Goal: Check status: Check status

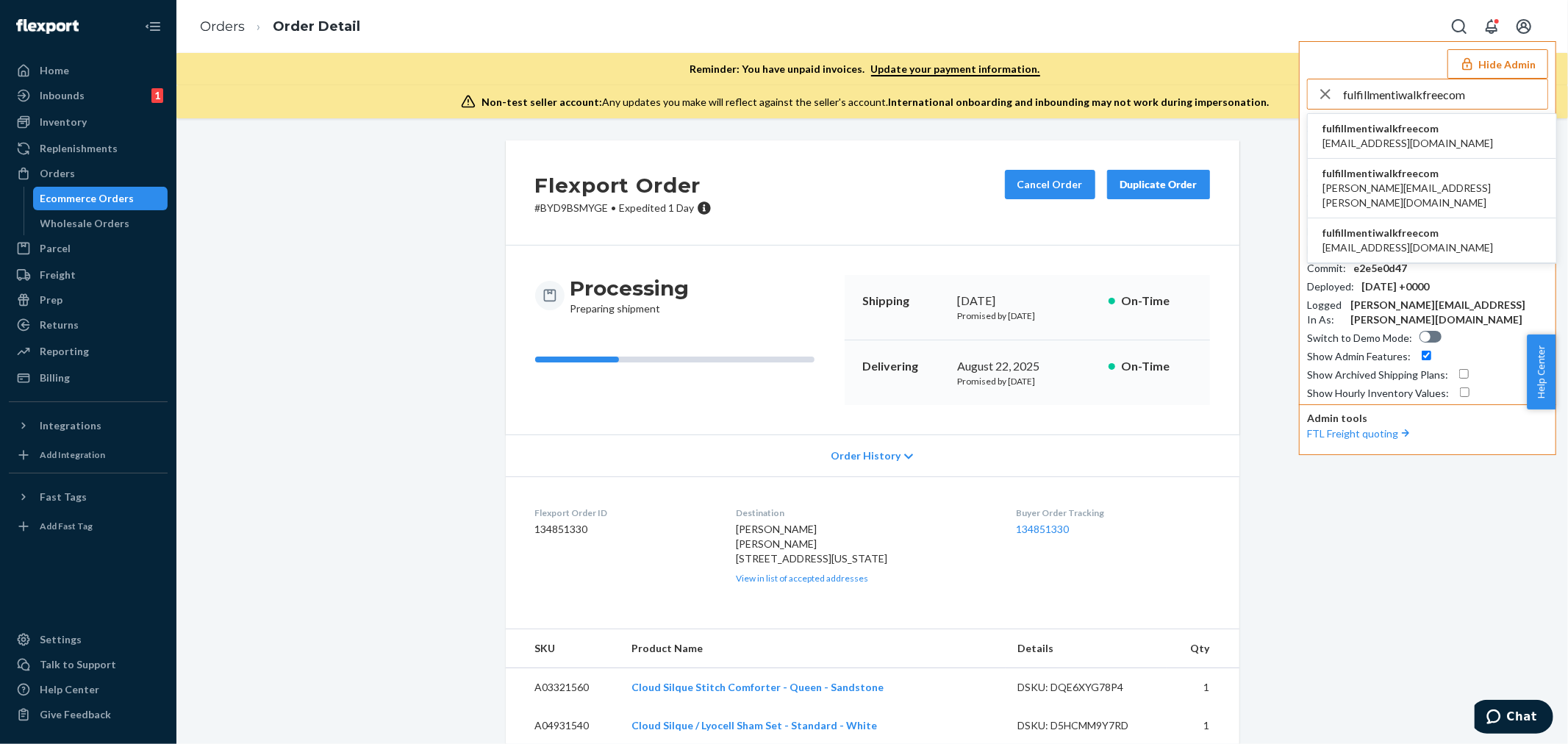
type input "fulfillmentiwalkfreecom"
click at [1357, 132] on span "fulfillmentiwalkfreecom" at bounding box center [1407, 129] width 171 height 15
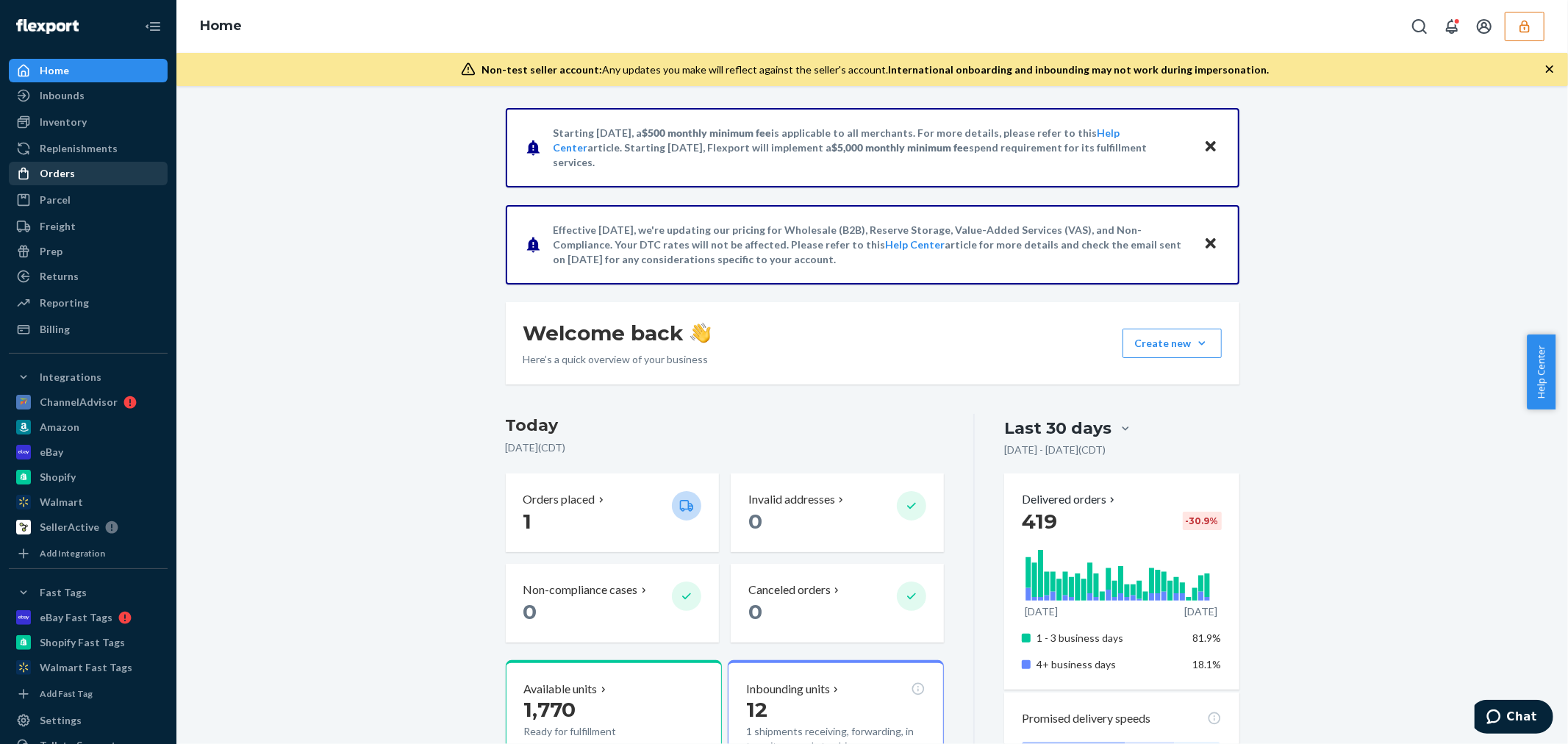
click at [62, 167] on div "Orders" at bounding box center [57, 173] width 36 height 15
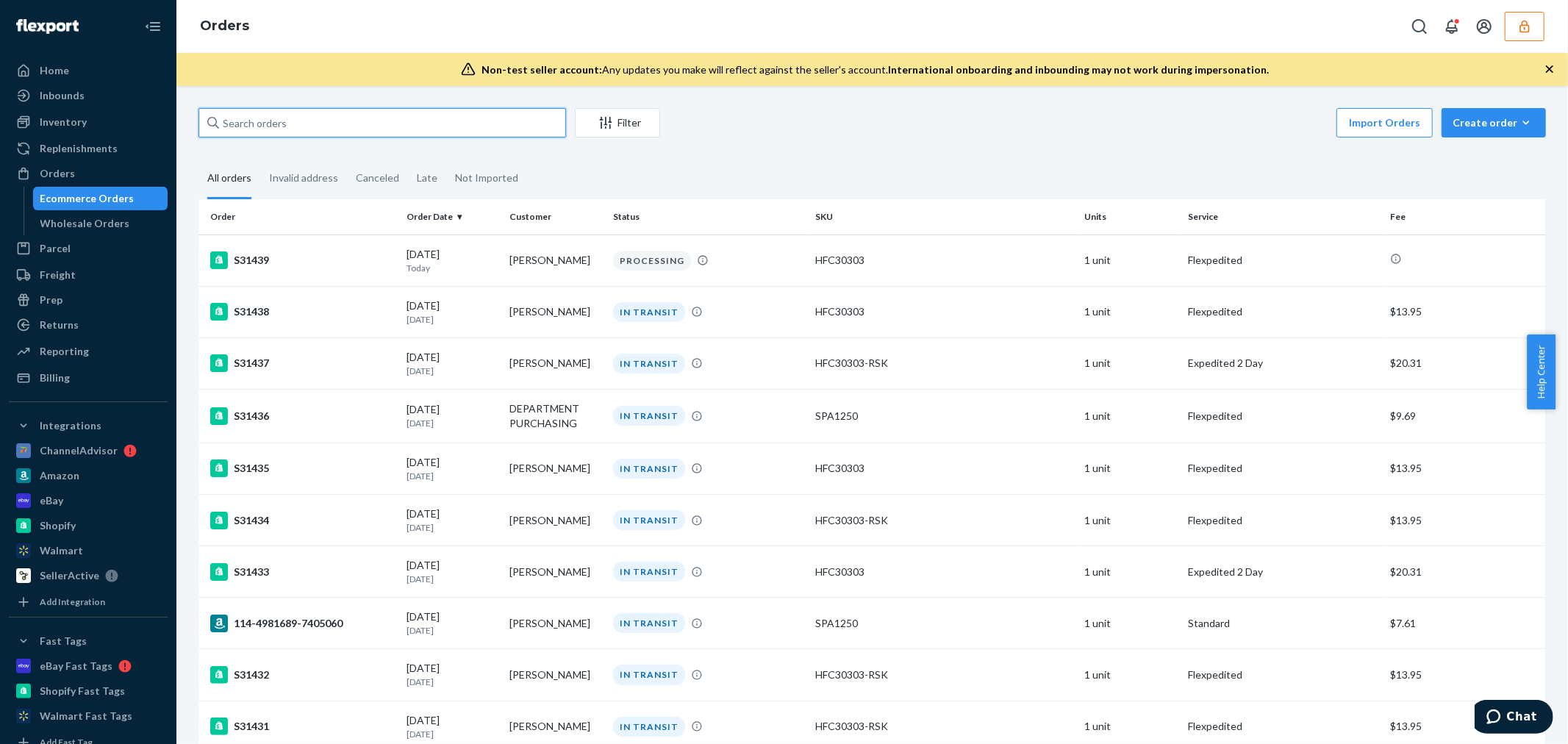
click at [274, 111] on input "text" at bounding box center [381, 123] width 367 height 30
paste input "134532690"
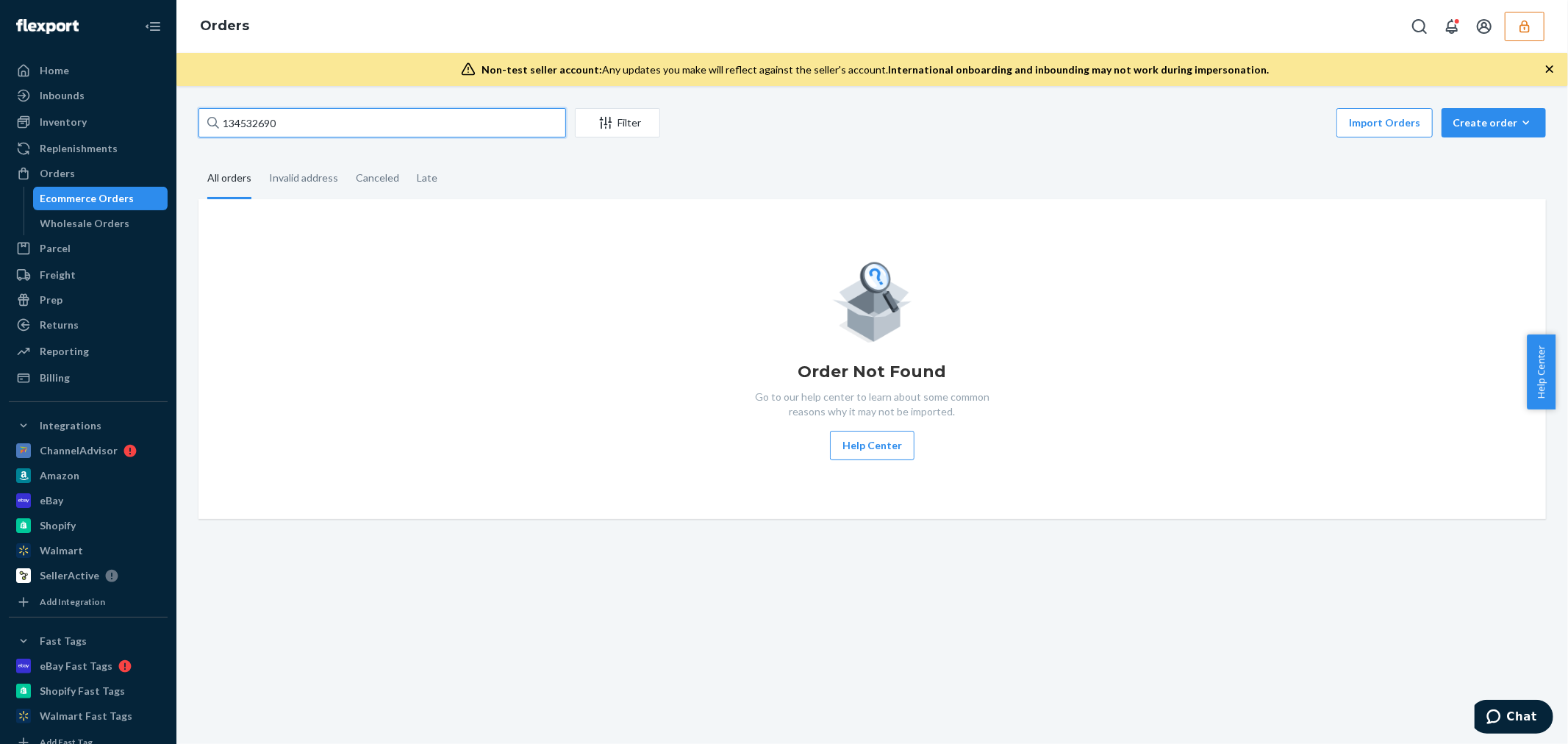
type input "134532690"
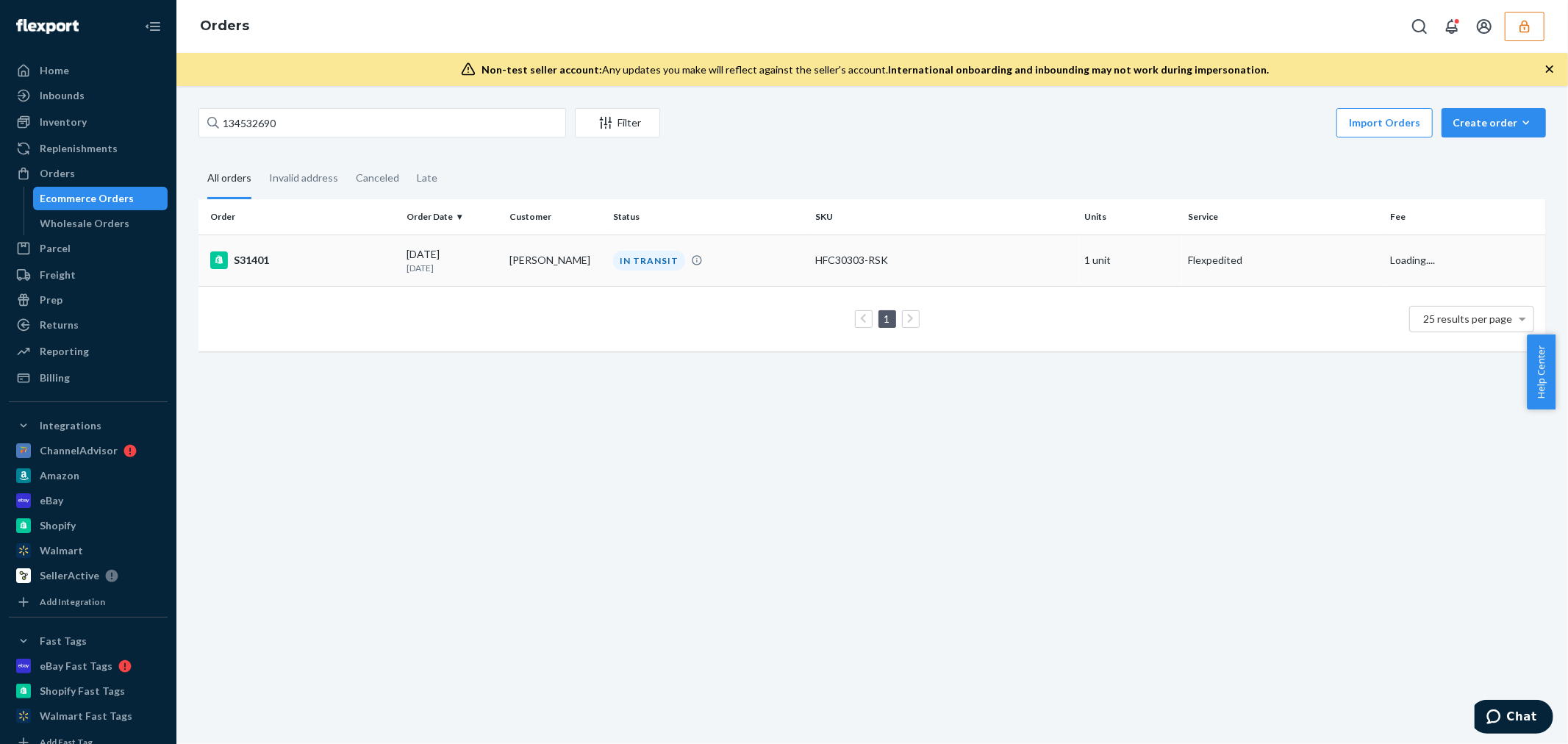
click at [377, 248] on td "S31401" at bounding box center [299, 260] width 202 height 51
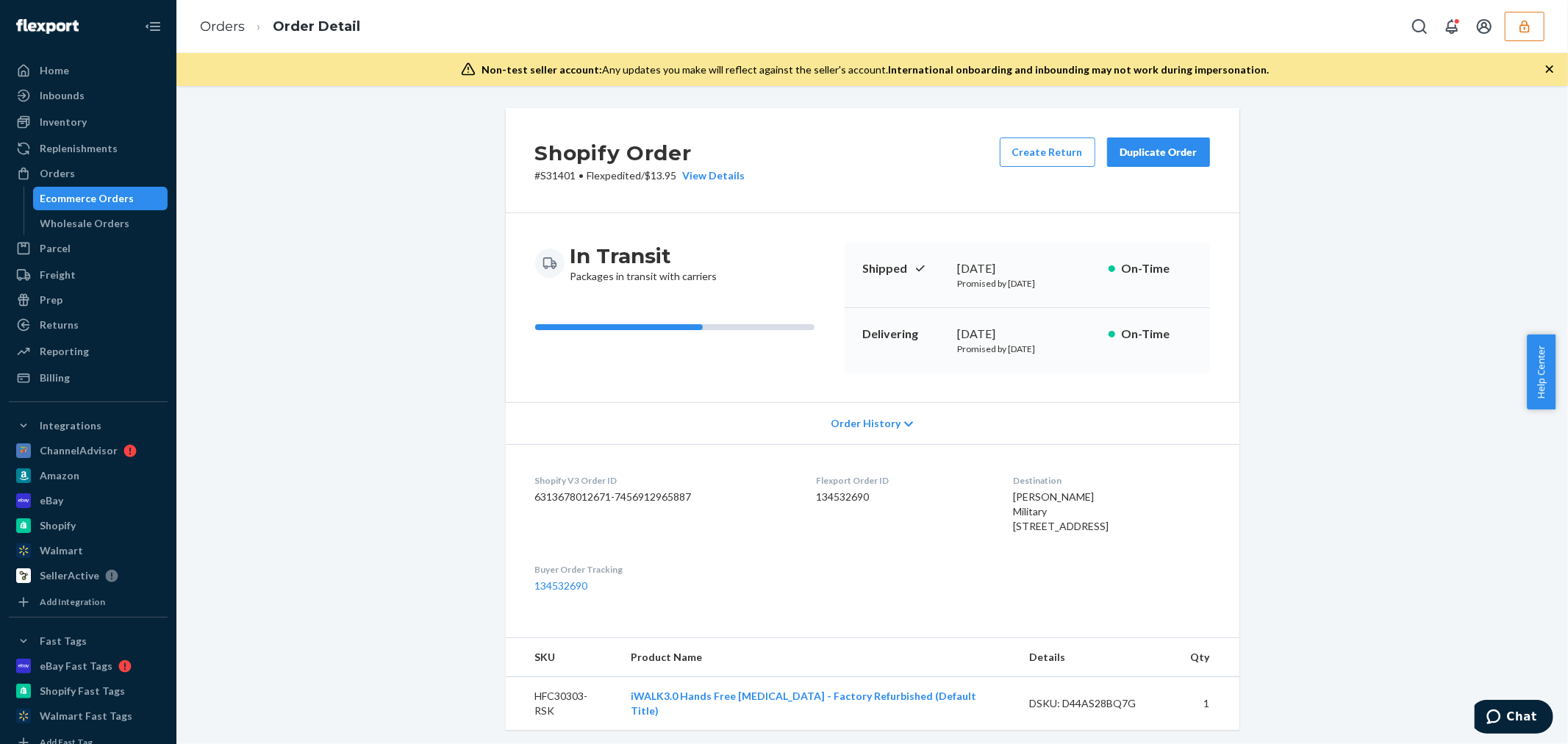
scroll to position [358, 0]
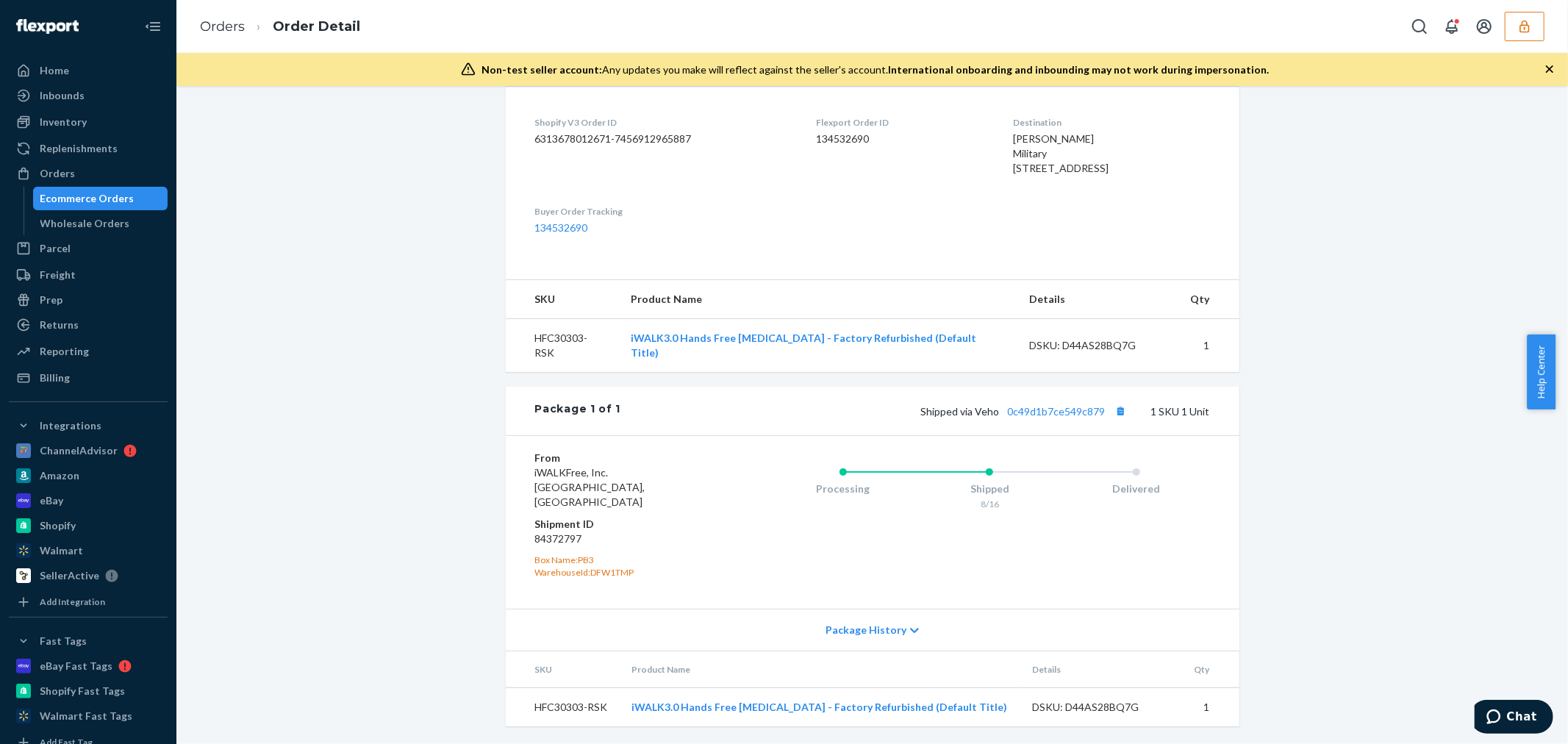
click at [557, 537] on dd "84372797" at bounding box center [623, 539] width 176 height 15
copy dd "84372797"
drag, startPoint x: 623, startPoint y: 366, endPoint x: 762, endPoint y: 370, distance: 139.1
click at [779, 372] on tr "HFC30303-RSK iWALK3.0 Hands Free Crutch - Factory Refurbished (Default Title) D…" at bounding box center [872, 345] width 733 height 54
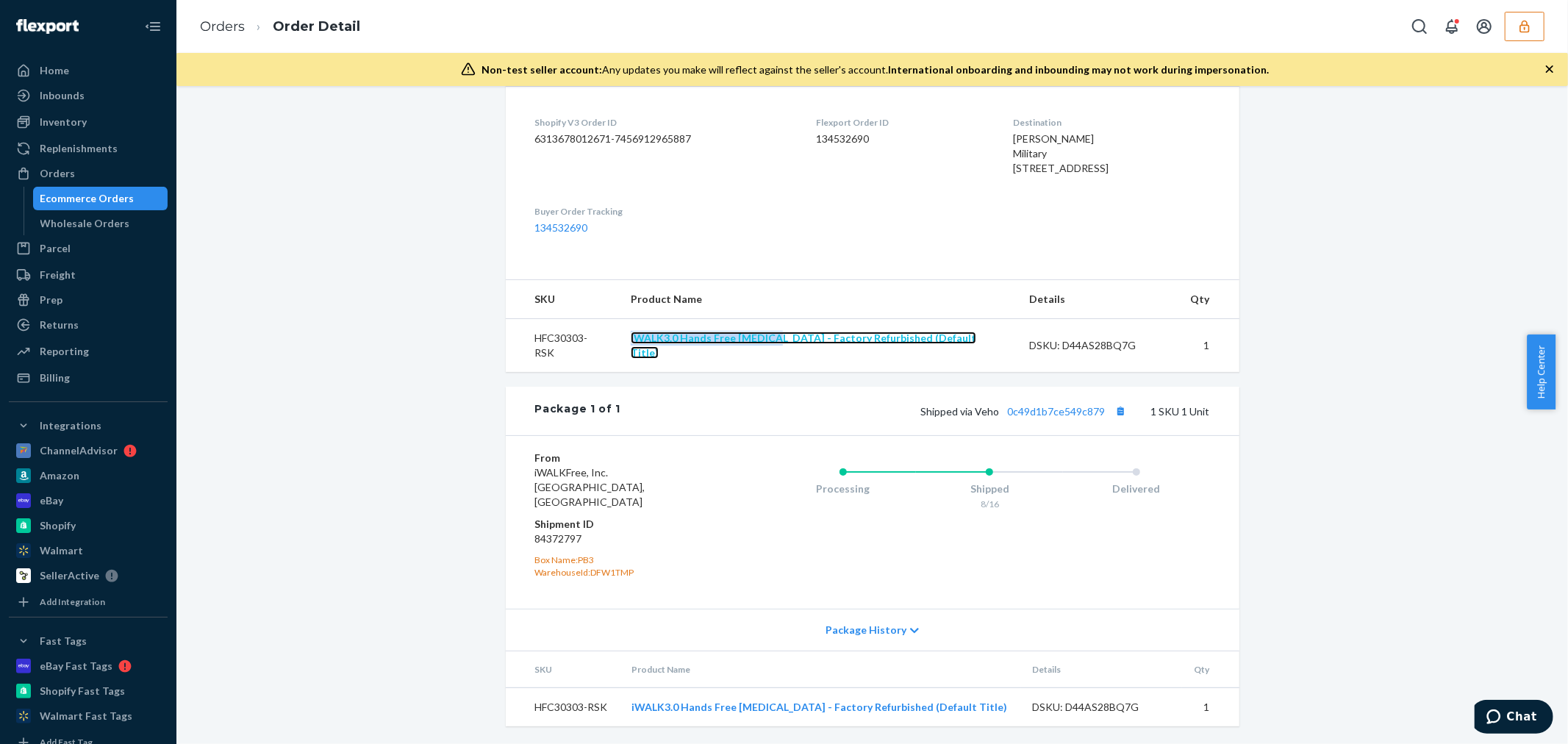
copy tr "iWALK3.0 Hands Free Crutch"
click at [1537, 6] on div "Orders Order Detail" at bounding box center [872, 26] width 1391 height 53
click at [1527, 15] on button "button" at bounding box center [1524, 26] width 40 height 30
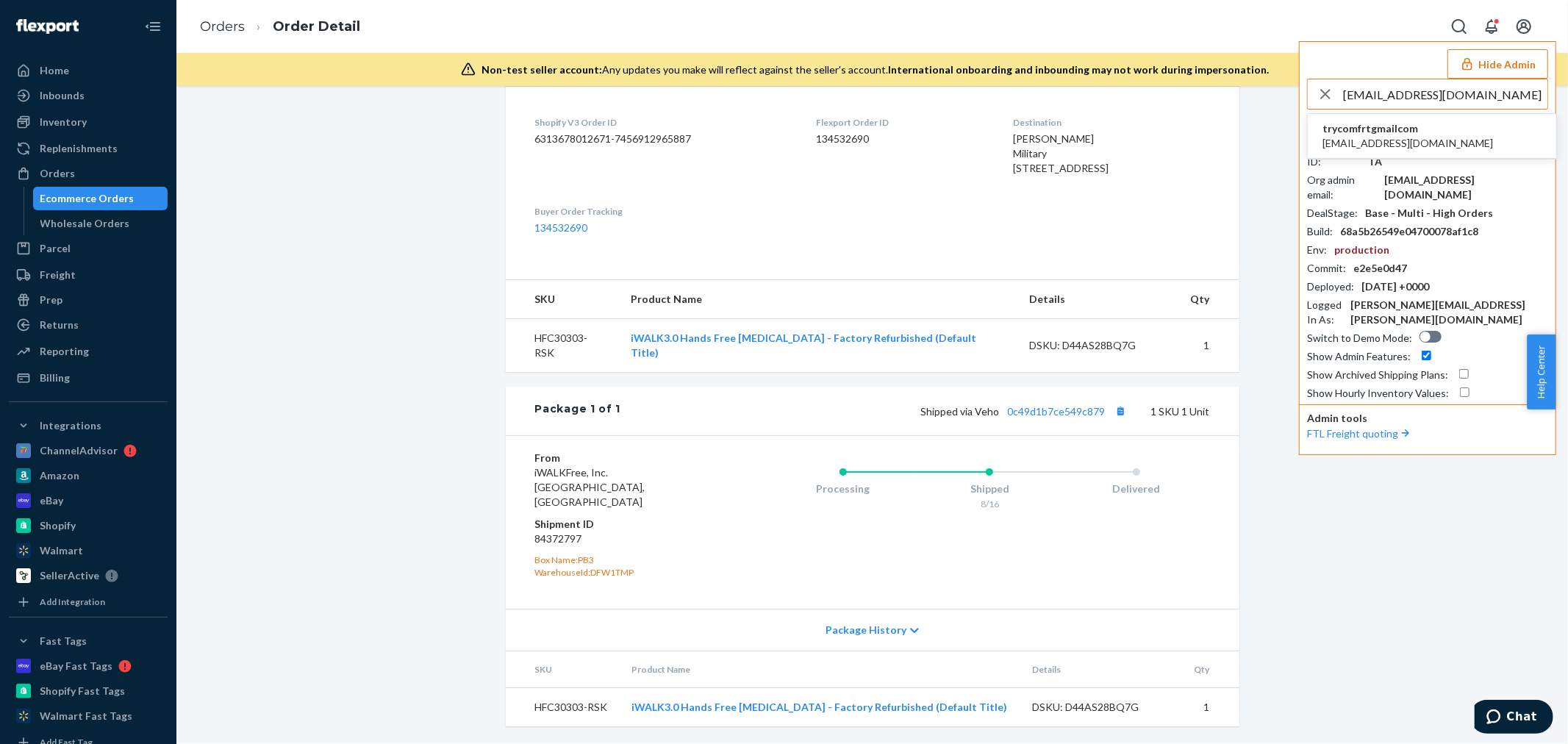
type input "monit22nemenzo@gmail.com"
click at [1357, 136] on span "monit22nemenzo@gmail.com" at bounding box center [1407, 144] width 171 height 15
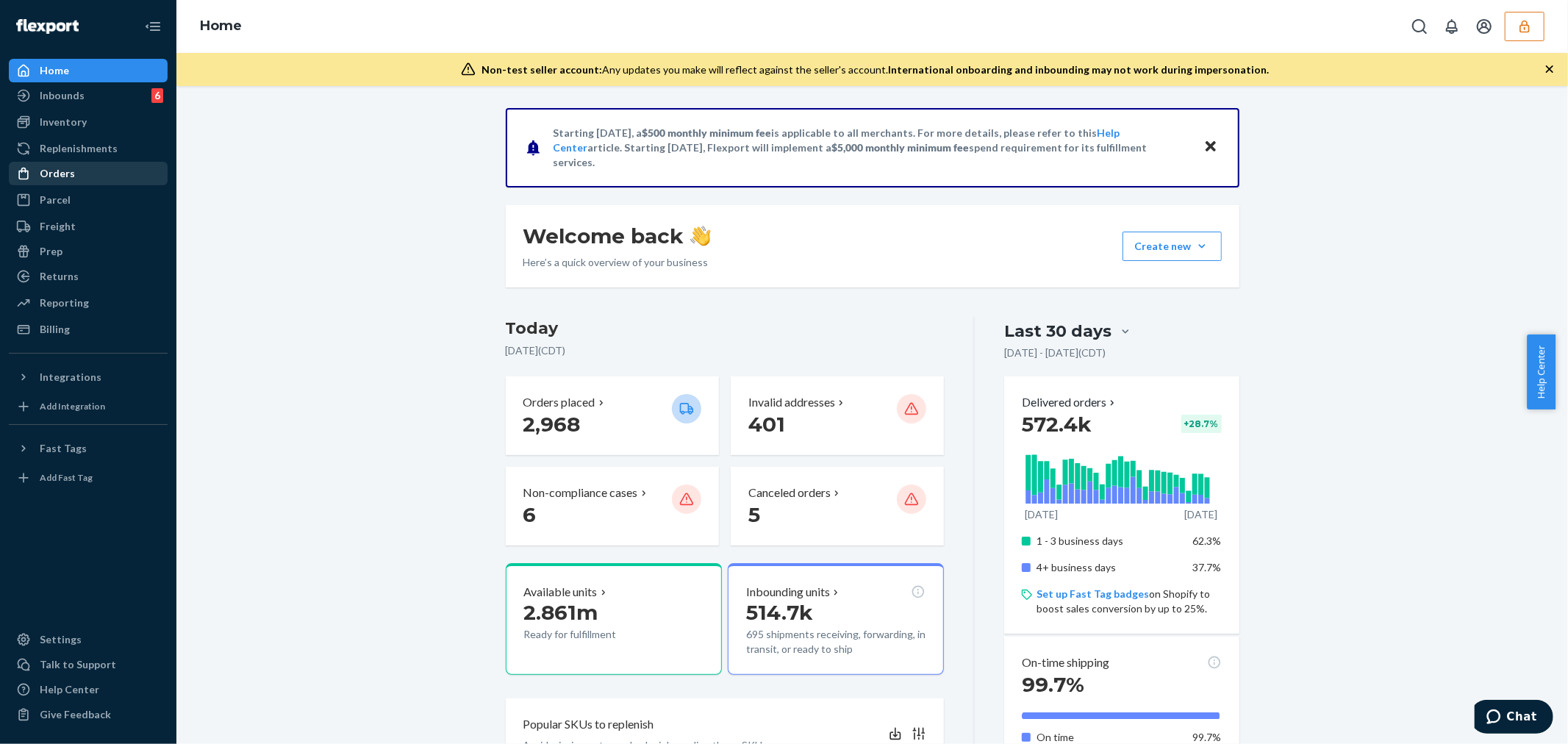
click at [111, 168] on div "Orders" at bounding box center [88, 173] width 156 height 21
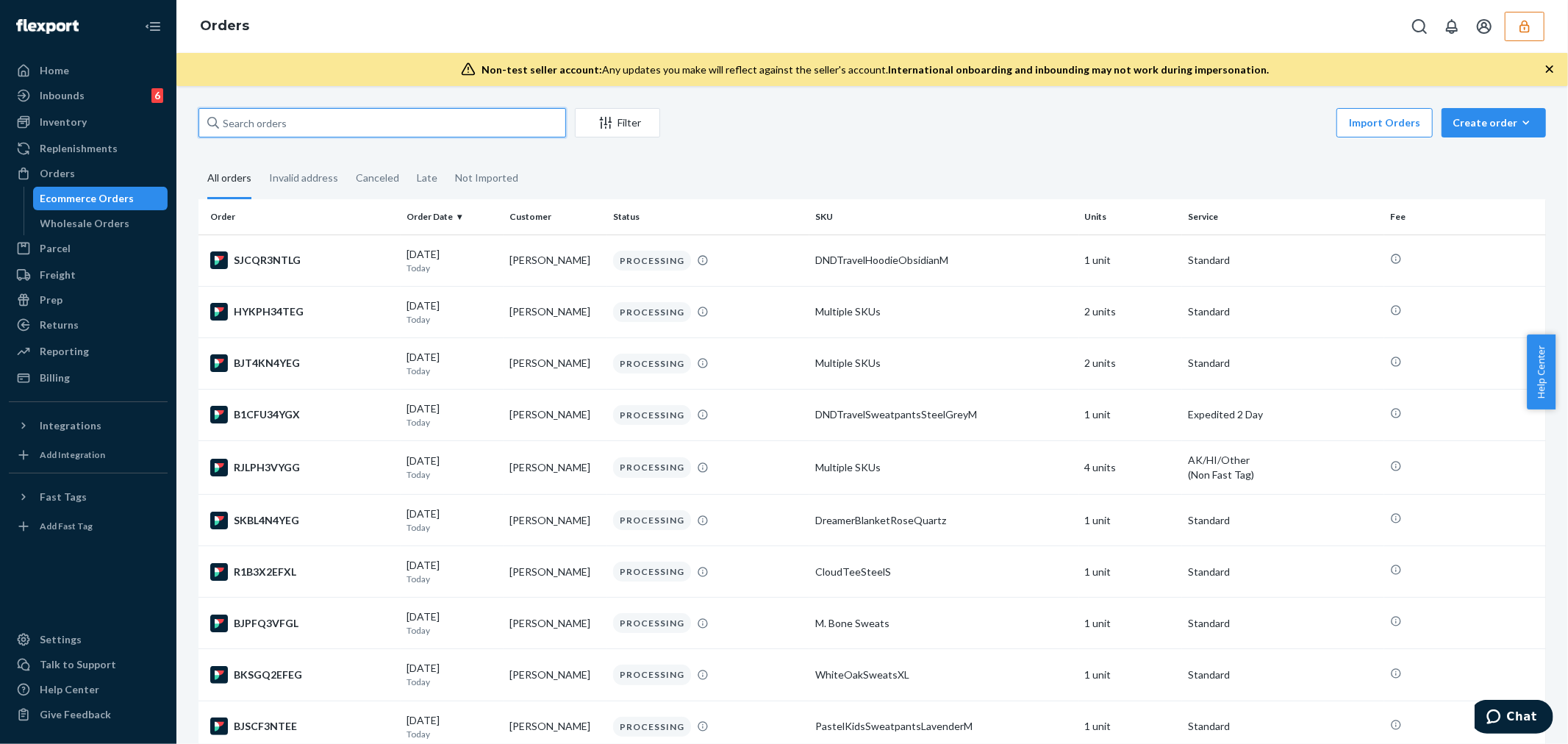
click at [239, 123] on input "text" at bounding box center [381, 123] width 367 height 30
paste input "SYMARE8_LE"
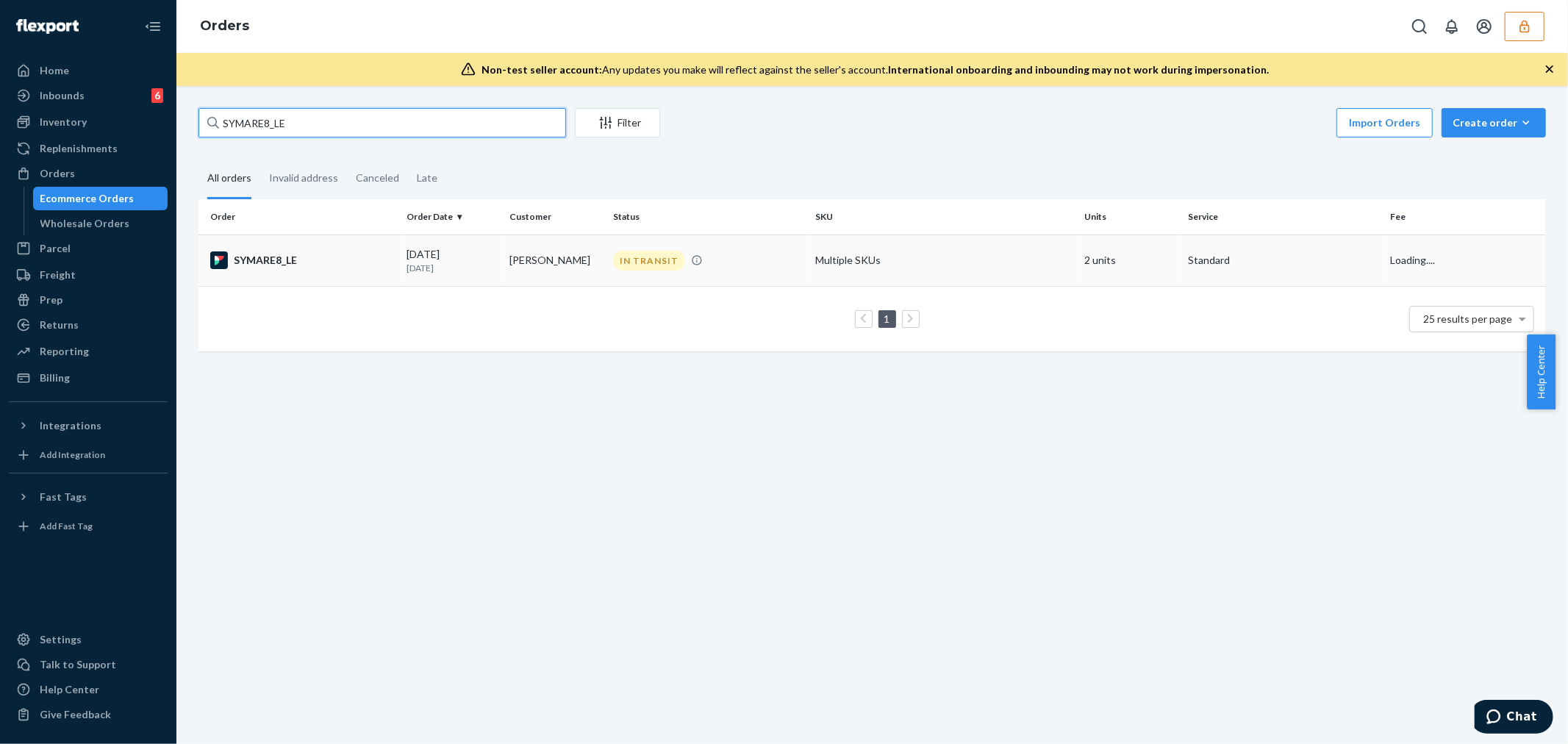
type input "SYMARE8_LE"
click at [329, 264] on div "SYMARE8_LE" at bounding box center [302, 259] width 184 height 17
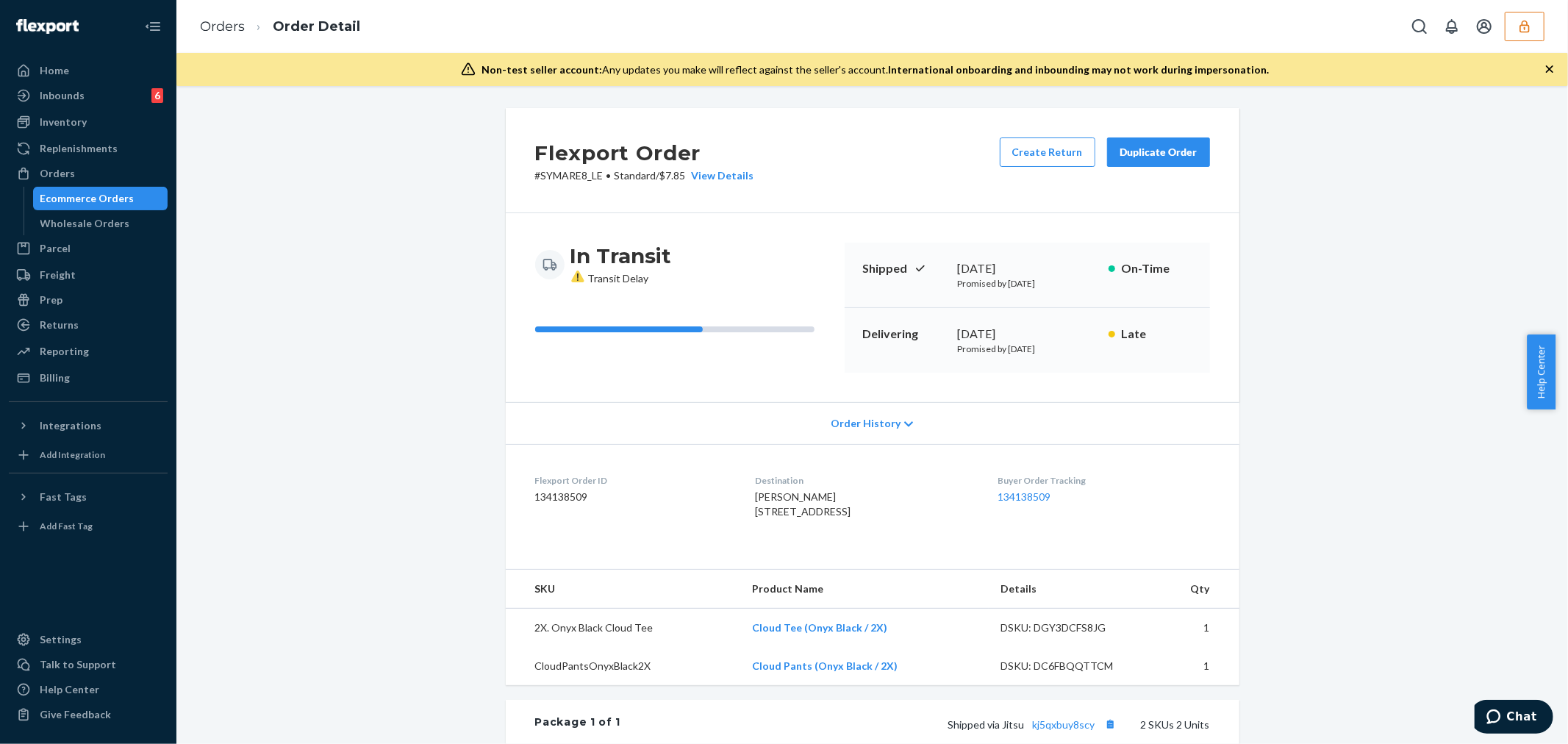
click at [864, 413] on div "Order History" at bounding box center [872, 423] width 733 height 42
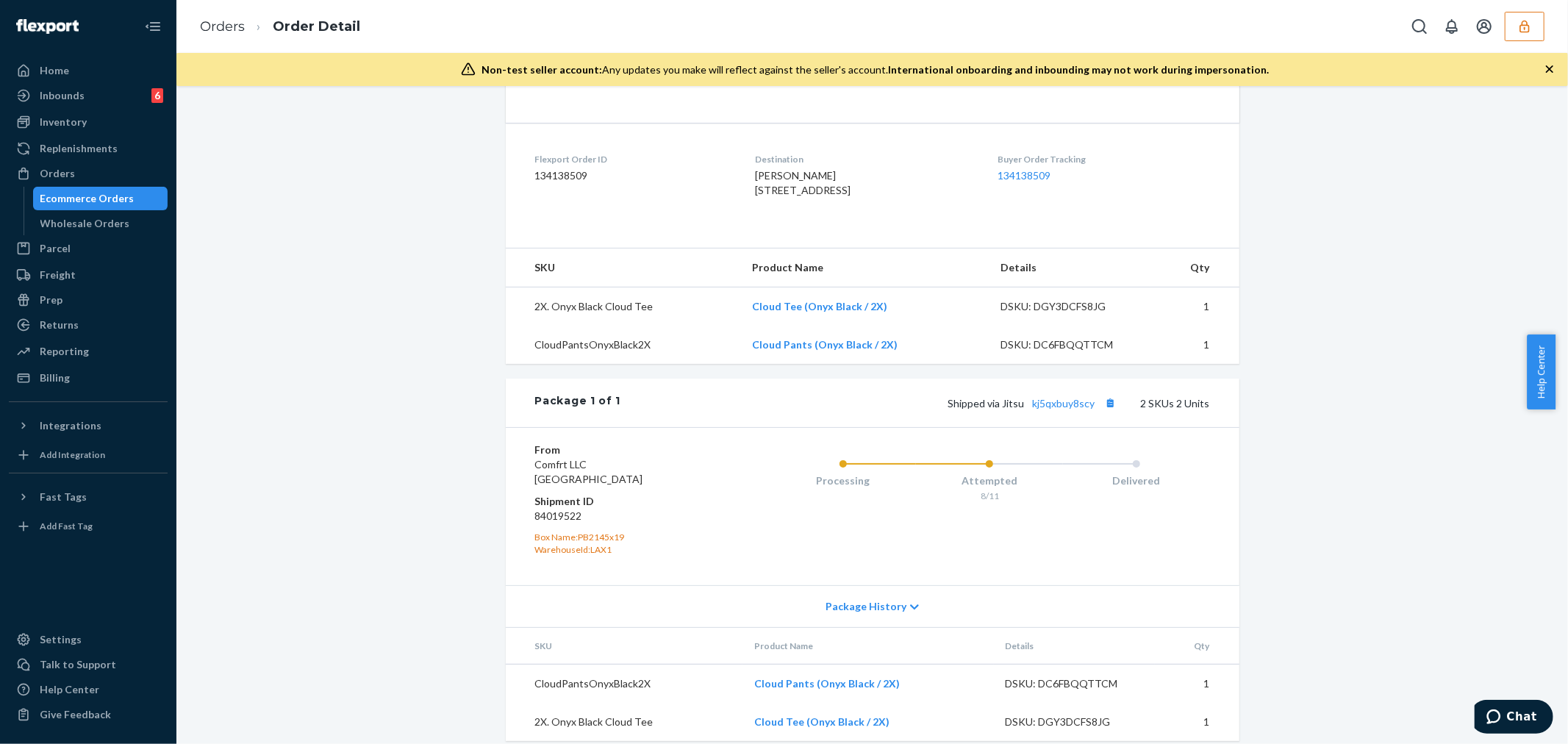
scroll to position [697, 0]
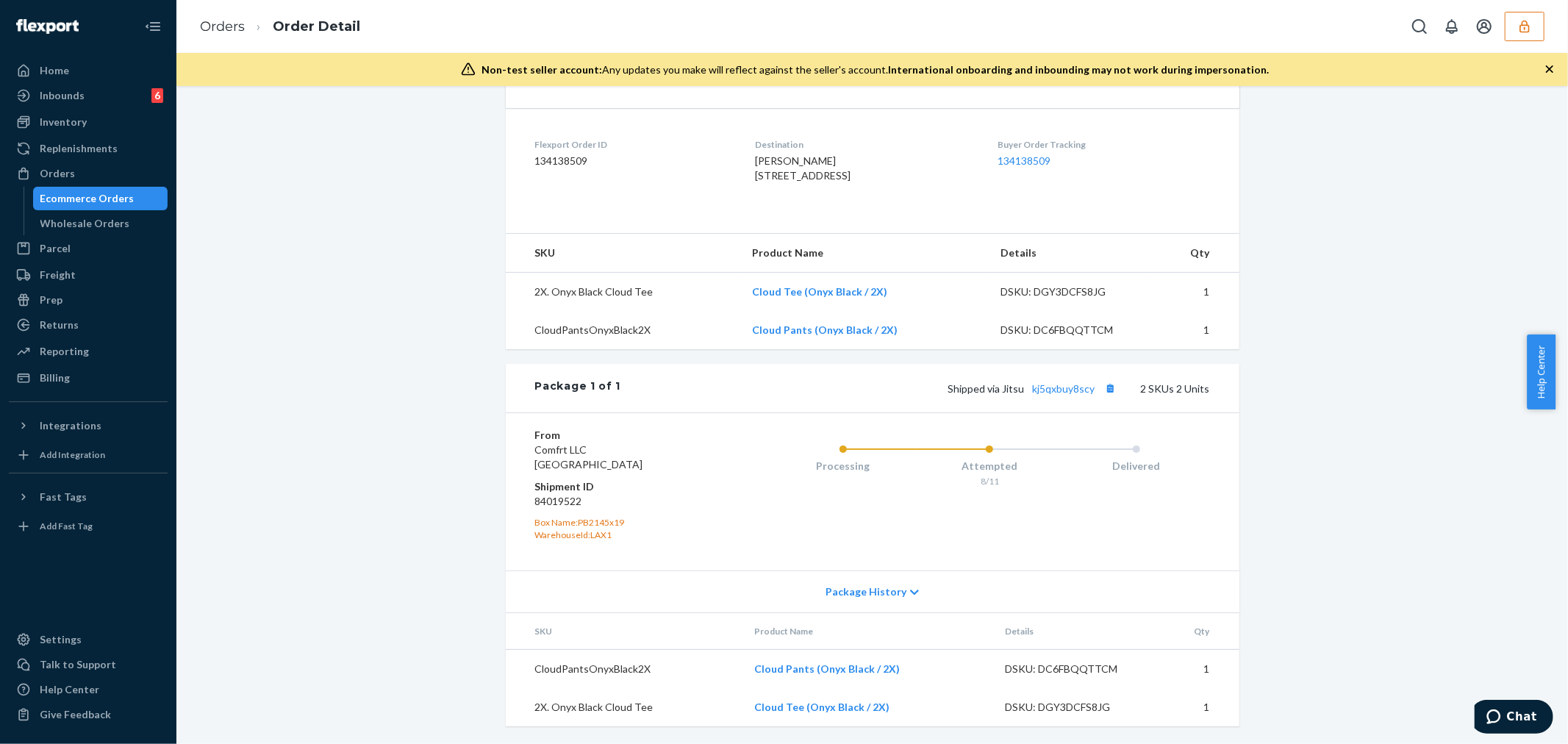
click at [571, 503] on dd "84019522" at bounding box center [623, 501] width 176 height 15
copy dd "84019522"
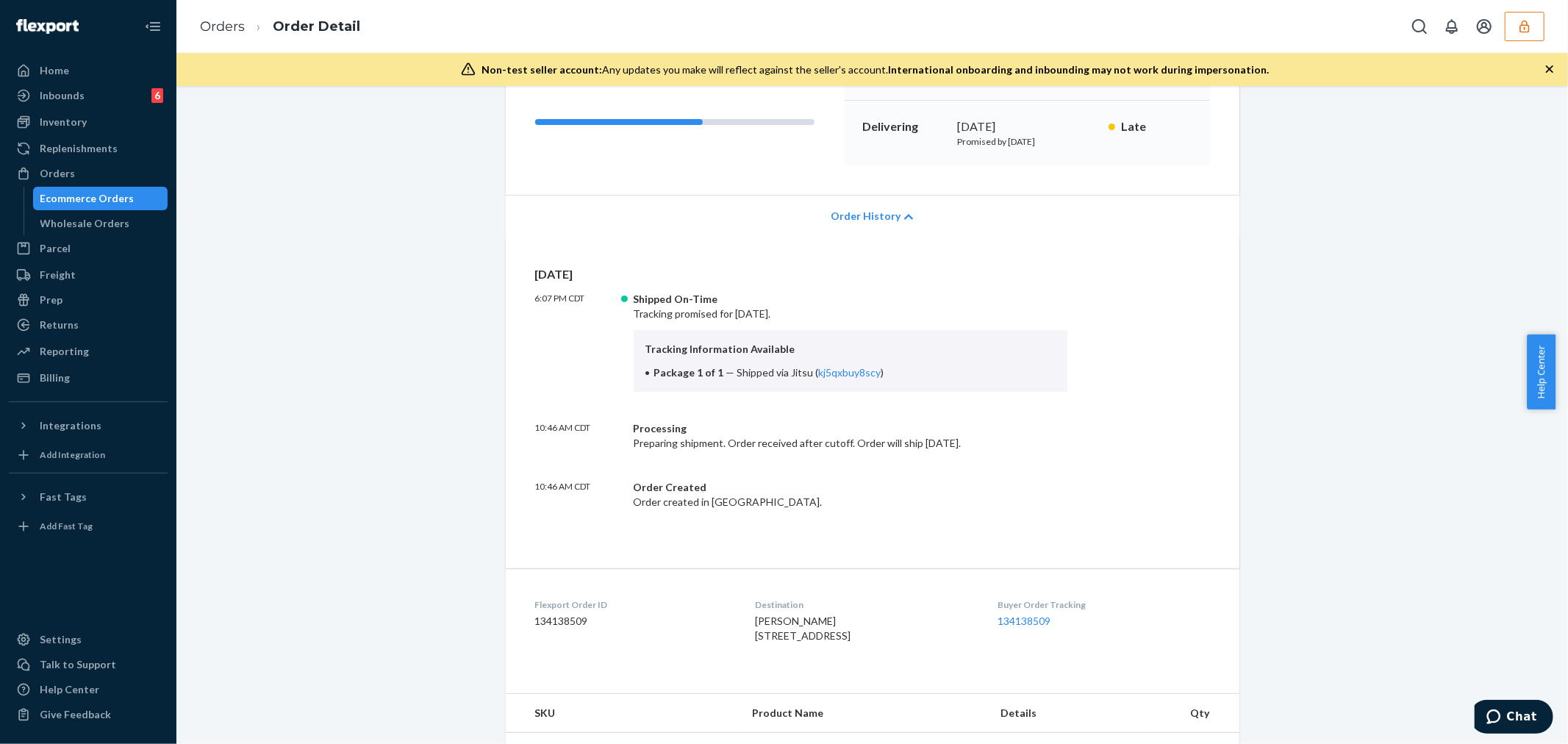
scroll to position [0, 0]
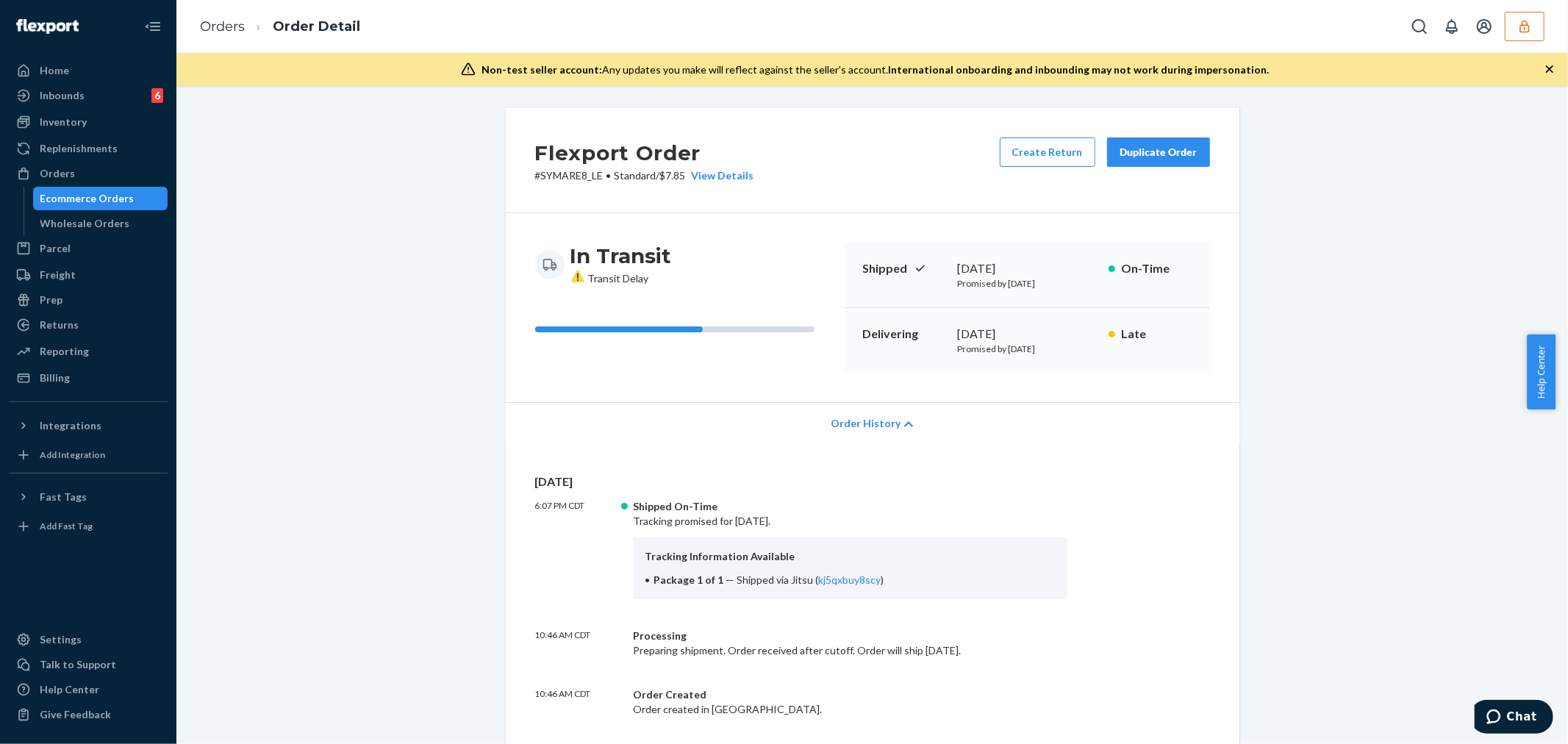
click at [1520, 12] on button "button" at bounding box center [1524, 26] width 40 height 30
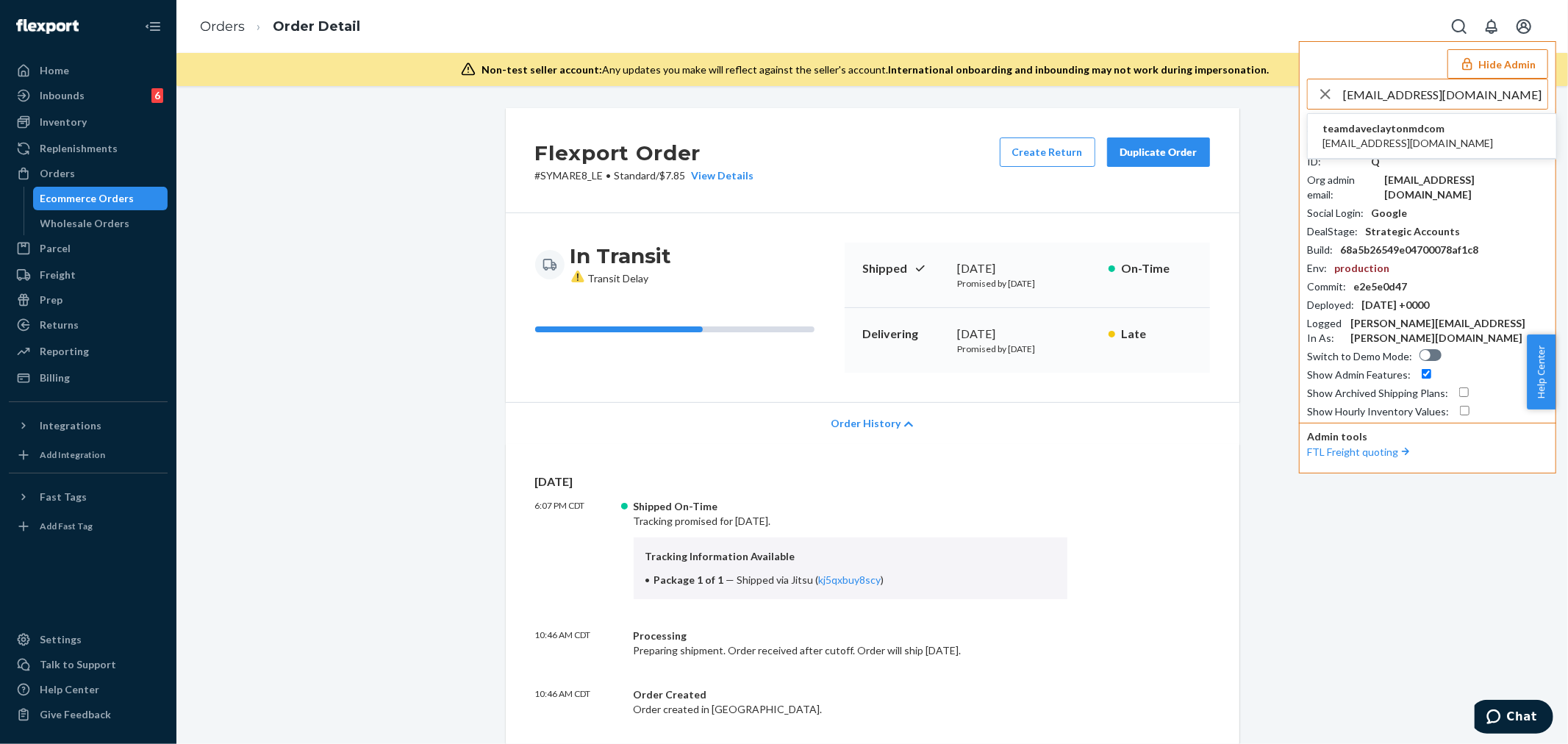
type input "heertariq306@gmail.com"
click at [1354, 140] on span "heertariq306@gmail.com" at bounding box center [1407, 144] width 171 height 15
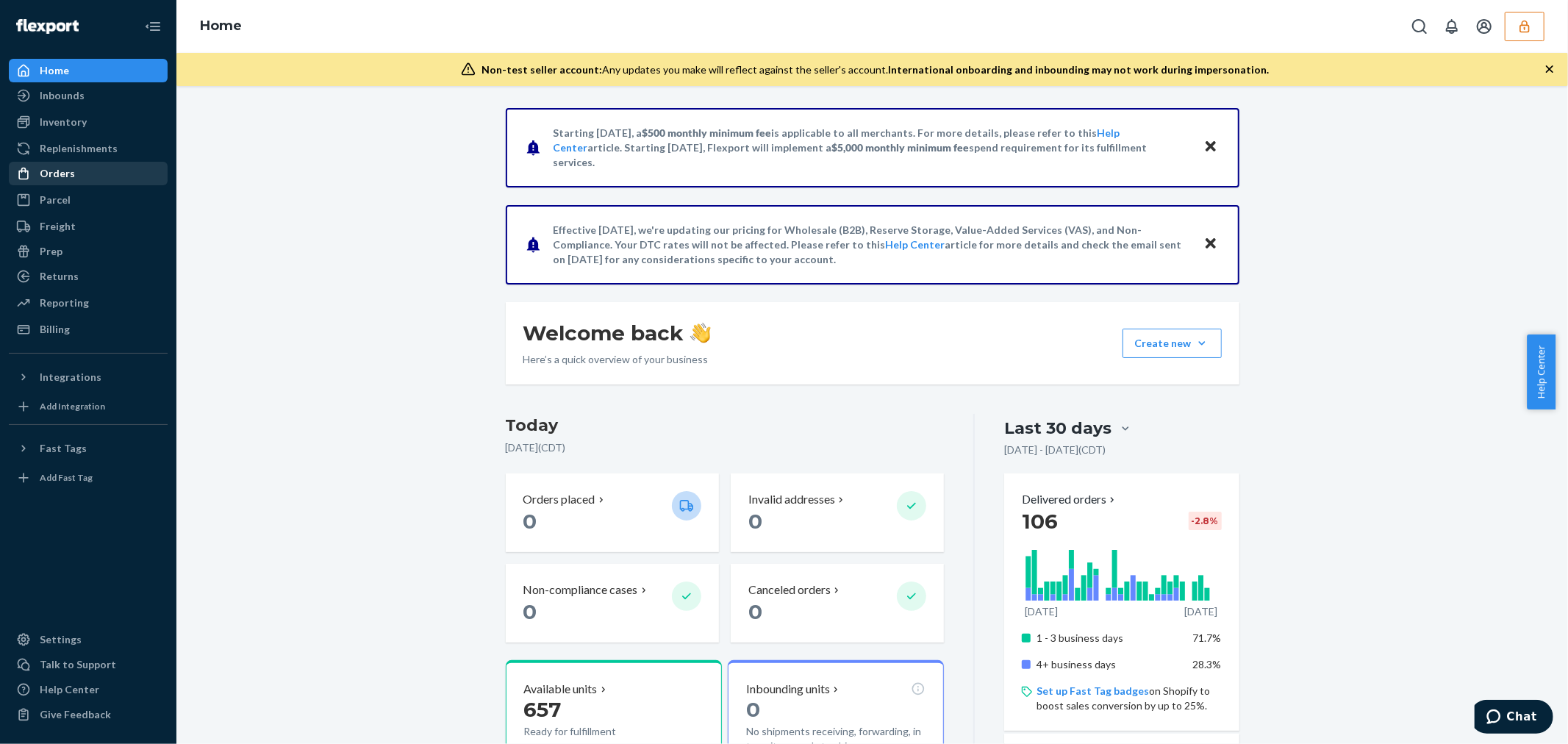
click at [69, 174] on div "Orders" at bounding box center [57, 173] width 36 height 15
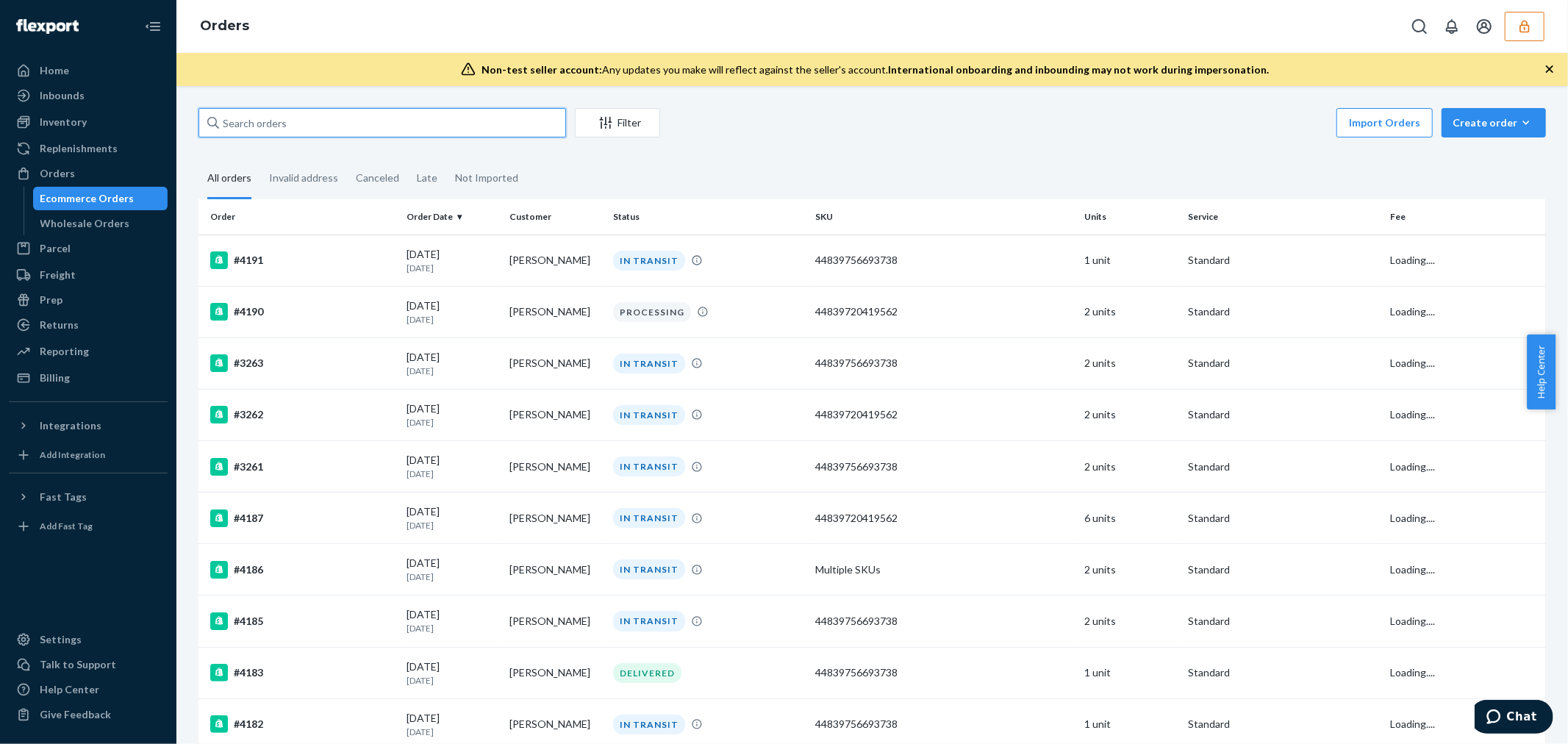
click at [265, 111] on input "text" at bounding box center [381, 123] width 367 height 30
paste input "4190"
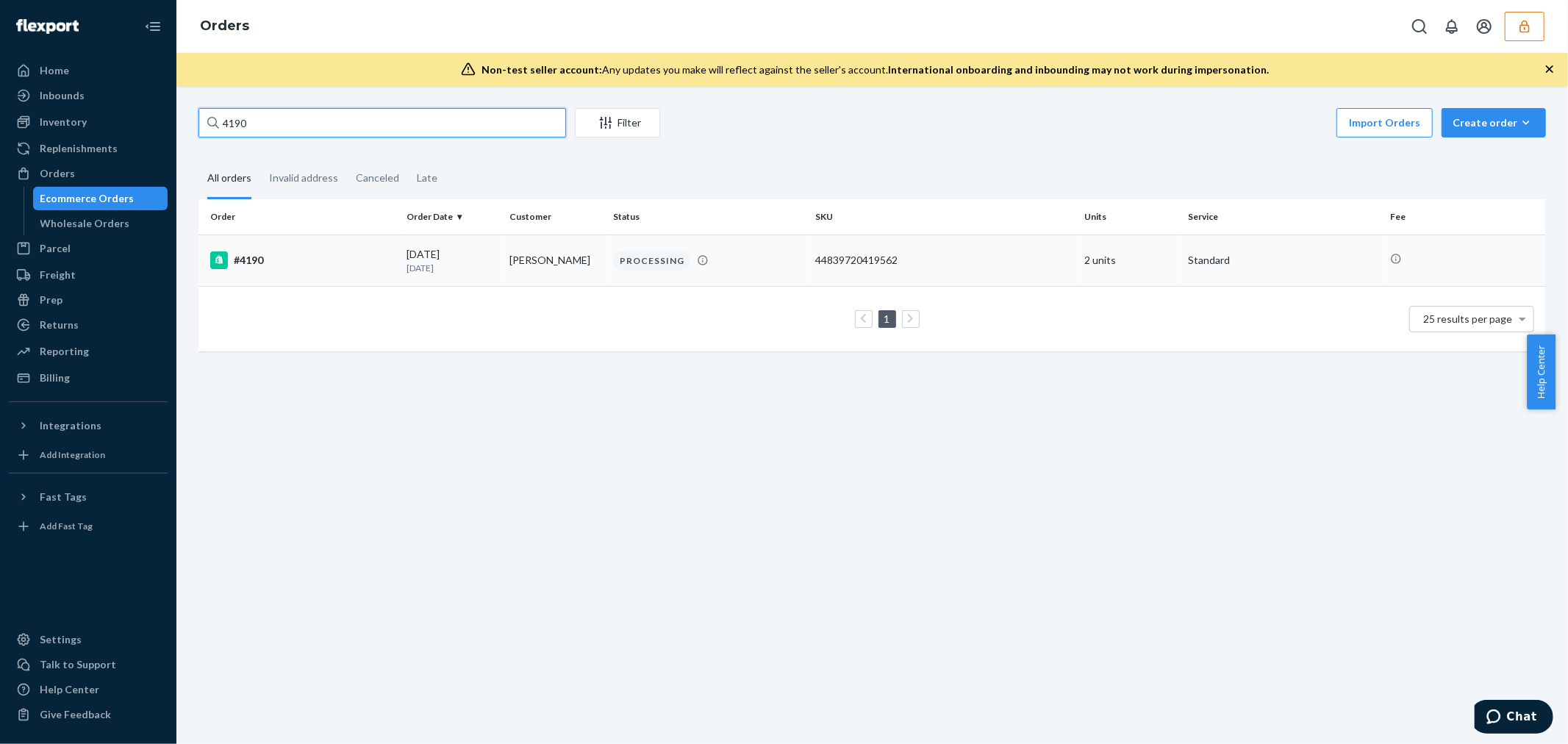
type input "4190"
click at [355, 243] on td "#4190" at bounding box center [299, 260] width 202 height 51
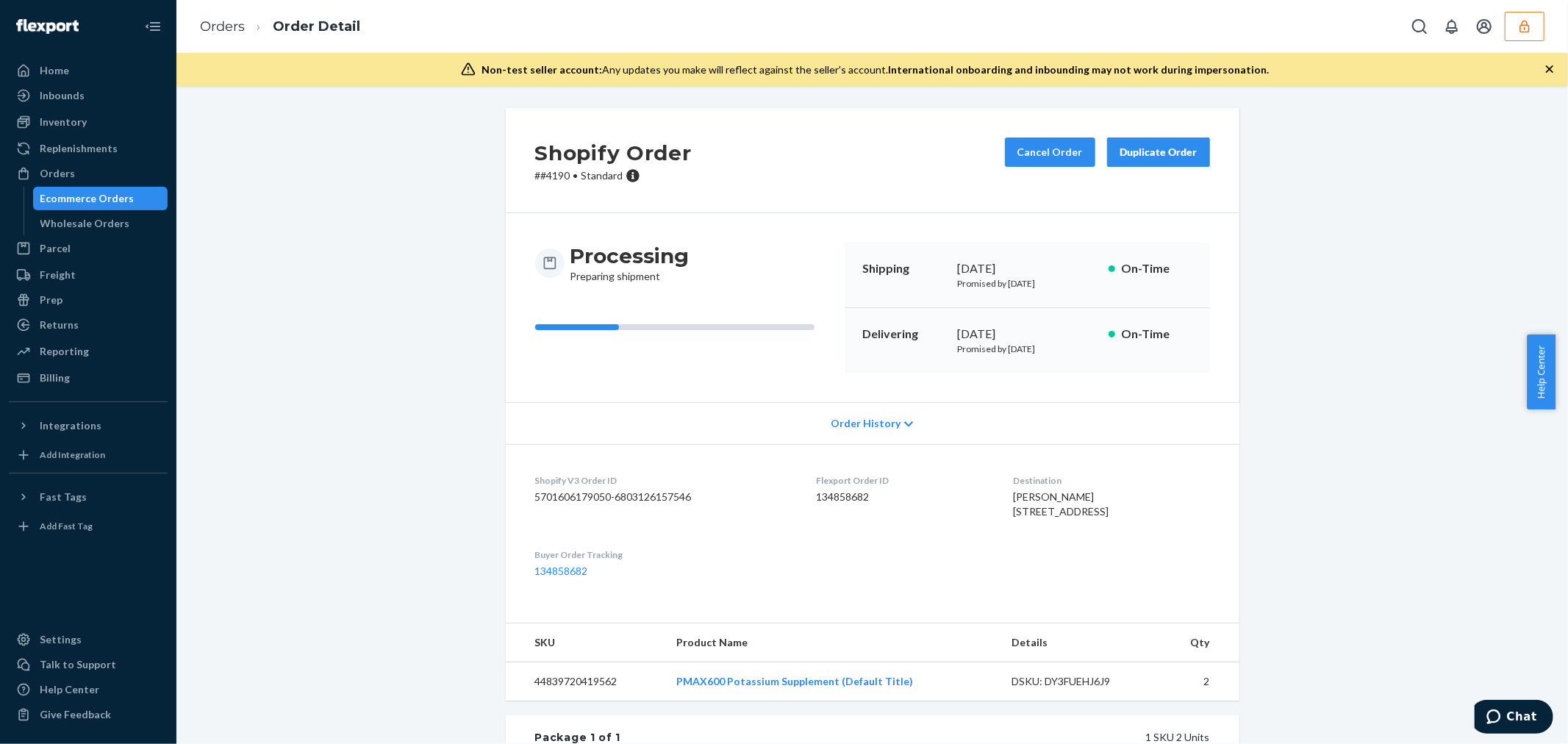
click at [1528, 25] on icon "button" at bounding box center [1524, 26] width 10 height 12
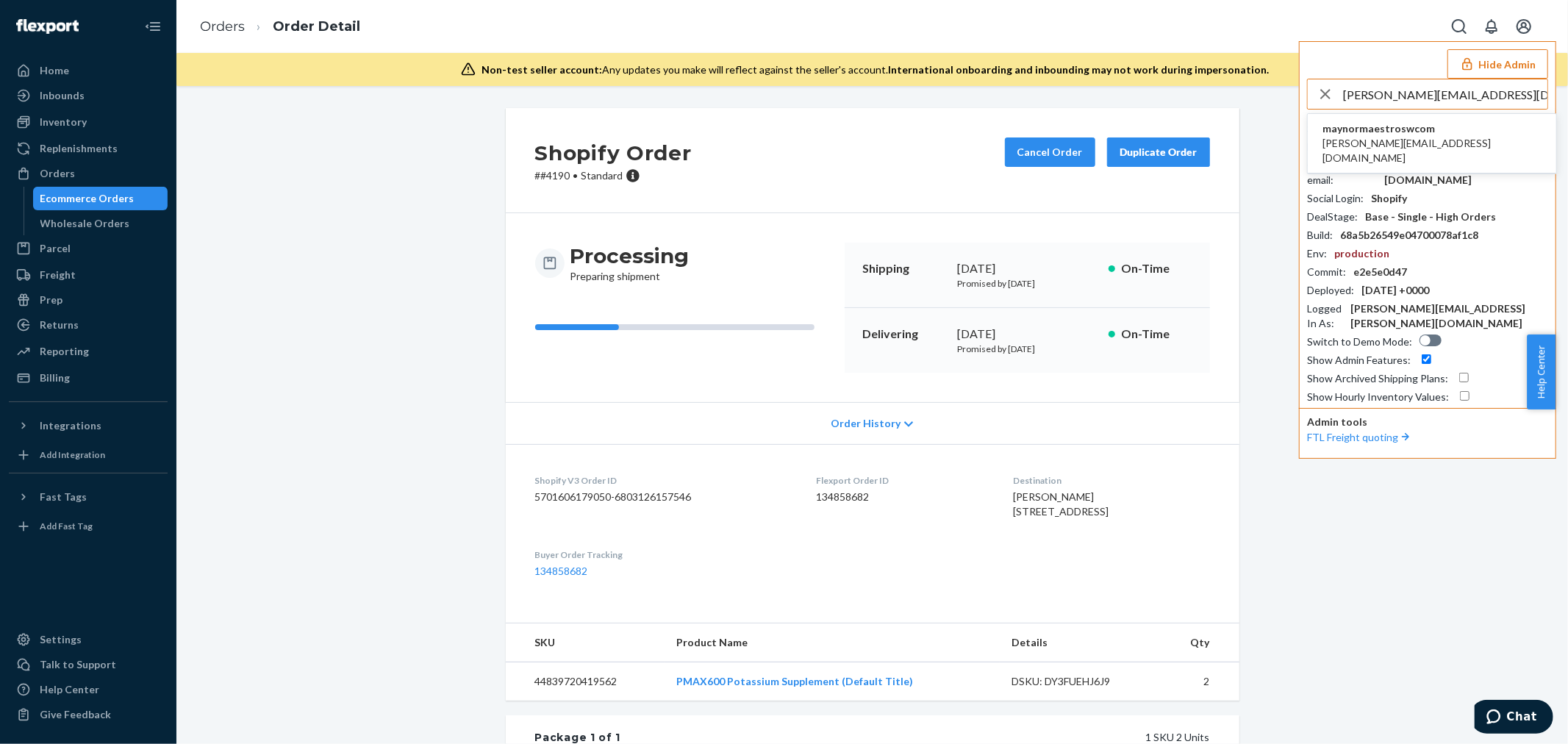
type input "maynor@maestrosw.com"
click at [1441, 132] on li "maynormaestroswcom maynor@maestrosw.com" at bounding box center [1431, 144] width 249 height 59
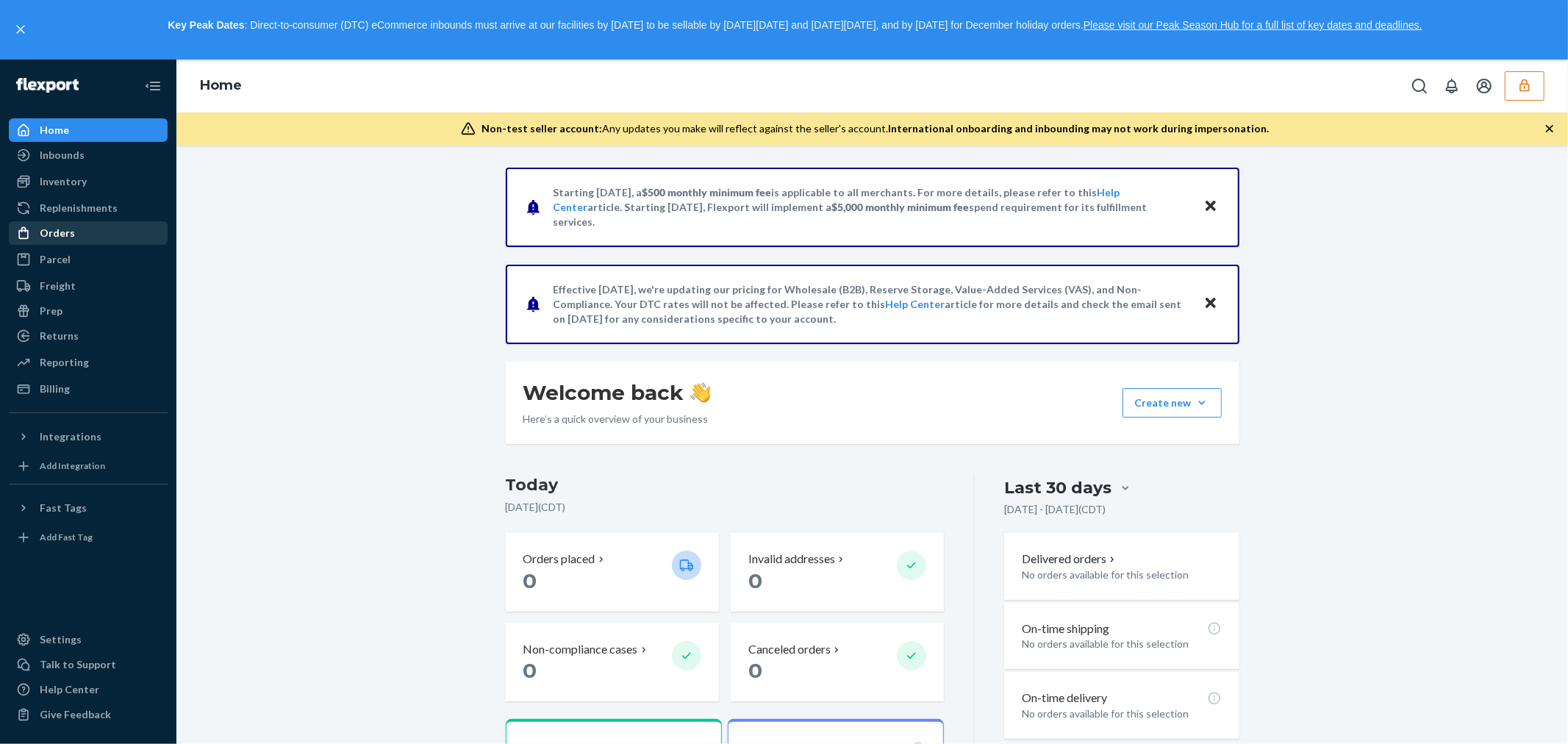
click at [37, 233] on div at bounding box center [28, 233] width 23 height 15
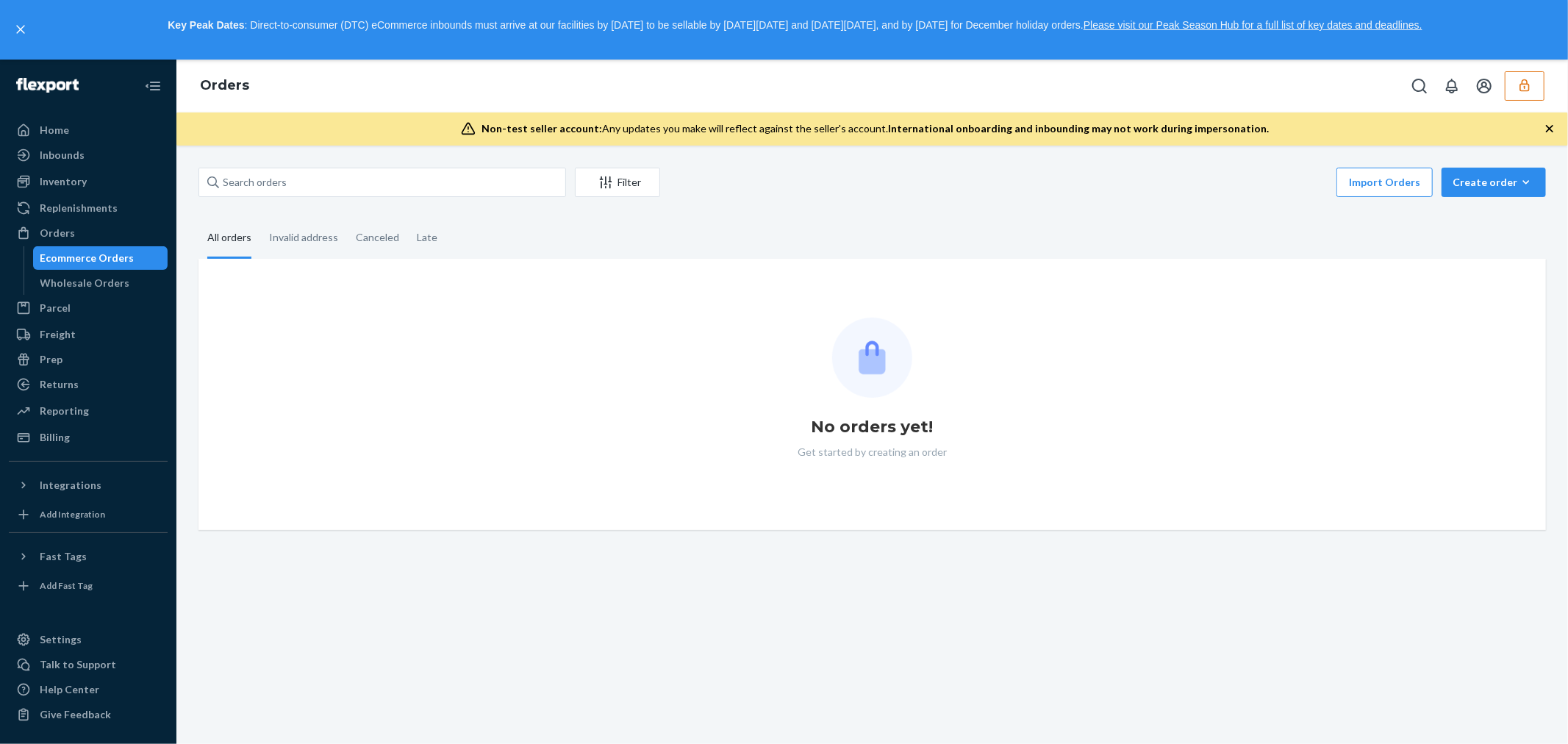
click at [1524, 86] on icon "button" at bounding box center [1524, 85] width 10 height 12
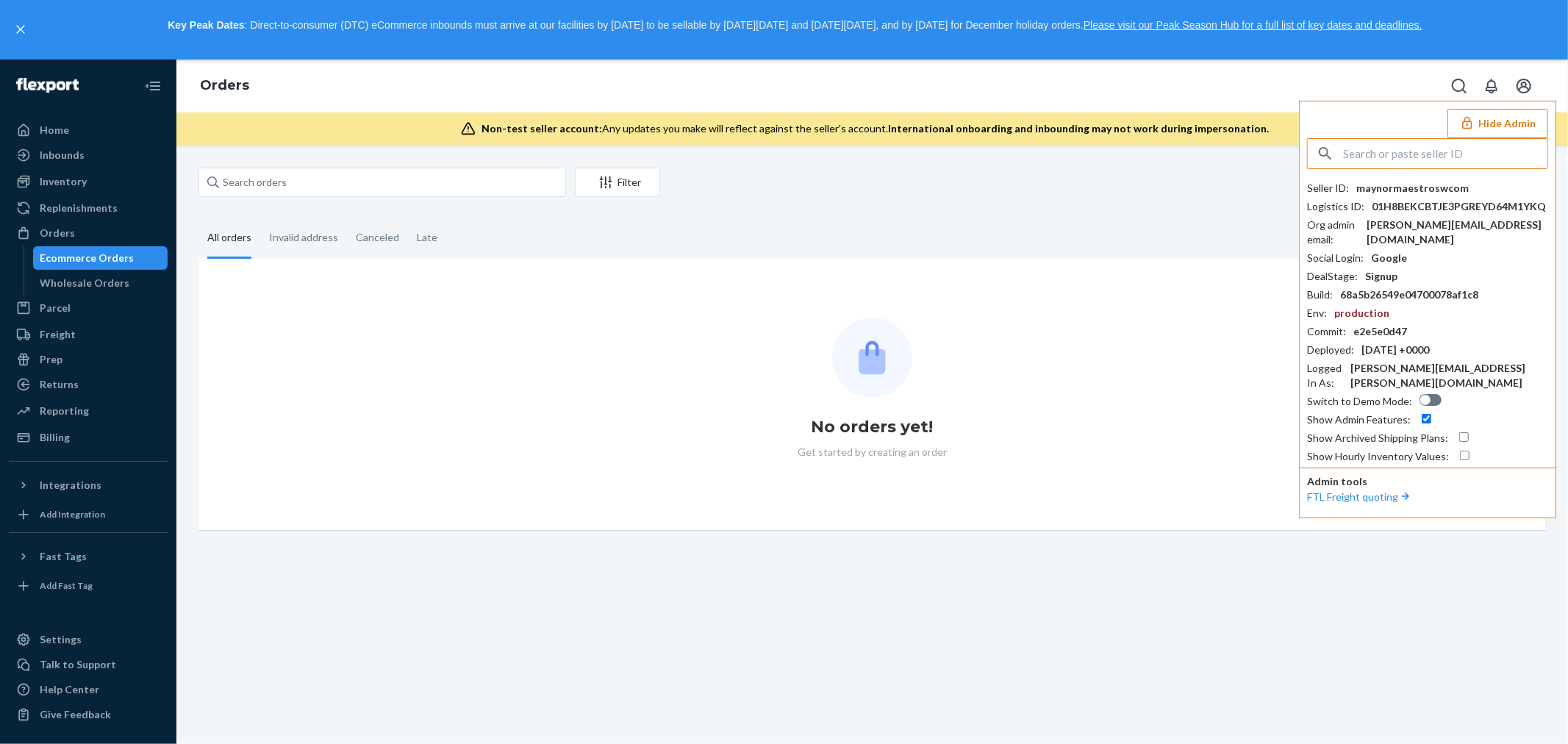
click at [1432, 193] on div "maynormaestroswcom" at bounding box center [1412, 188] width 112 height 15
click at [73, 175] on div "Inventory" at bounding box center [63, 182] width 47 height 15
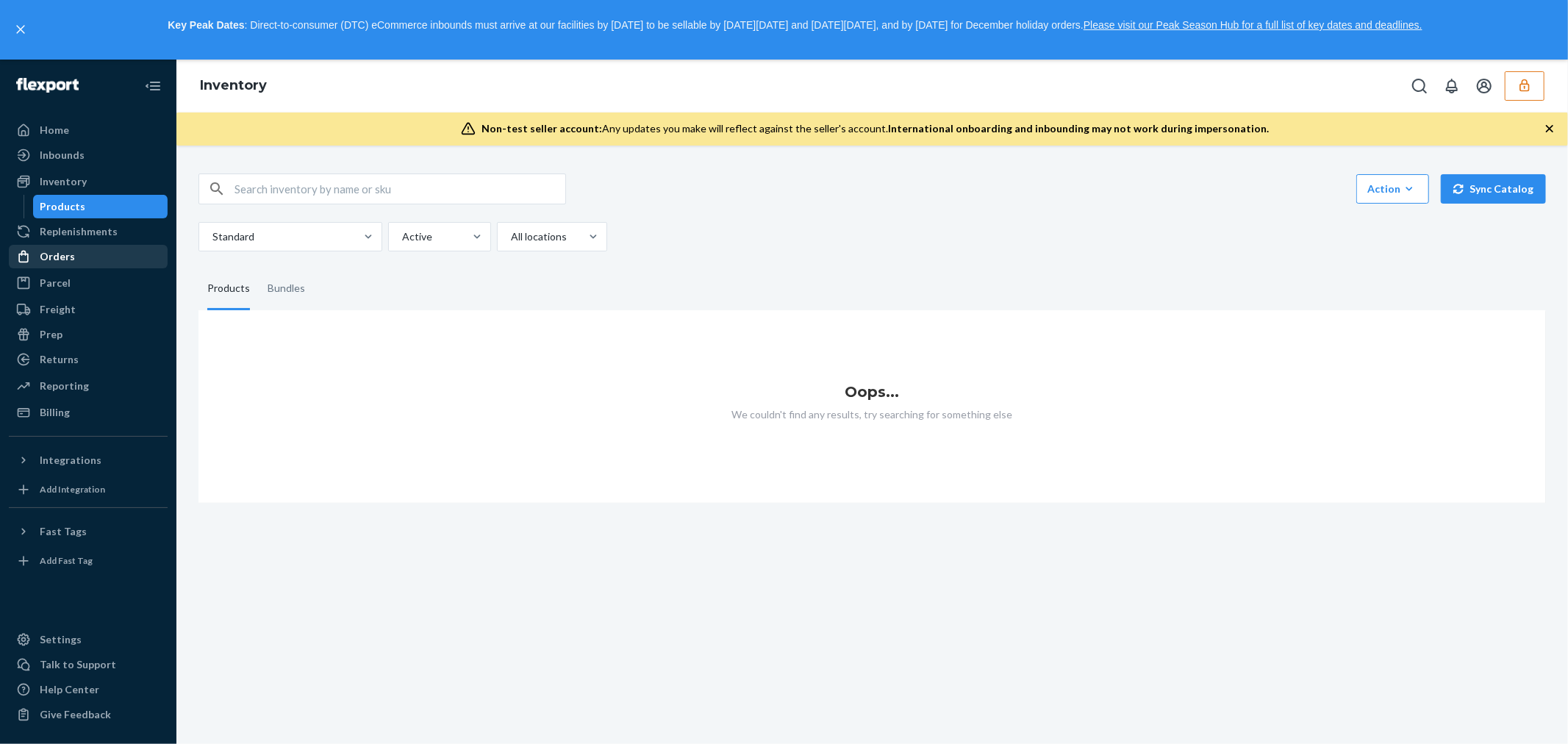
click at [47, 253] on div "Orders" at bounding box center [57, 257] width 36 height 15
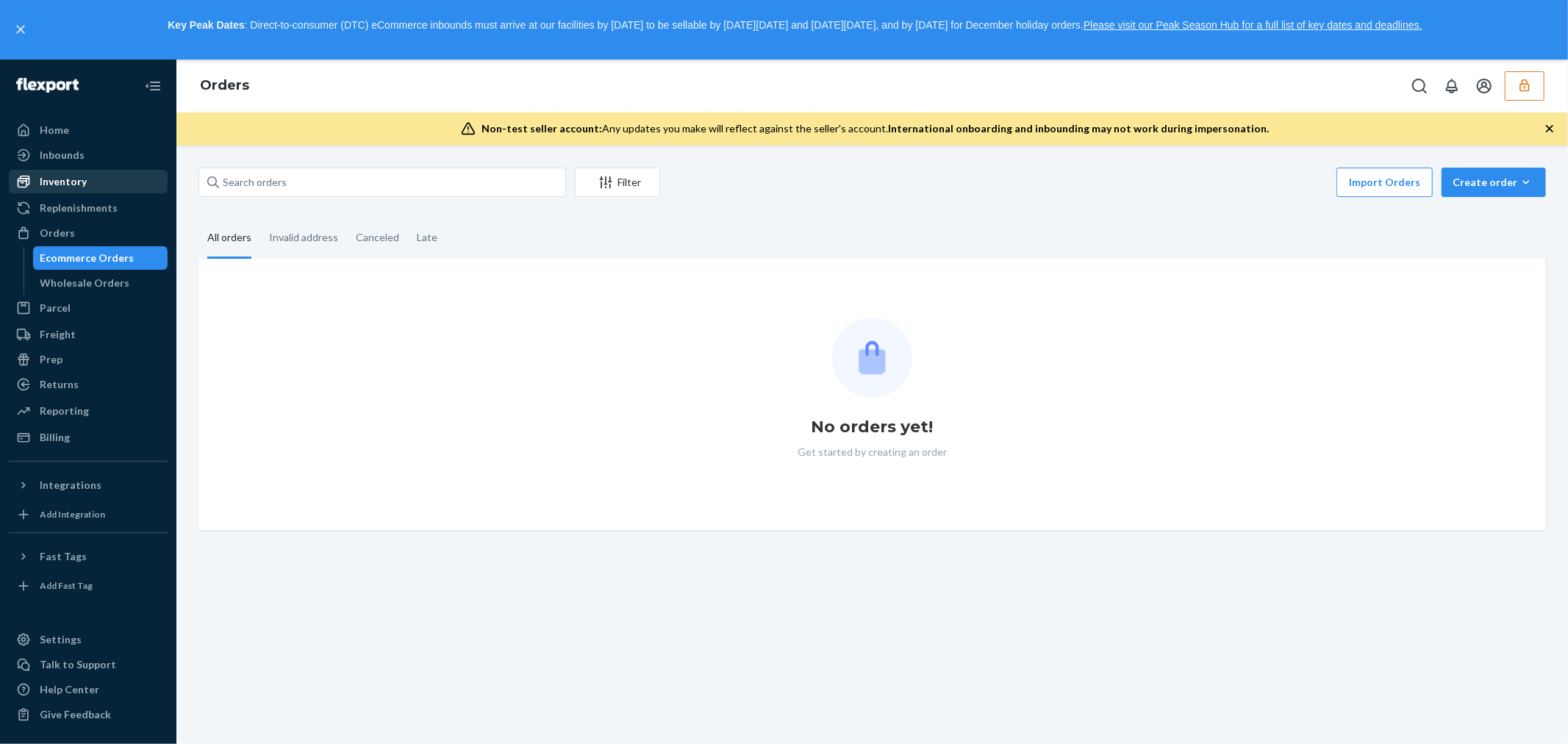
click at [69, 174] on div "Inventory" at bounding box center [63, 182] width 47 height 15
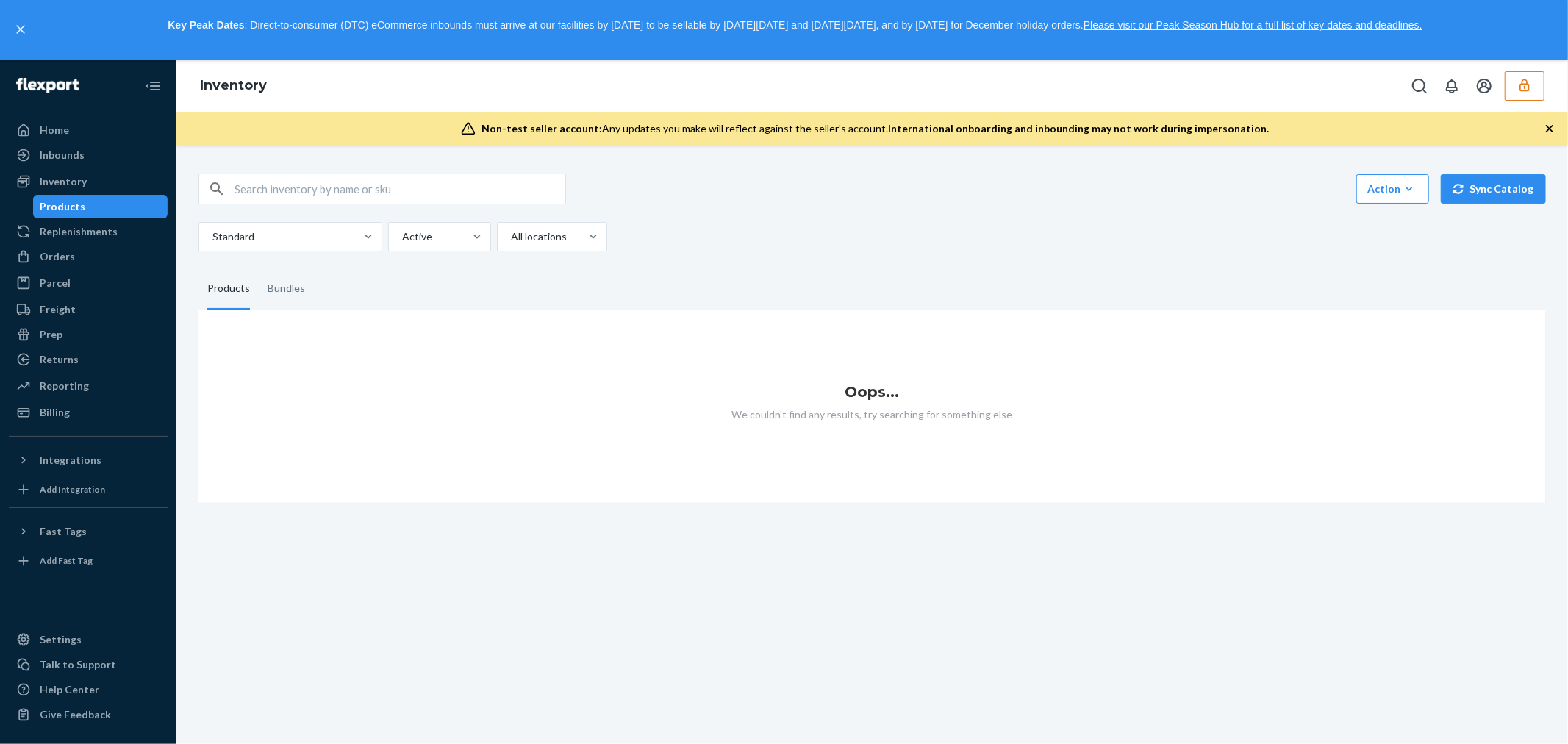
click at [1515, 82] on button "button" at bounding box center [1524, 86] width 40 height 30
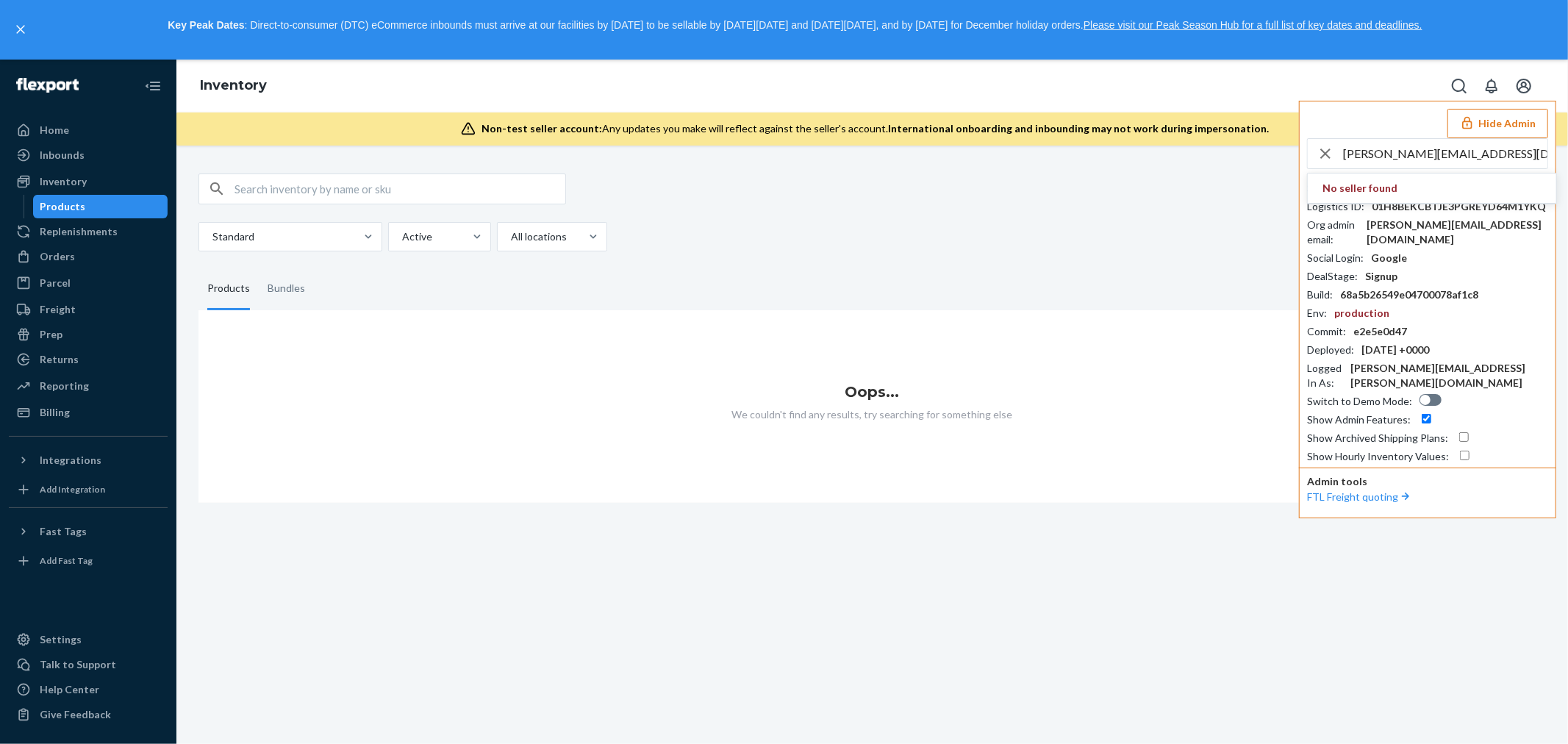
click at [1446, 137] on div "Hide Admin maynor@maestrosw.com No seller found Seller ID : maynormaestroswcom …" at bounding box center [1428, 310] width 258 height 418
click at [1441, 151] on input "maynor@maestrosw.com" at bounding box center [1444, 154] width 204 height 30
paste input "sfnonboardingmaestrosportswearflexport"
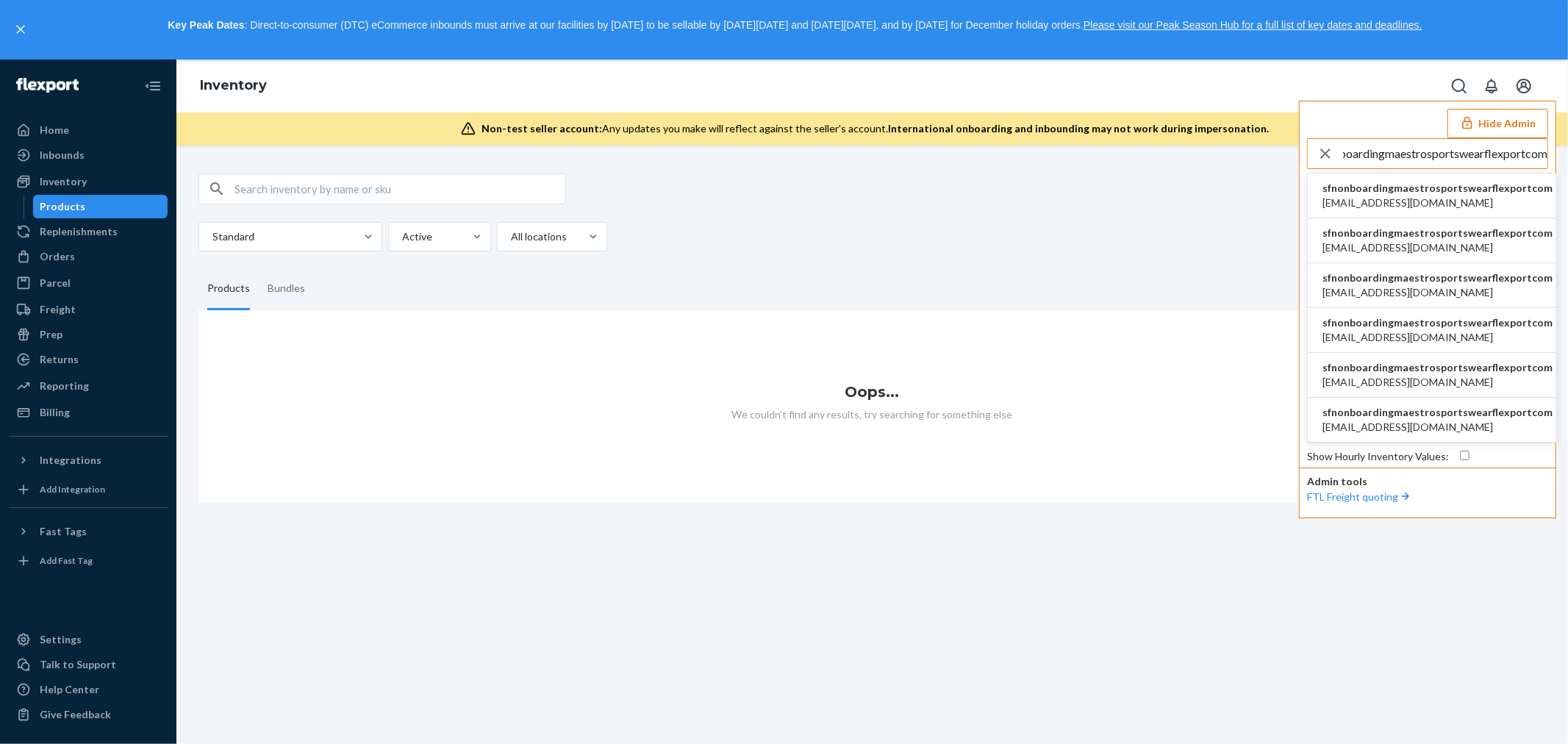
type input "sfnonboardingmaestrosportswearflexportcom"
click at [1415, 190] on span "sfnonboardingmaestrosportswearflexportcom" at bounding box center [1437, 188] width 230 height 15
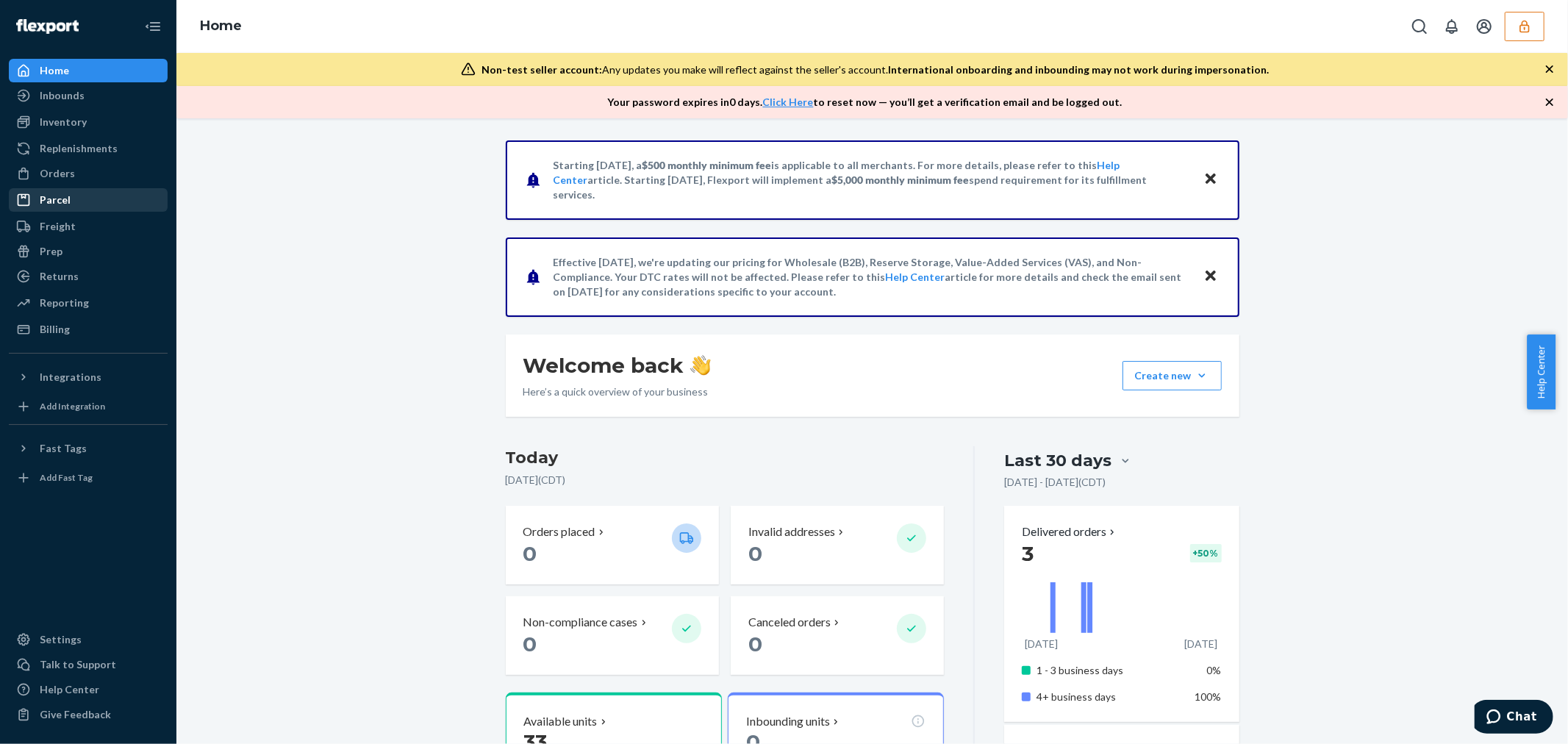
drag, startPoint x: 90, startPoint y: 170, endPoint x: 10, endPoint y: 188, distance: 82.0
click at [90, 170] on div "Orders" at bounding box center [88, 173] width 156 height 21
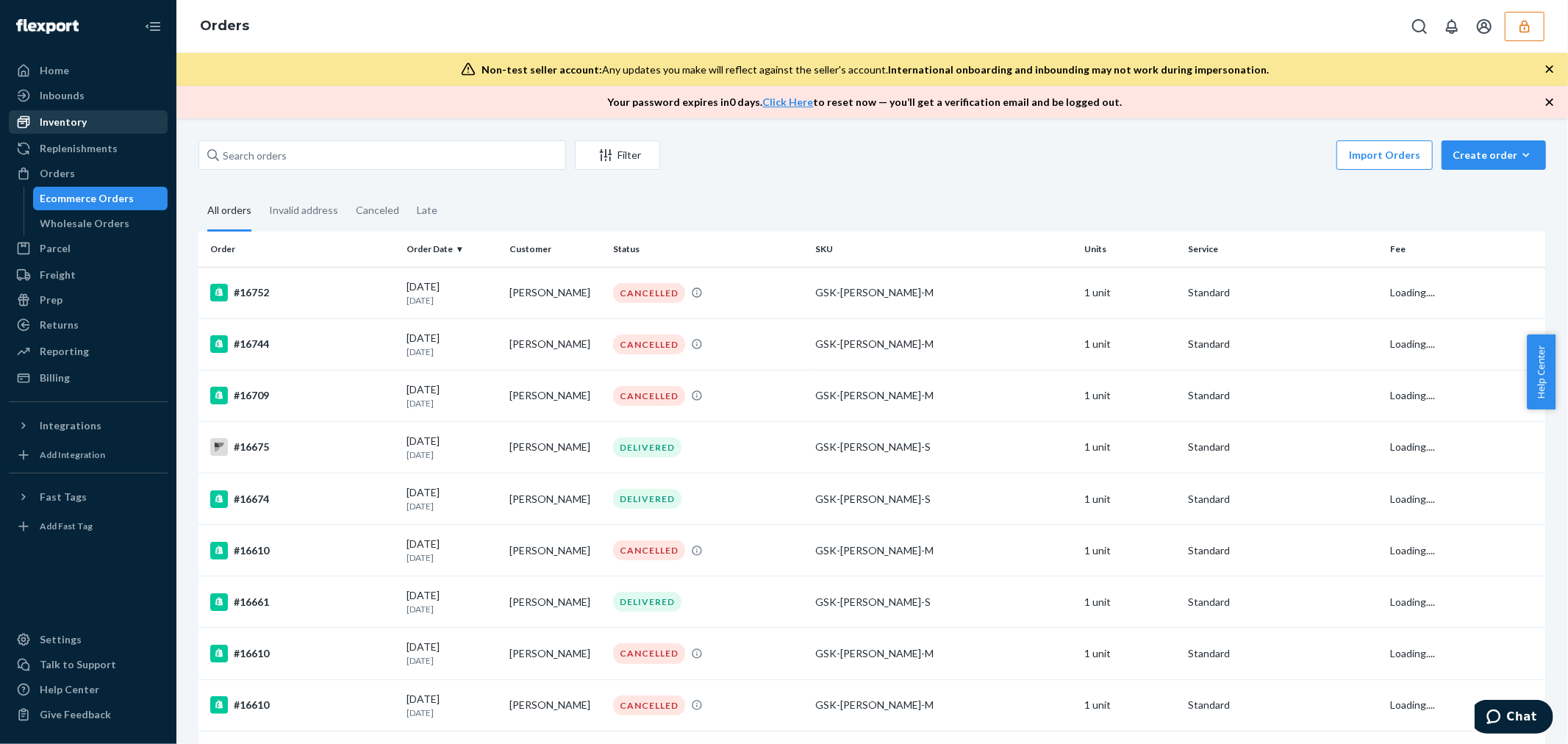
click at [116, 116] on div "Inventory" at bounding box center [88, 121] width 156 height 21
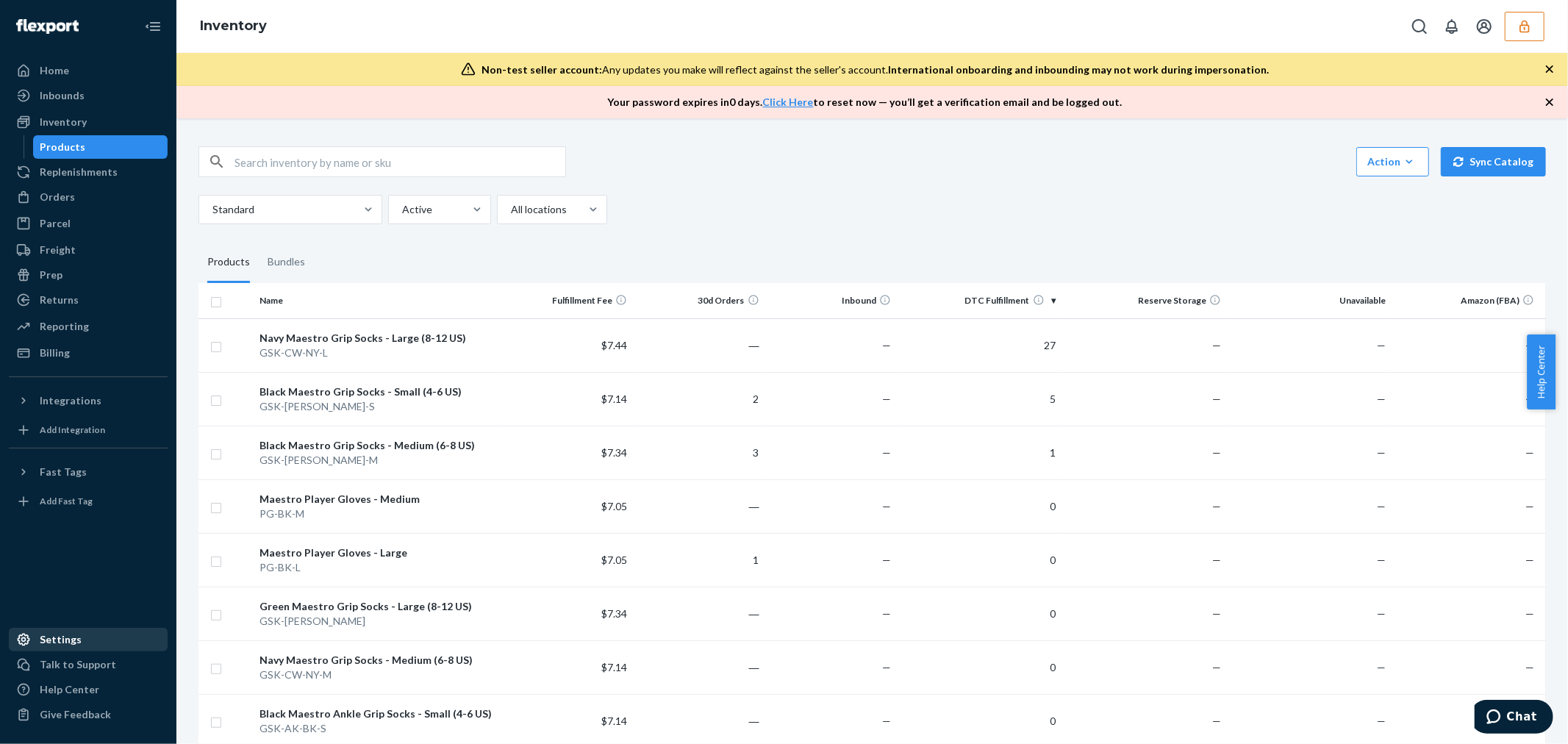
click at [77, 638] on div "Settings" at bounding box center [88, 639] width 156 height 21
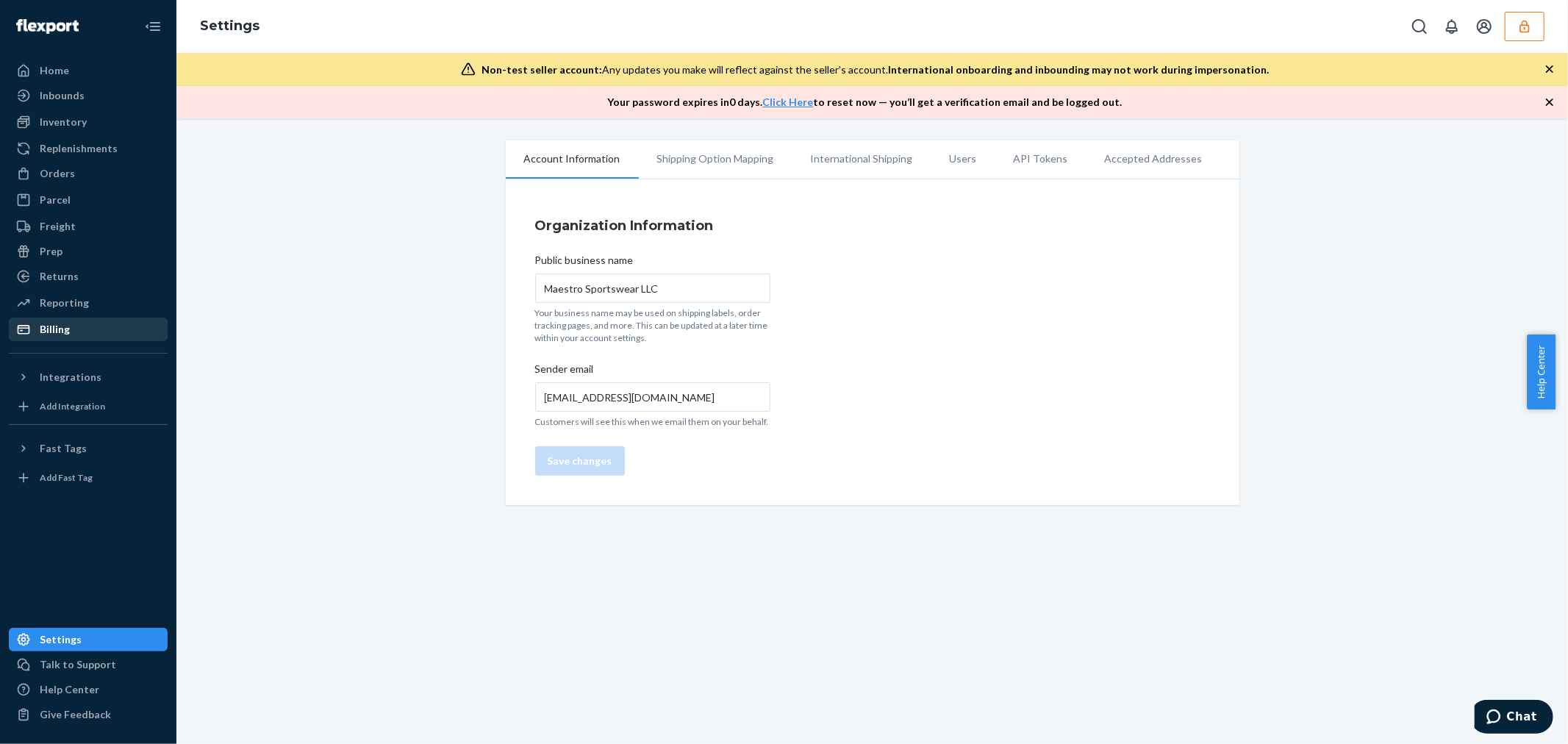
click at [81, 327] on div "Billing" at bounding box center [88, 329] width 156 height 21
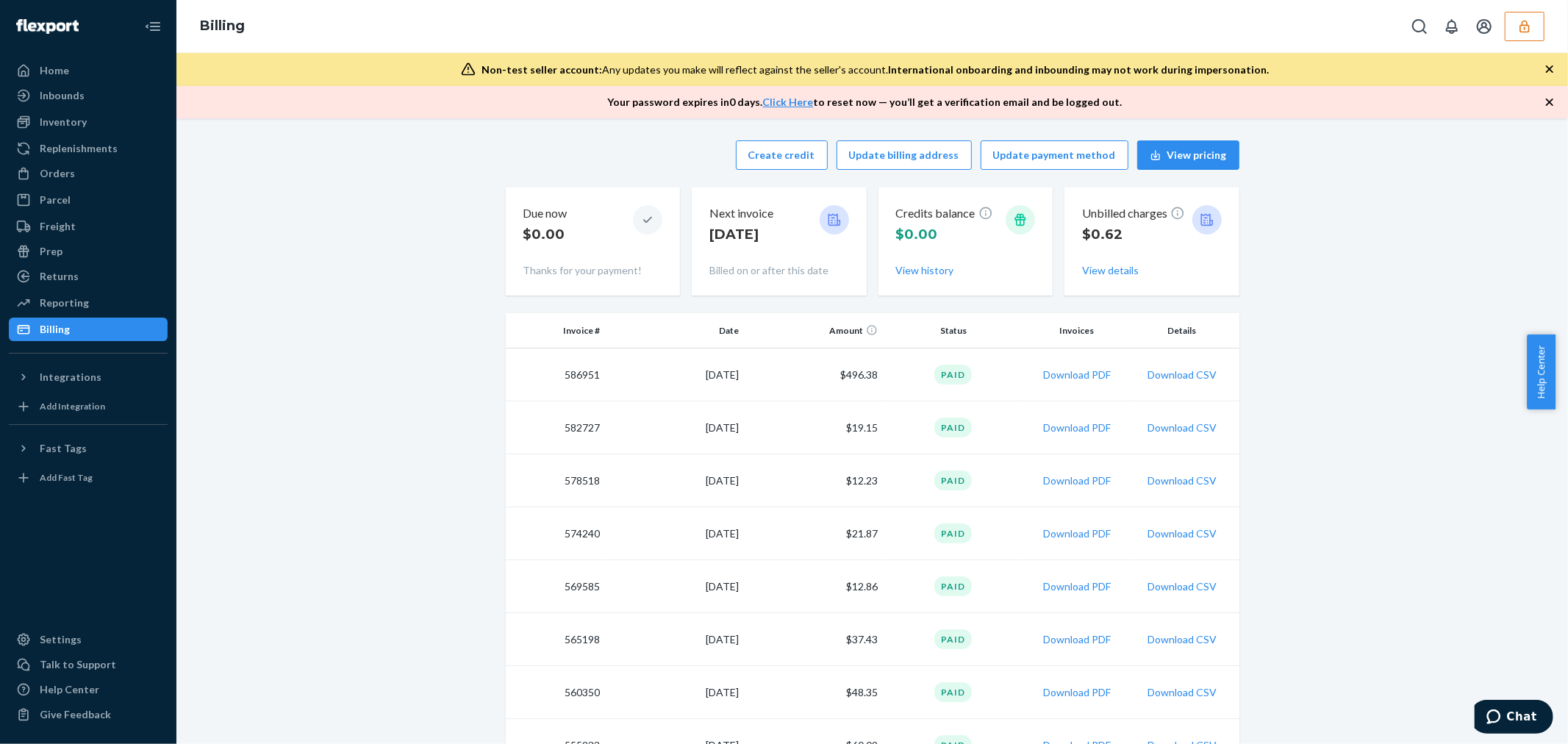
click at [1523, 26] on icon "button" at bounding box center [1524, 26] width 15 height 15
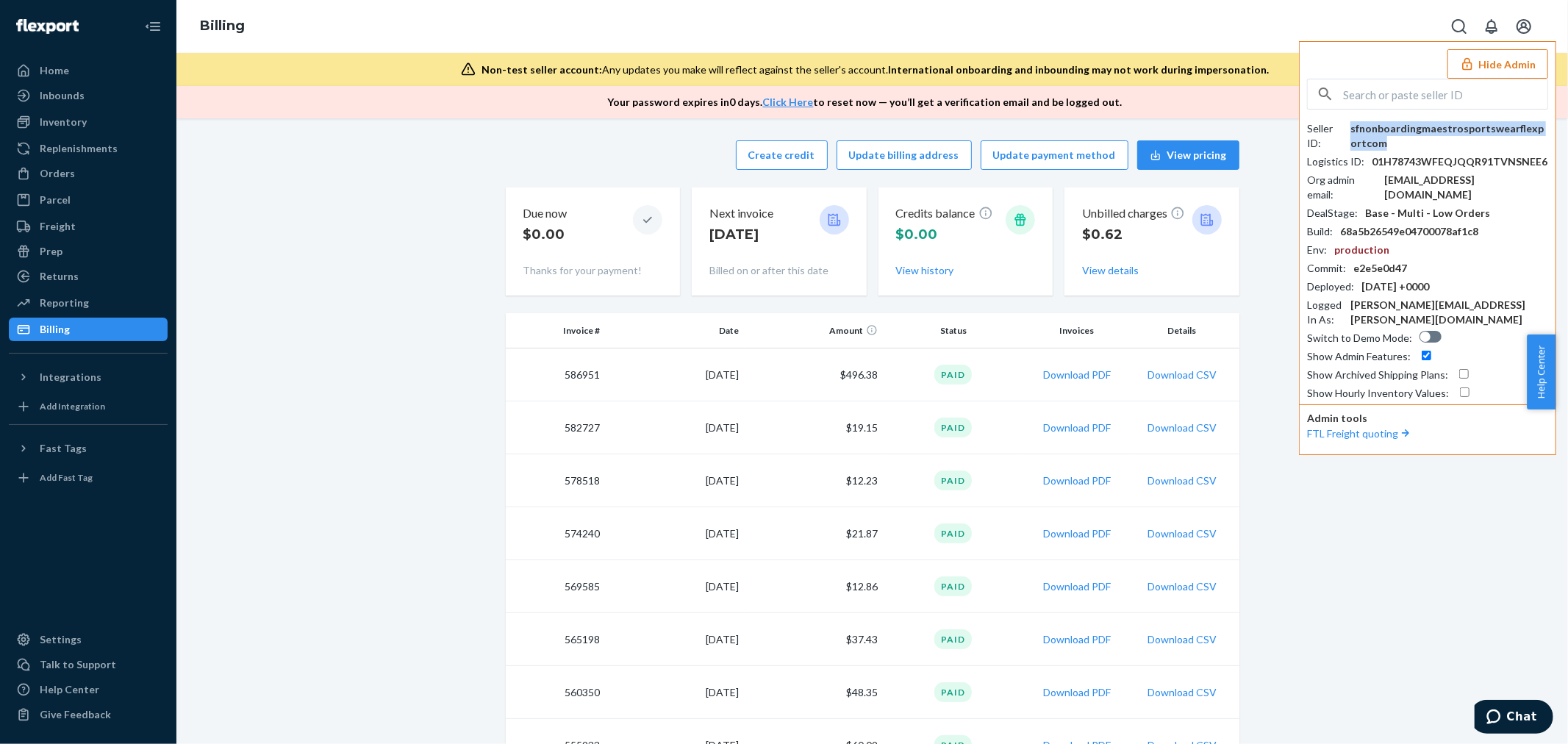
click at [1408, 129] on div "sfnonboardingmaestrosportswearflexportcom" at bounding box center [1448, 136] width 197 height 30
click at [1427, 125] on div "sfnonboardingmaestrosportswearflexportcom" at bounding box center [1448, 136] width 197 height 30
click at [1430, 94] on input "text" at bounding box center [1444, 94] width 204 height 30
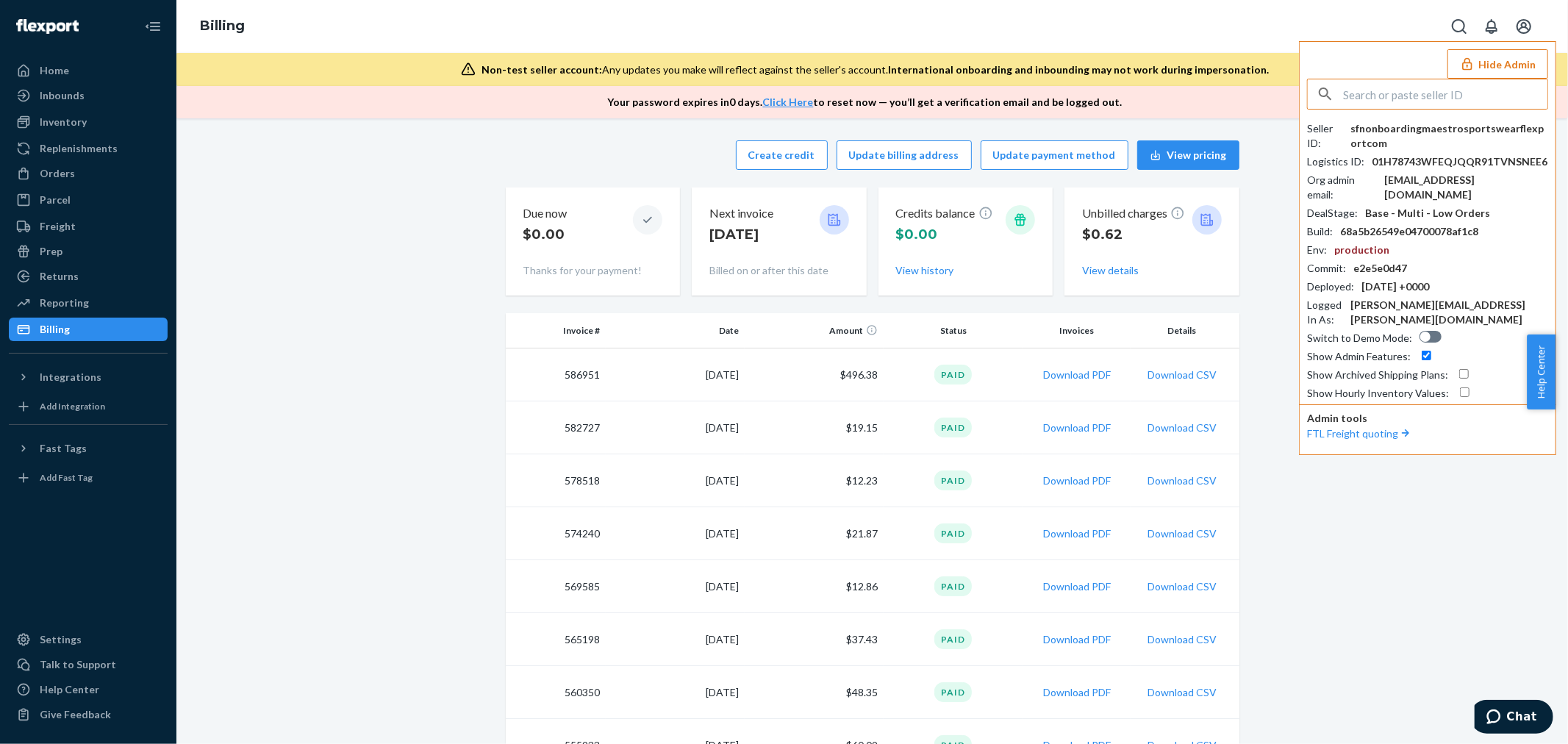
paste input "morgansarahssilkscom"
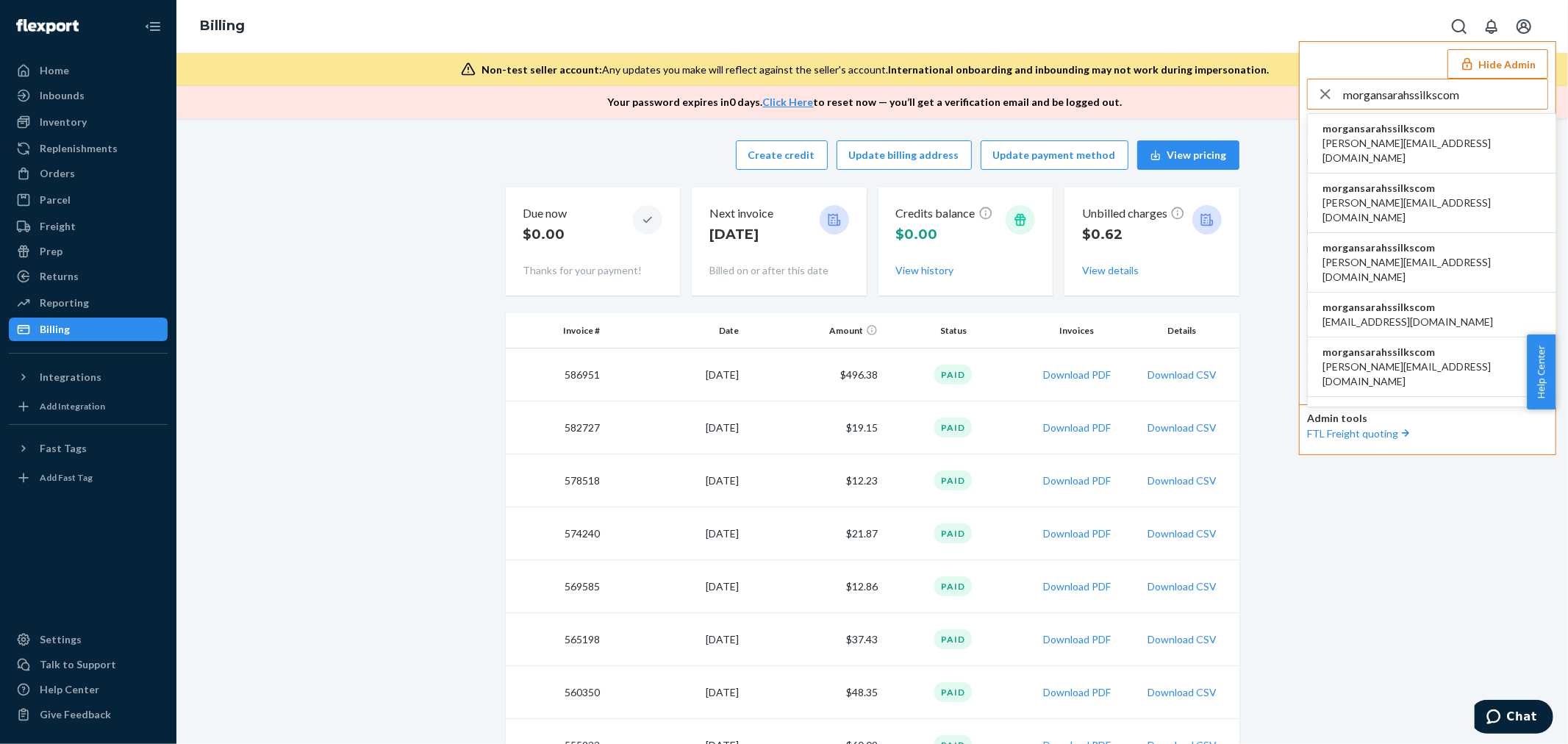
type input "morgansarahssilkscom"
click at [1392, 141] on span "cassandra@sarahssilks.com" at bounding box center [1431, 151] width 219 height 30
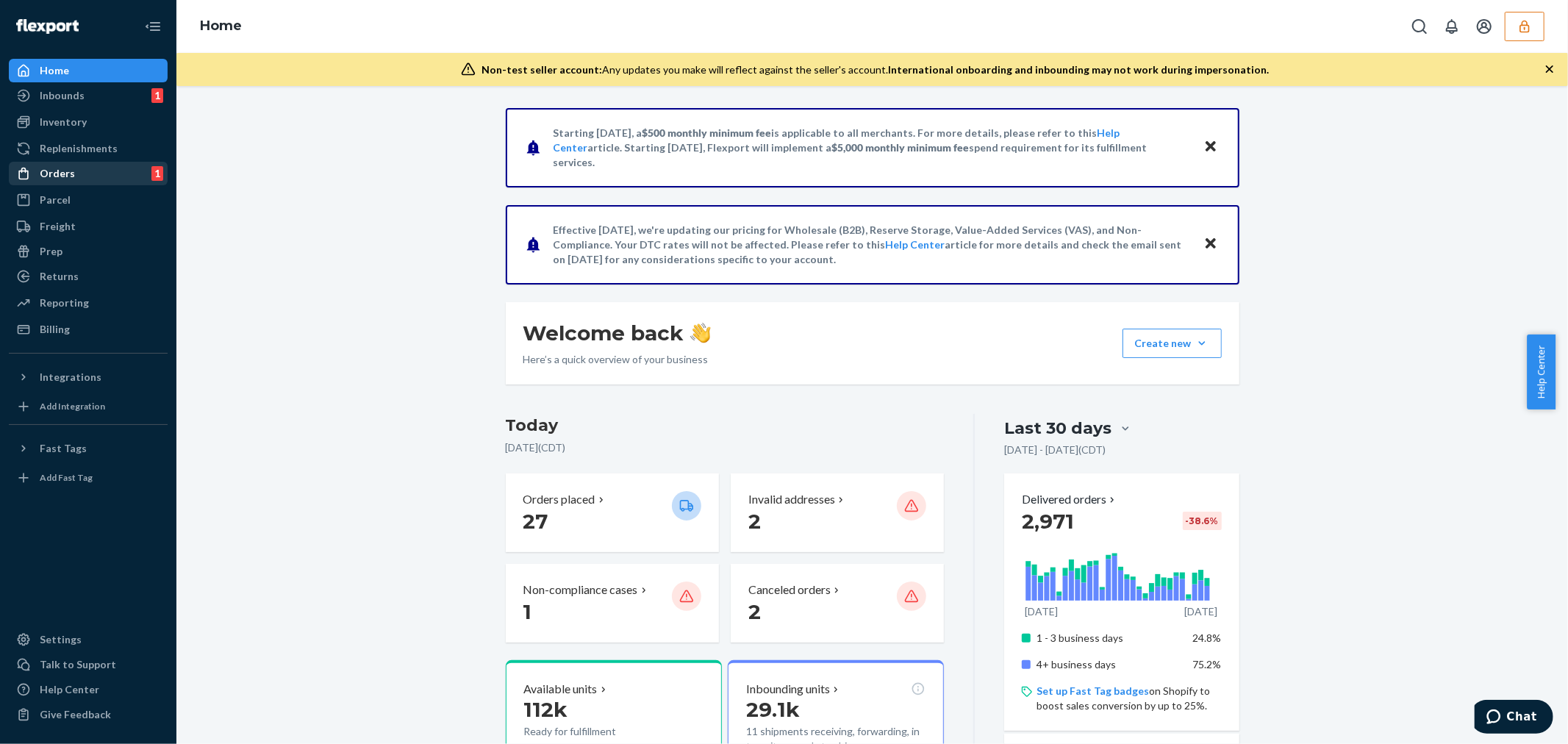
click at [116, 169] on div "Orders 1" at bounding box center [88, 173] width 156 height 21
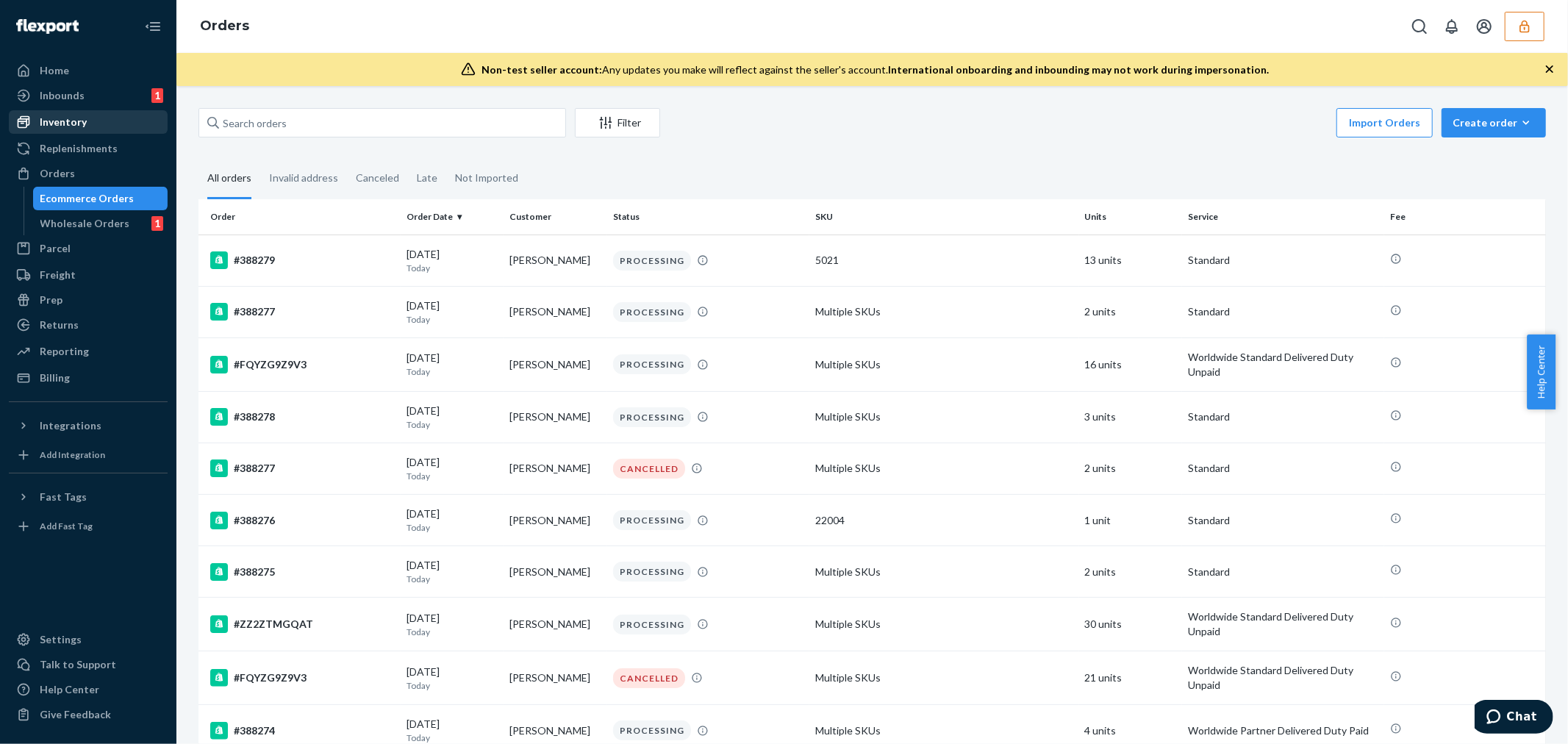
drag, startPoint x: 126, startPoint y: 118, endPoint x: 135, endPoint y: 120, distance: 9.2
click at [126, 118] on div "Inventory" at bounding box center [88, 121] width 156 height 21
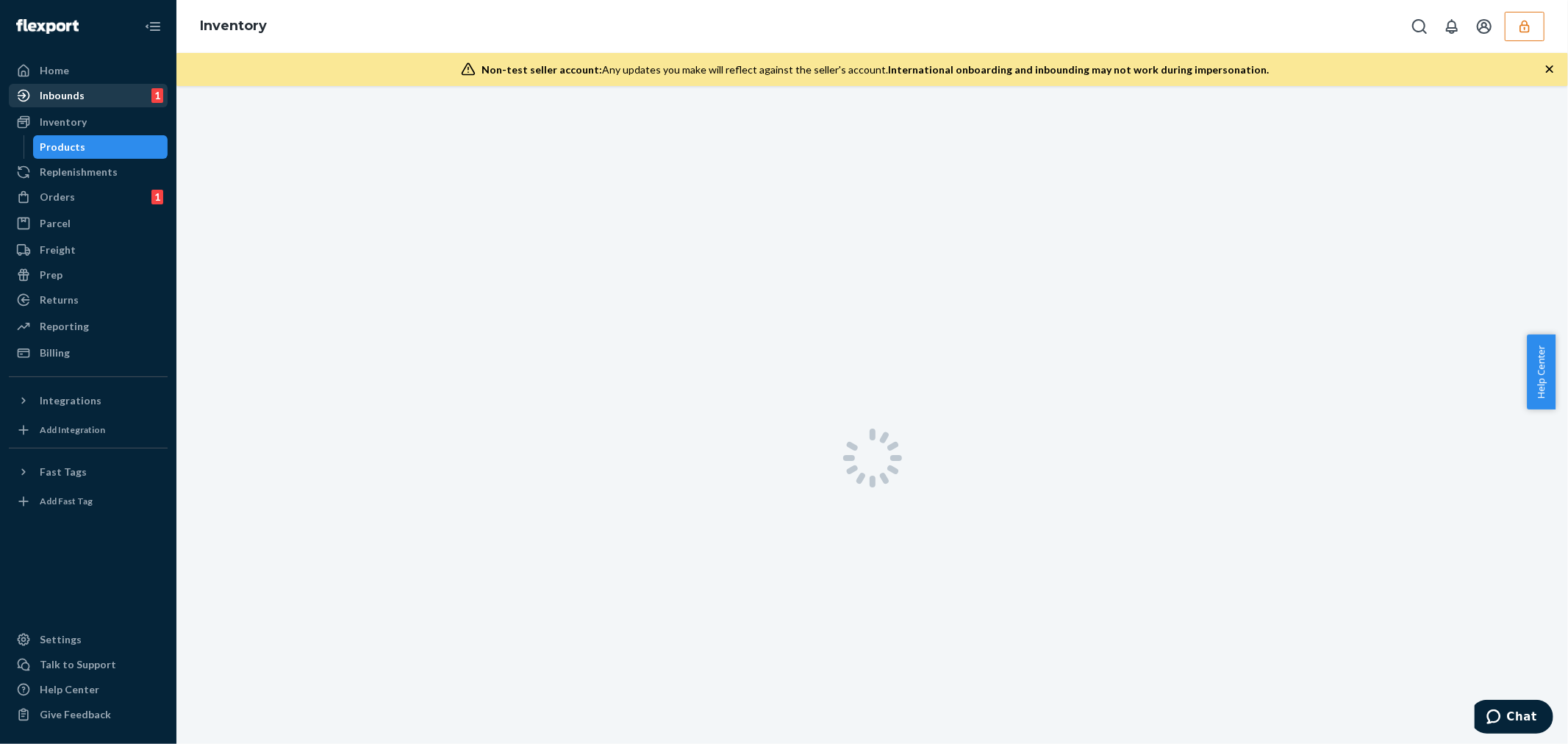
click at [77, 90] on div "Inbounds" at bounding box center [62, 96] width 45 height 15
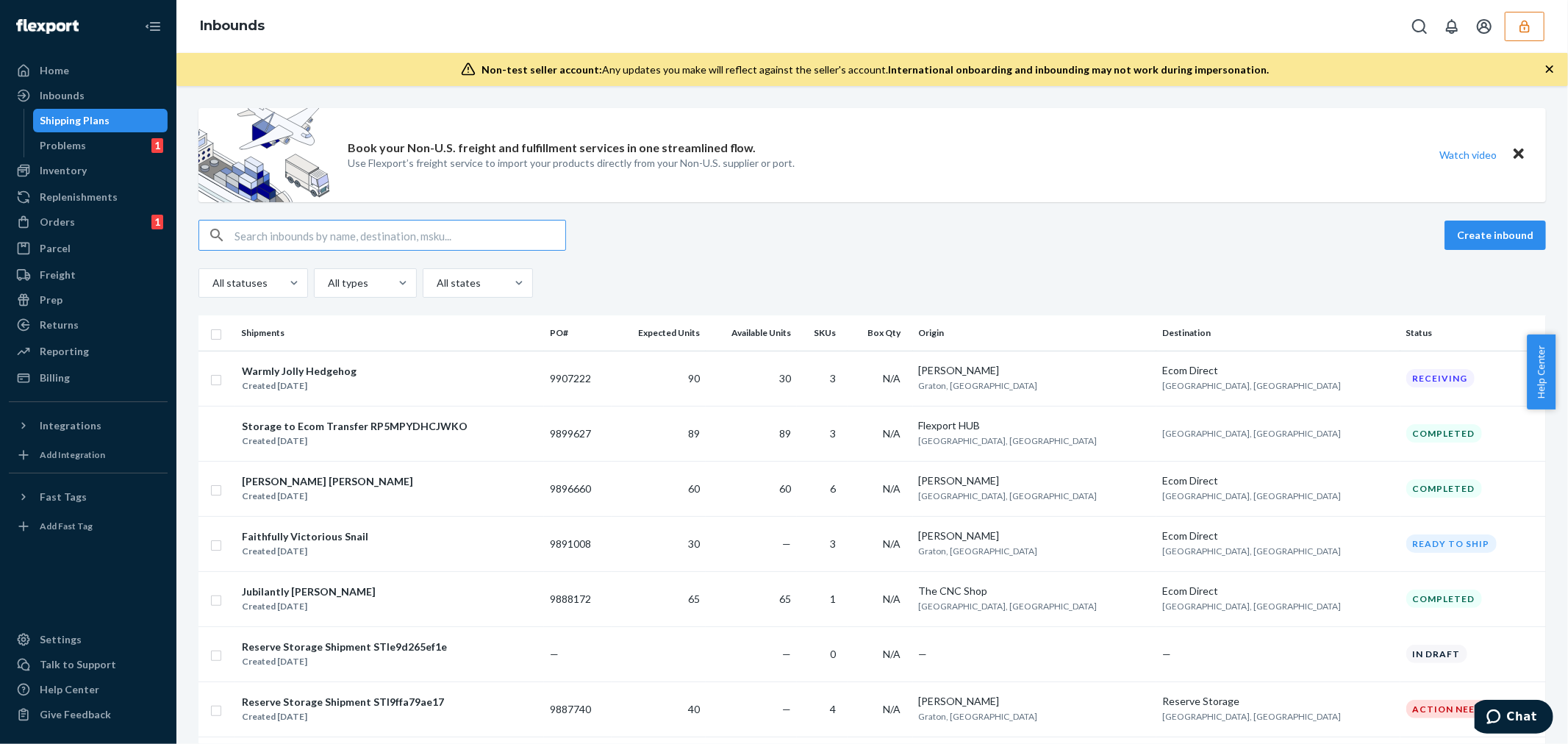
type input "1217743"
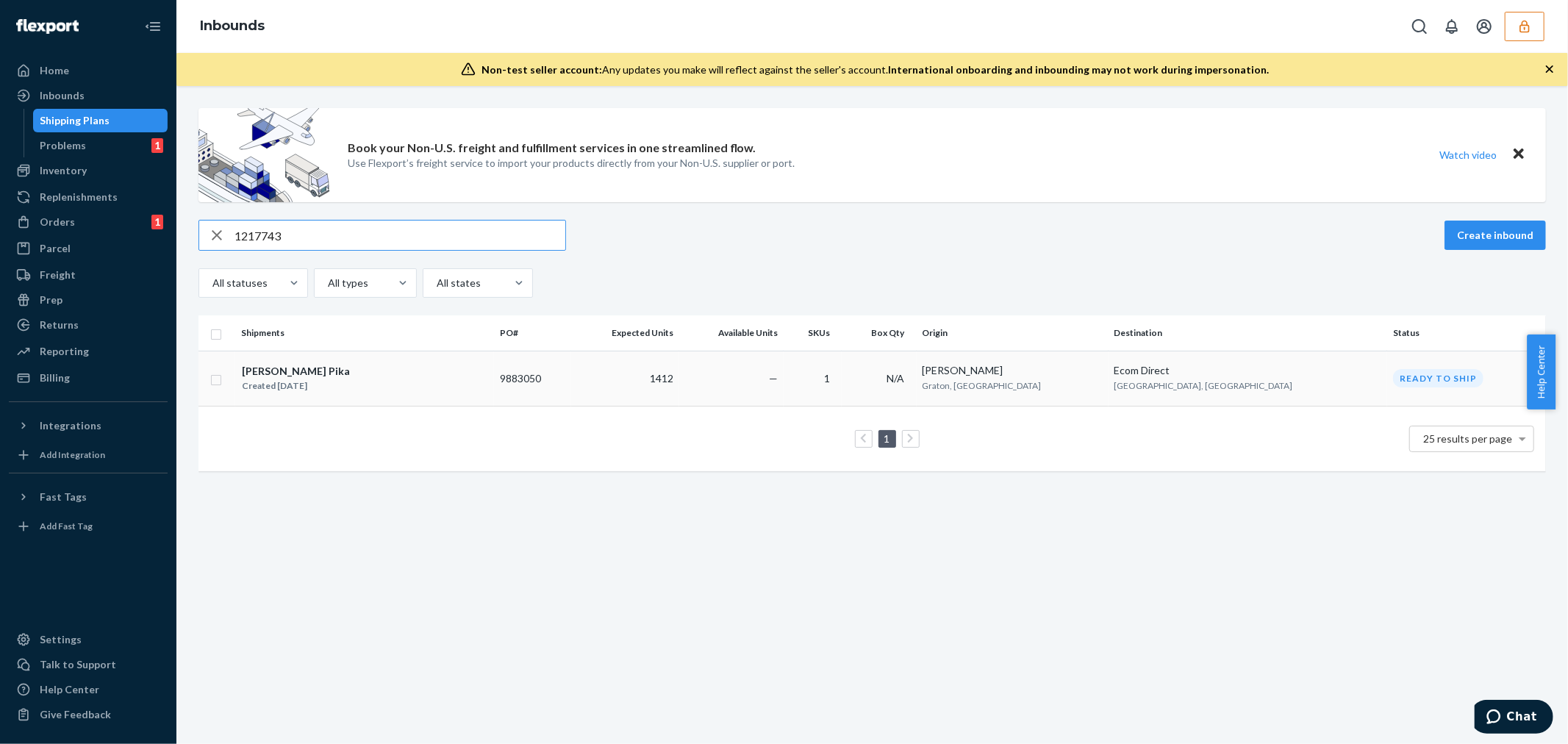
type input "1217743"
click at [464, 375] on div "Merrily Eager Pika Created Aug 1, 2025" at bounding box center [364, 378] width 247 height 31
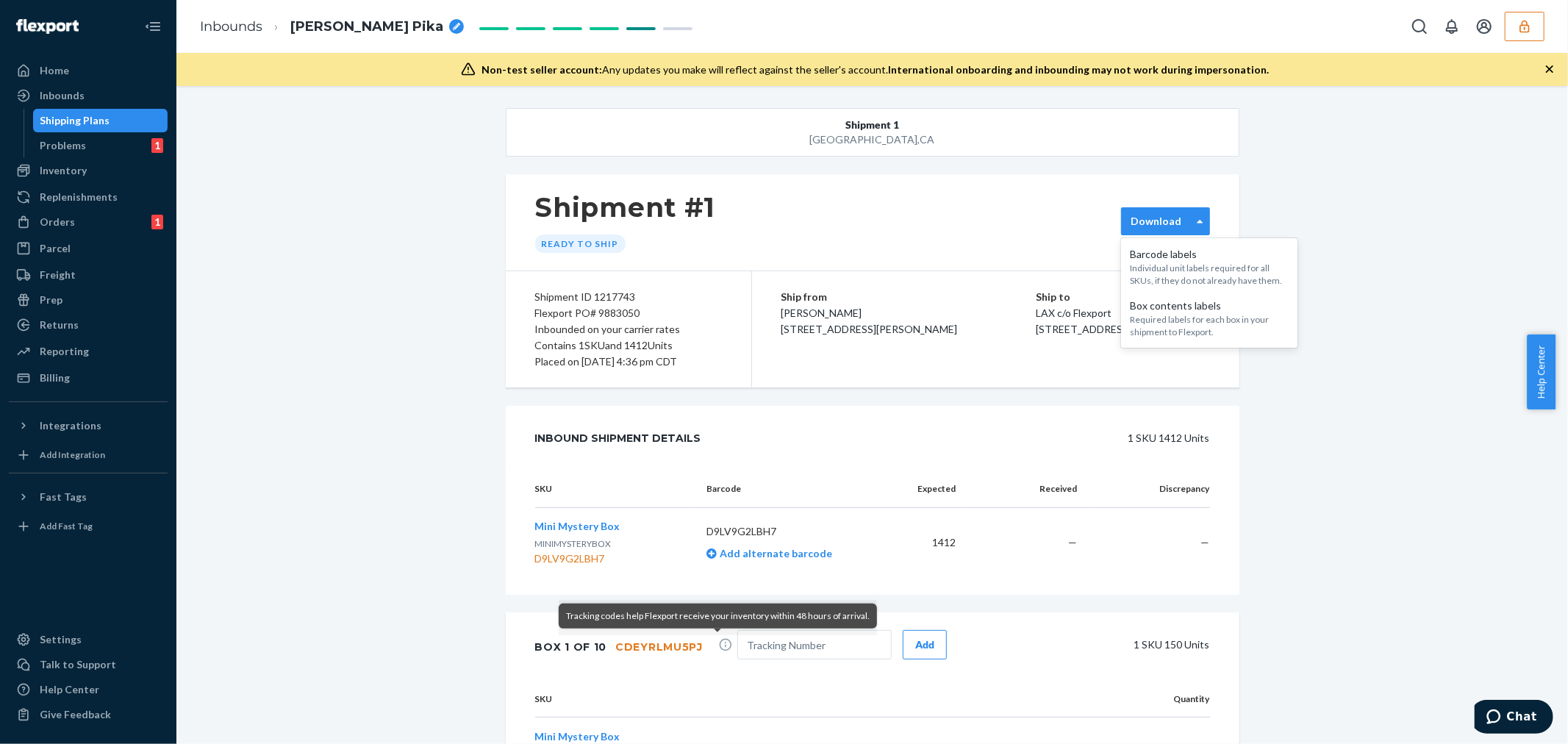
click at [1160, 225] on label "Download" at bounding box center [1155, 221] width 50 height 15
click at [941, 262] on div "Shipment #1 Ready to ship" at bounding box center [872, 222] width 733 height 97
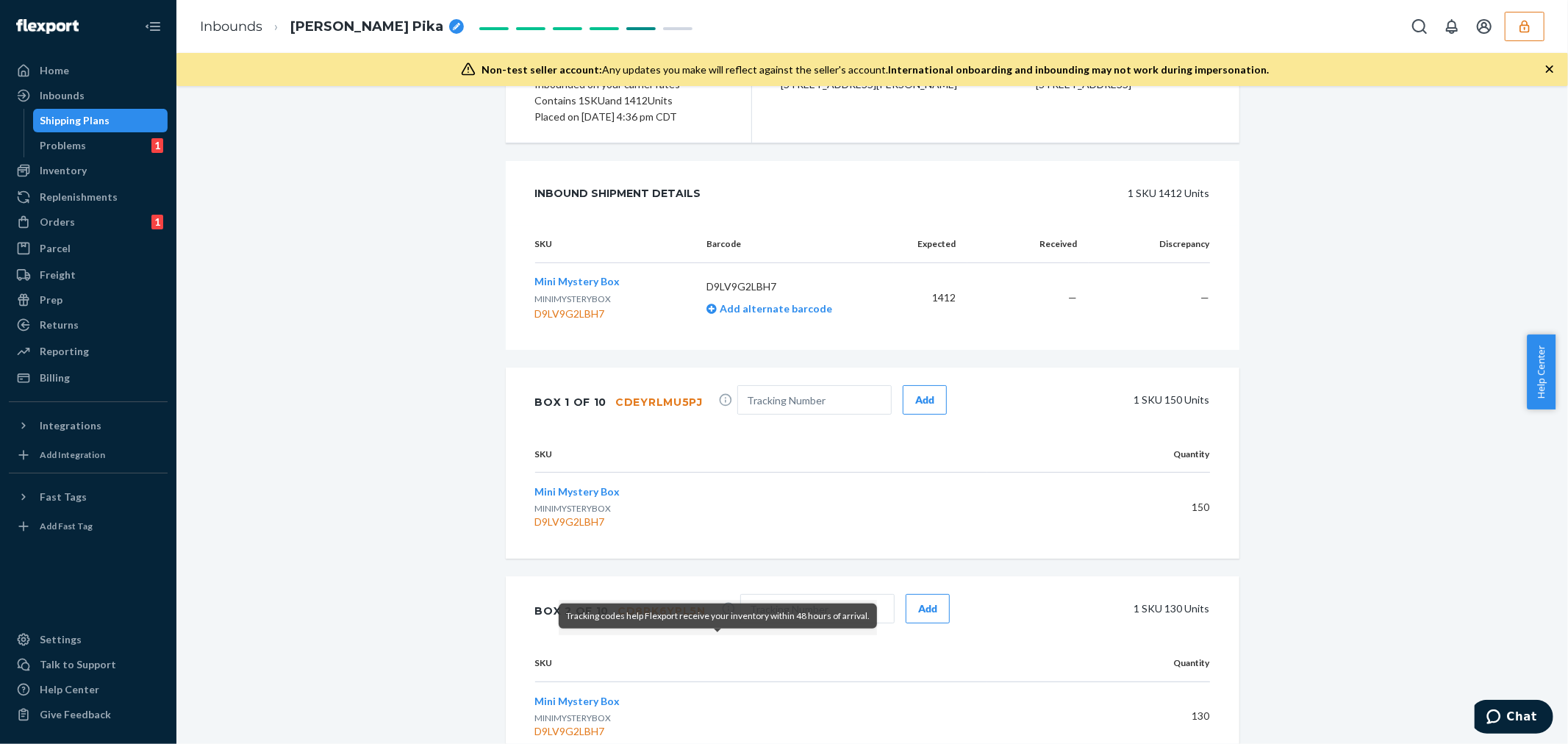
click at [987, 489] on td "150" at bounding box center [1098, 507] width 223 height 69
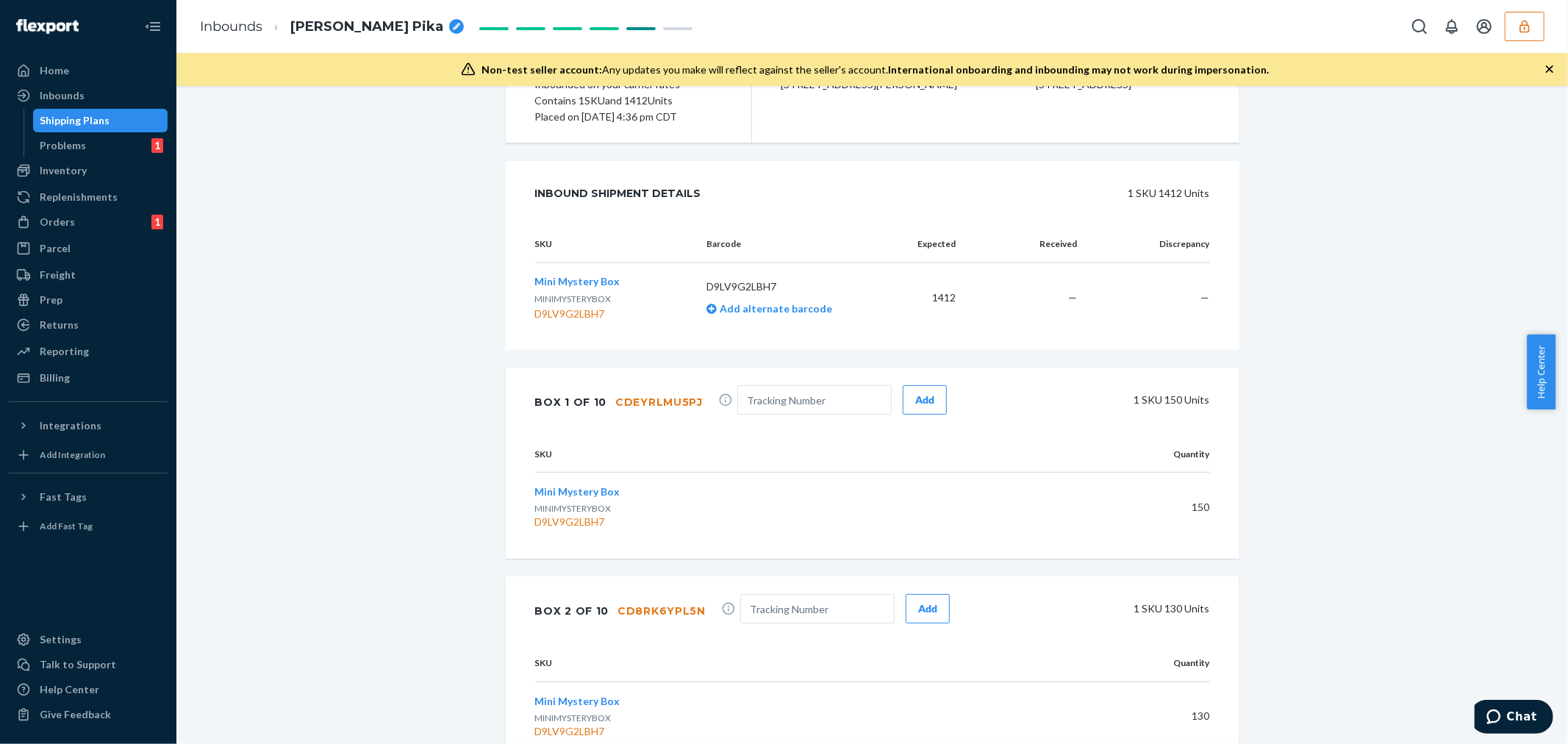
click at [1537, 17] on button "button" at bounding box center [1524, 26] width 40 height 30
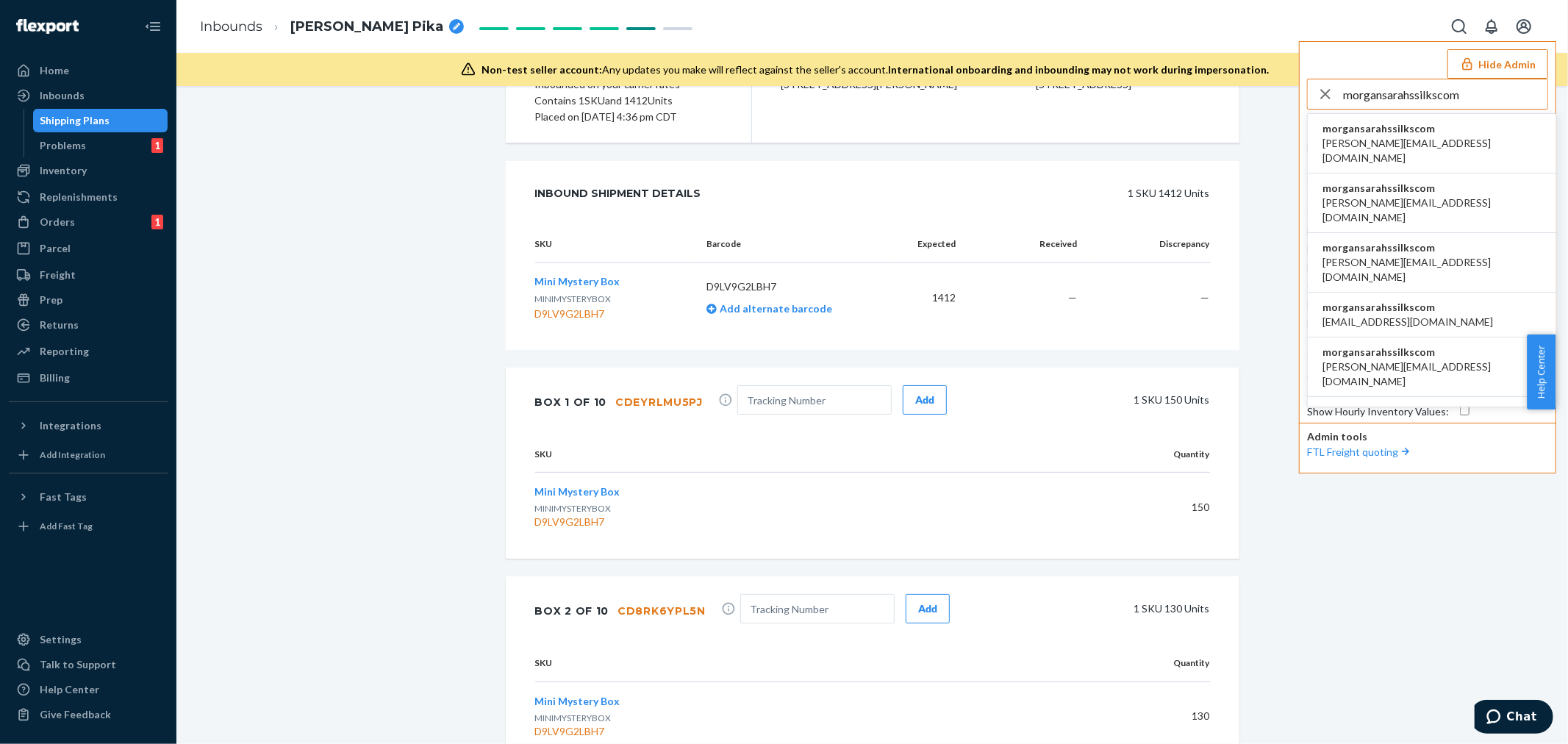
type input "morgansarahssilkscom"
click at [1414, 140] on span "cassandra@sarahssilks.com" at bounding box center [1431, 151] width 219 height 30
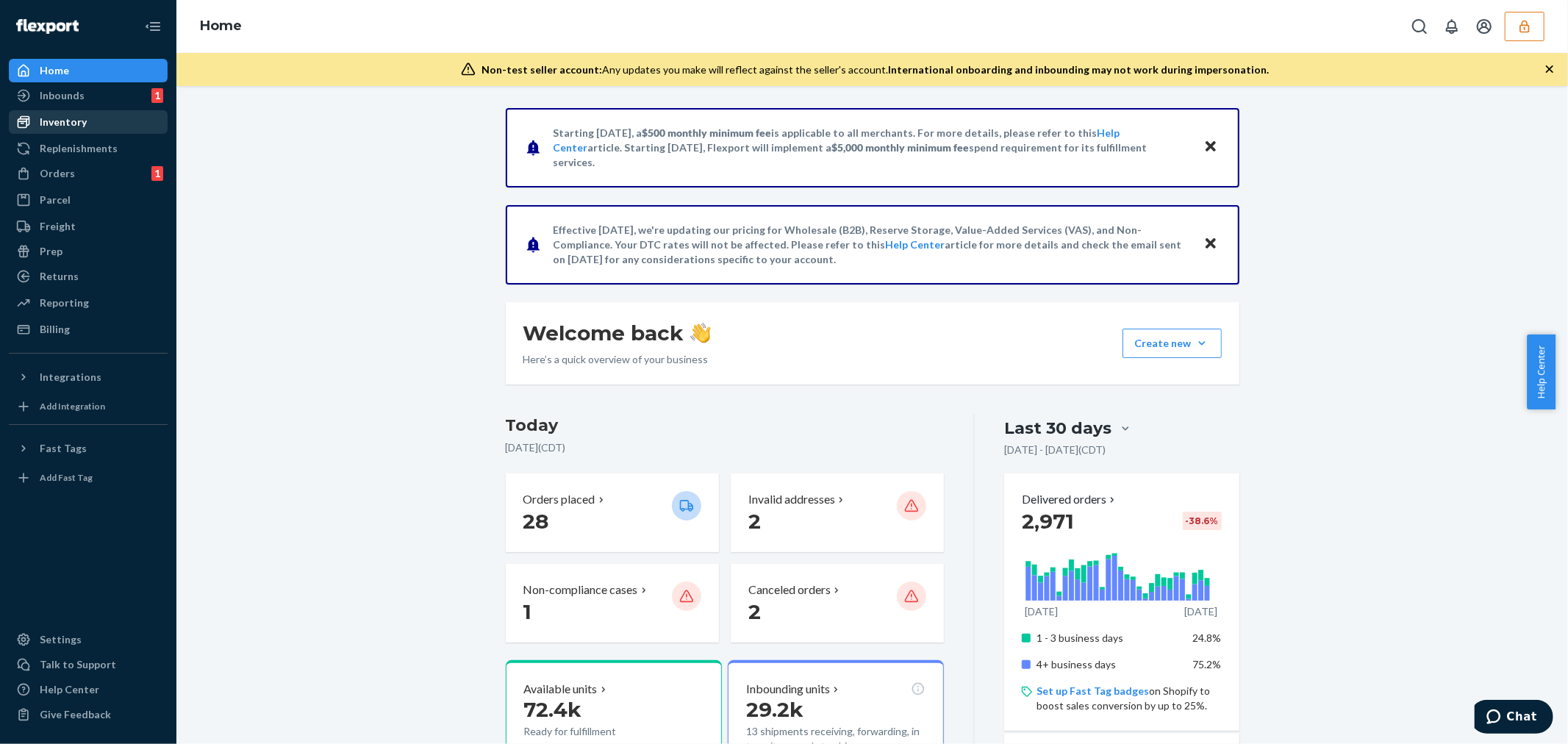
click at [107, 121] on div "Inventory" at bounding box center [88, 121] width 156 height 21
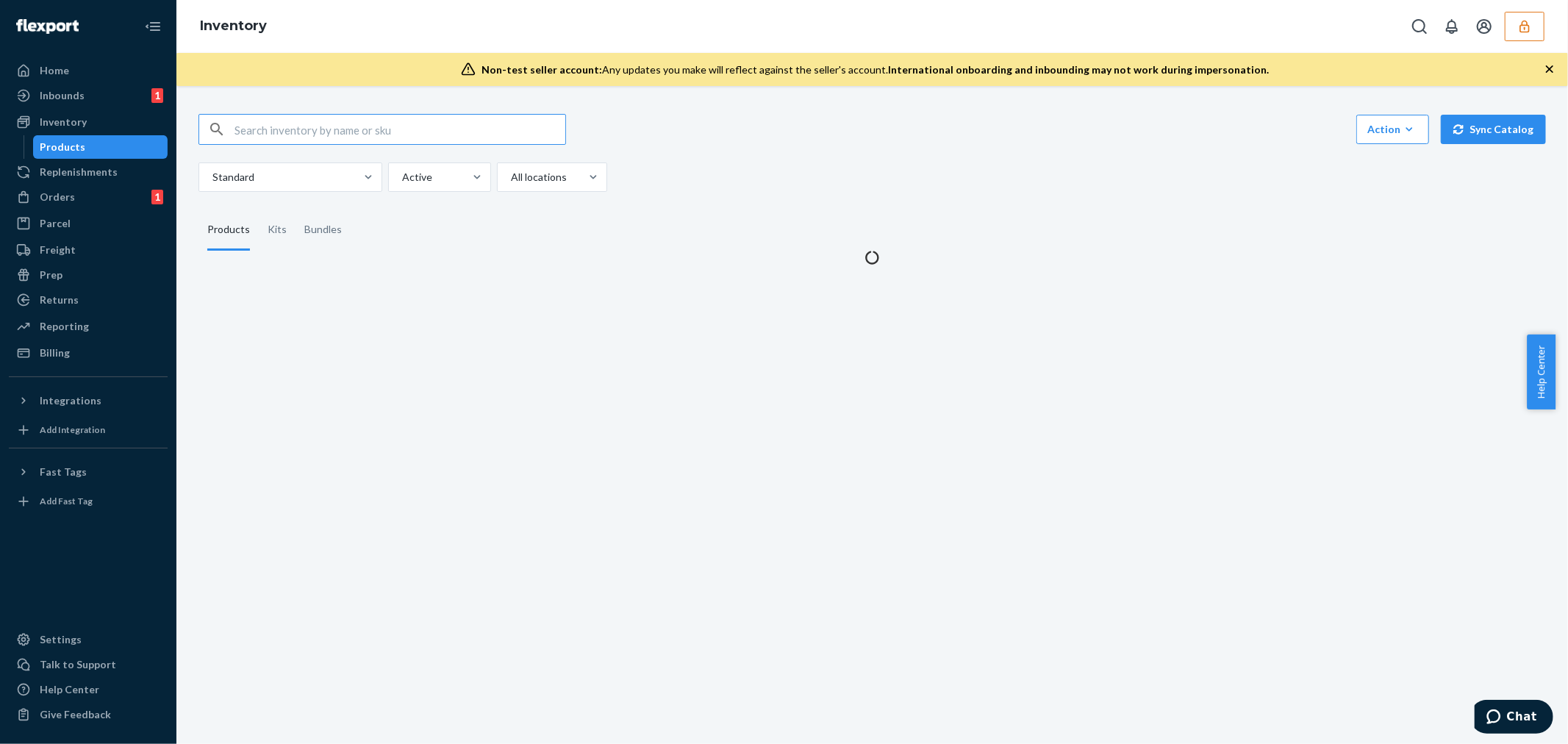
click at [295, 133] on input "text" at bounding box center [400, 130] width 331 height 30
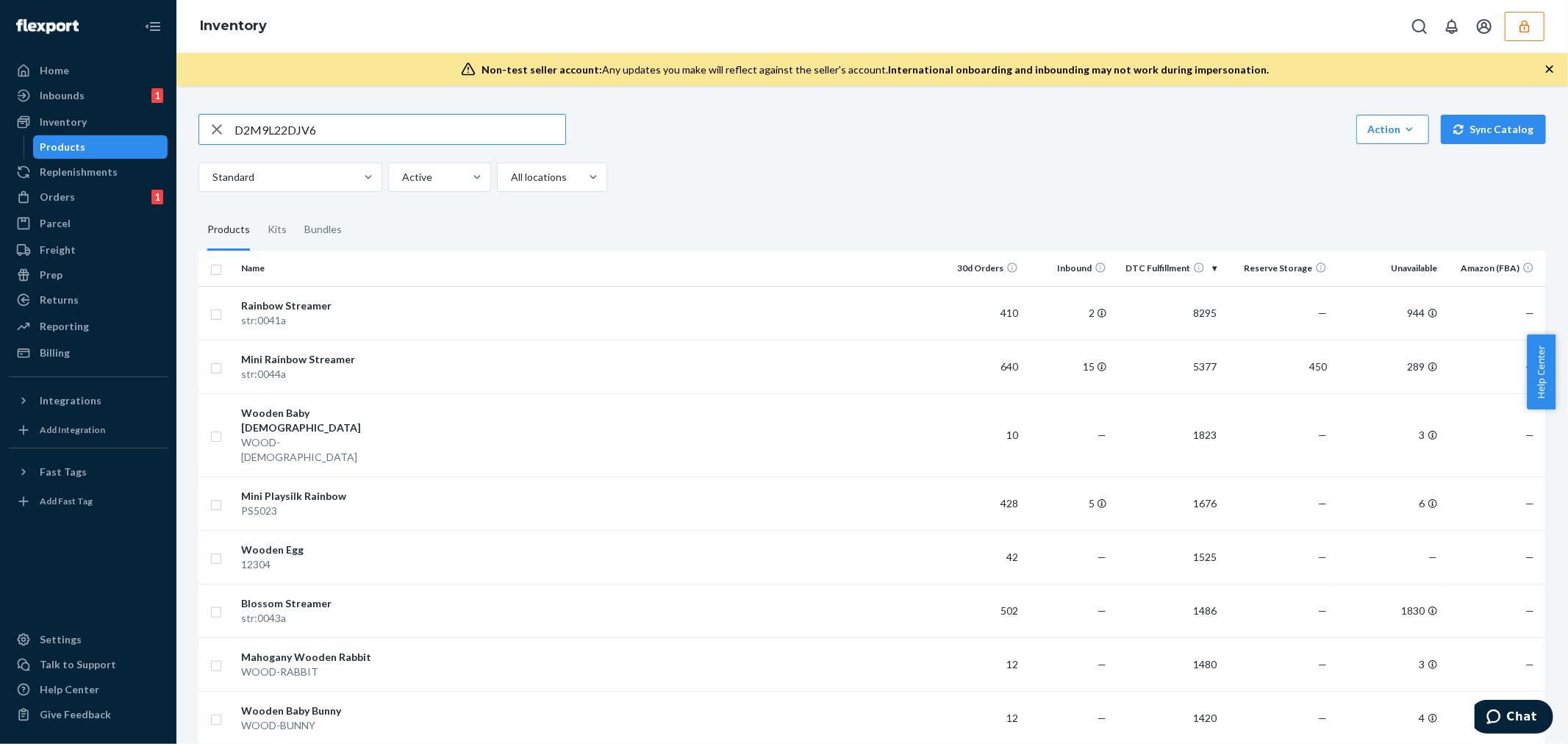
type input "D2M9L22DJV6"
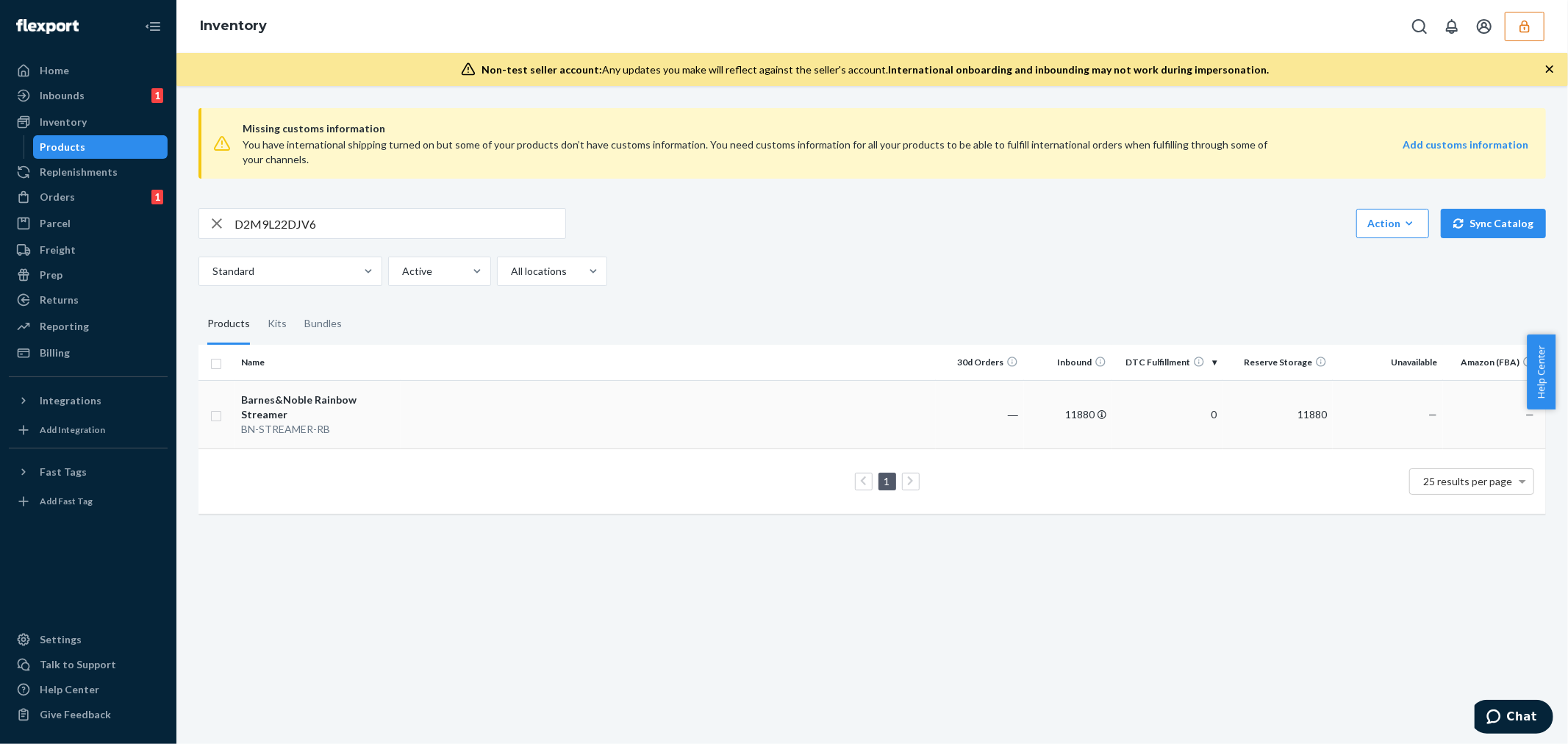
click at [475, 424] on td at bounding box center [668, 414] width 535 height 69
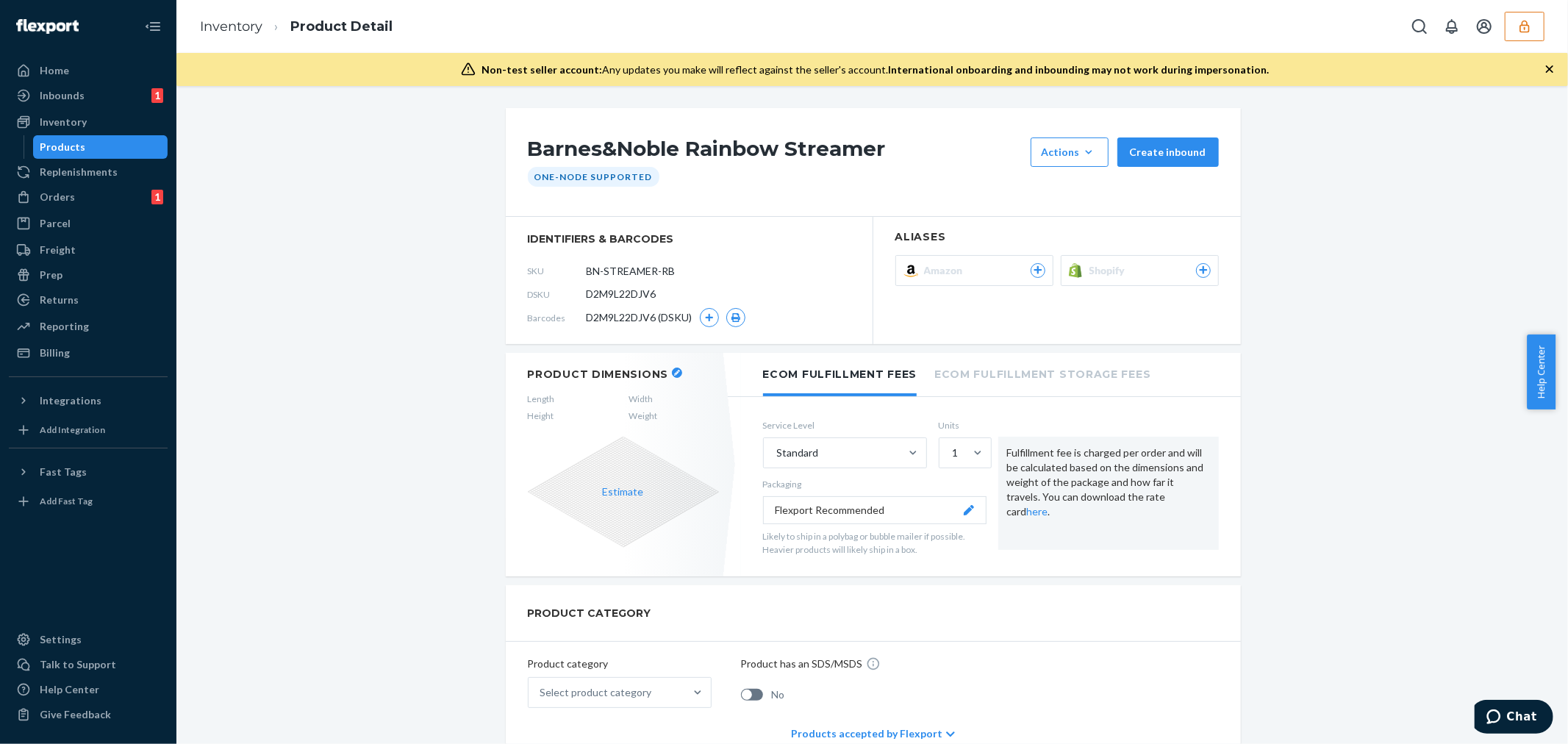
click at [1528, 28] on icon "button" at bounding box center [1524, 26] width 10 height 12
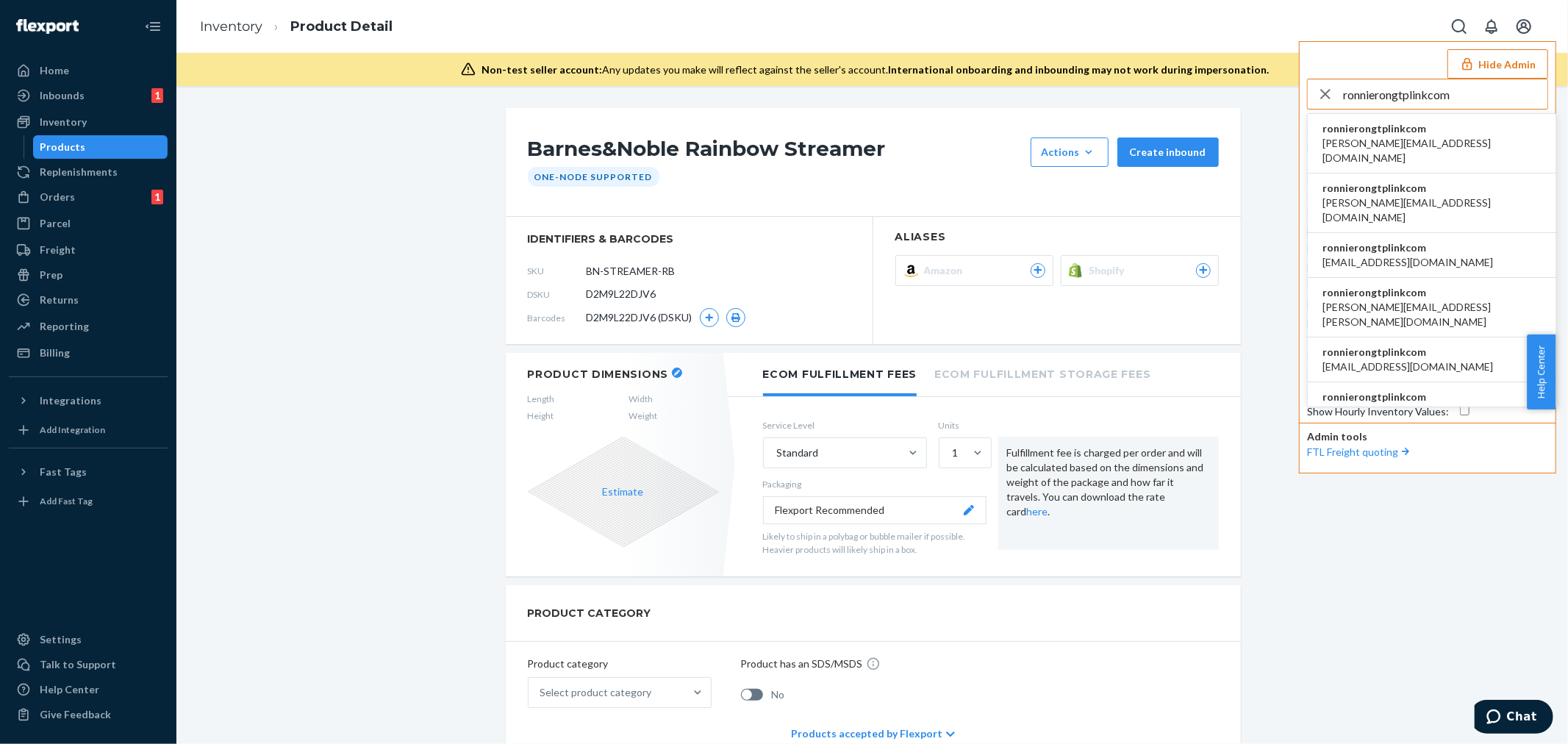
type input "ronnierongtplinkcom"
click at [1368, 130] on span "ronnierongtplinkcom" at bounding box center [1431, 129] width 219 height 15
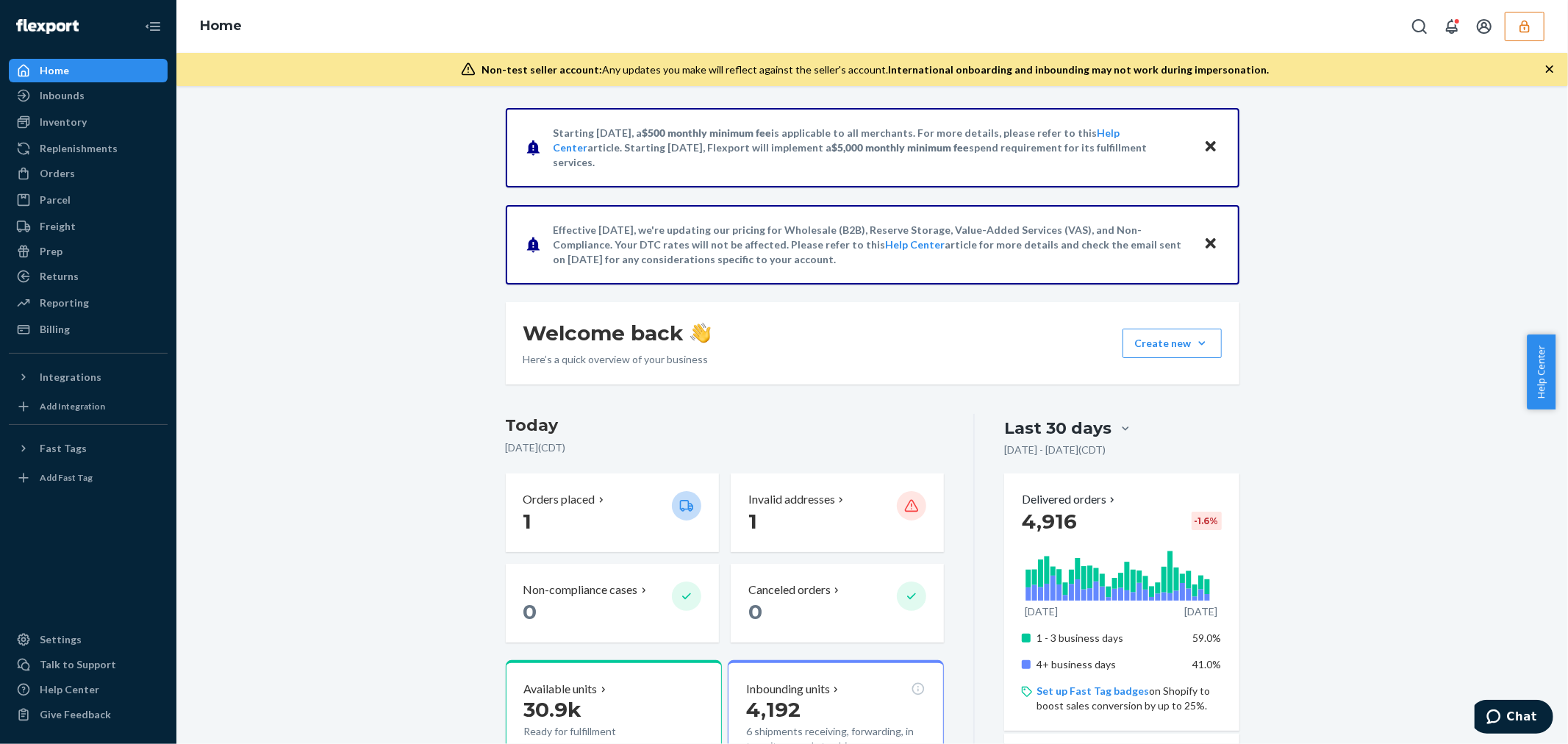
click at [1515, 20] on button "button" at bounding box center [1524, 26] width 40 height 30
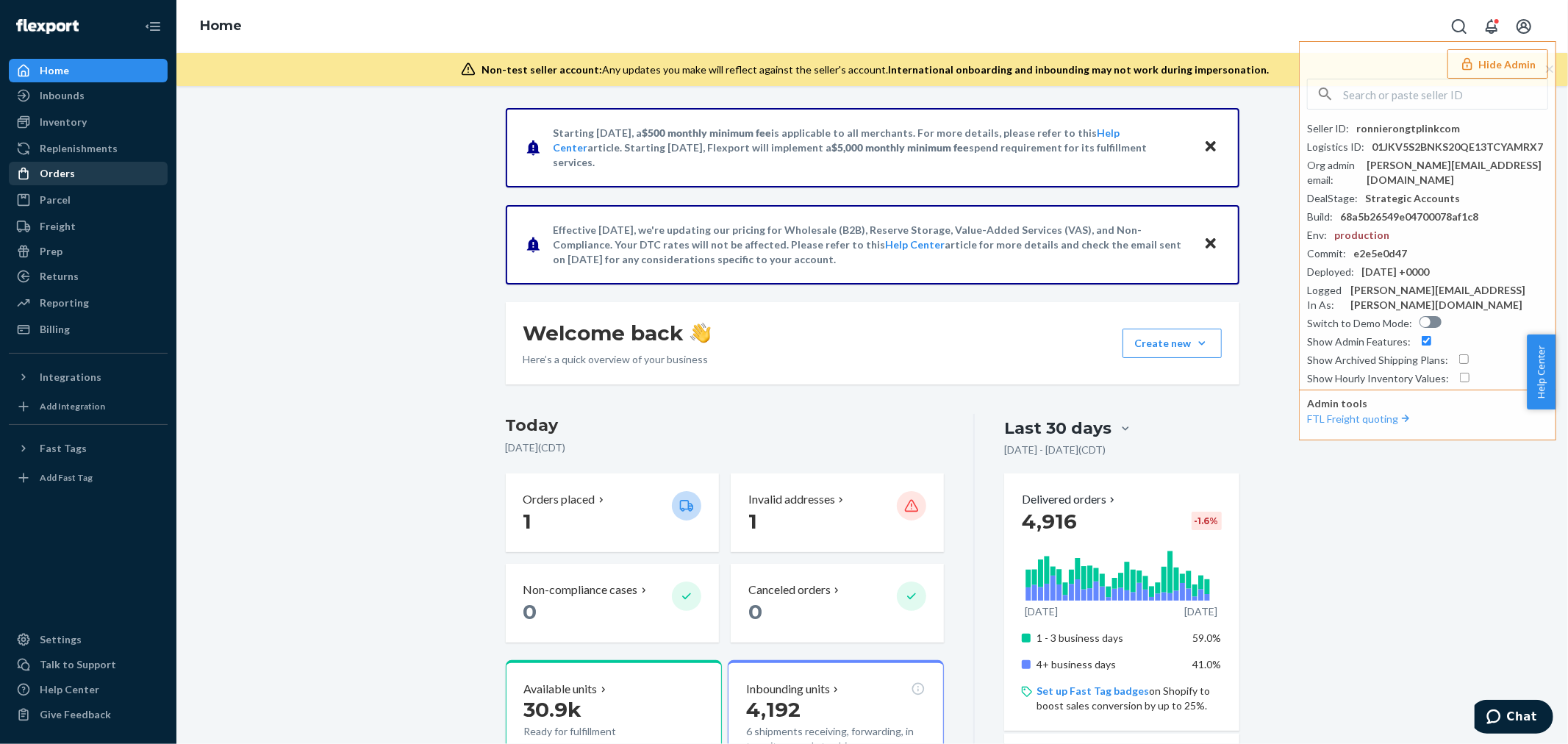
click at [64, 166] on div "Orders" at bounding box center [57, 173] width 36 height 15
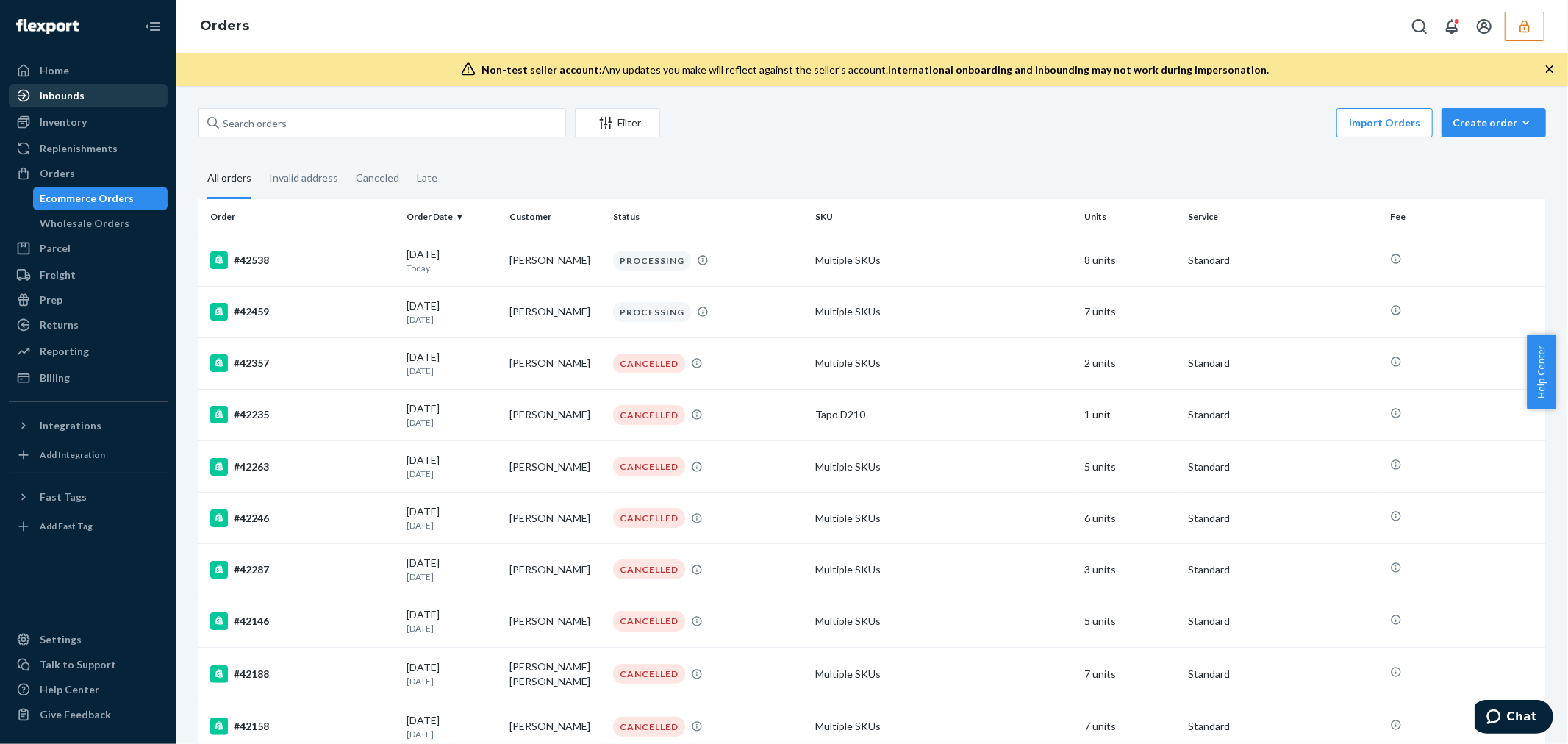
click at [52, 97] on div "Inbounds" at bounding box center [62, 96] width 45 height 15
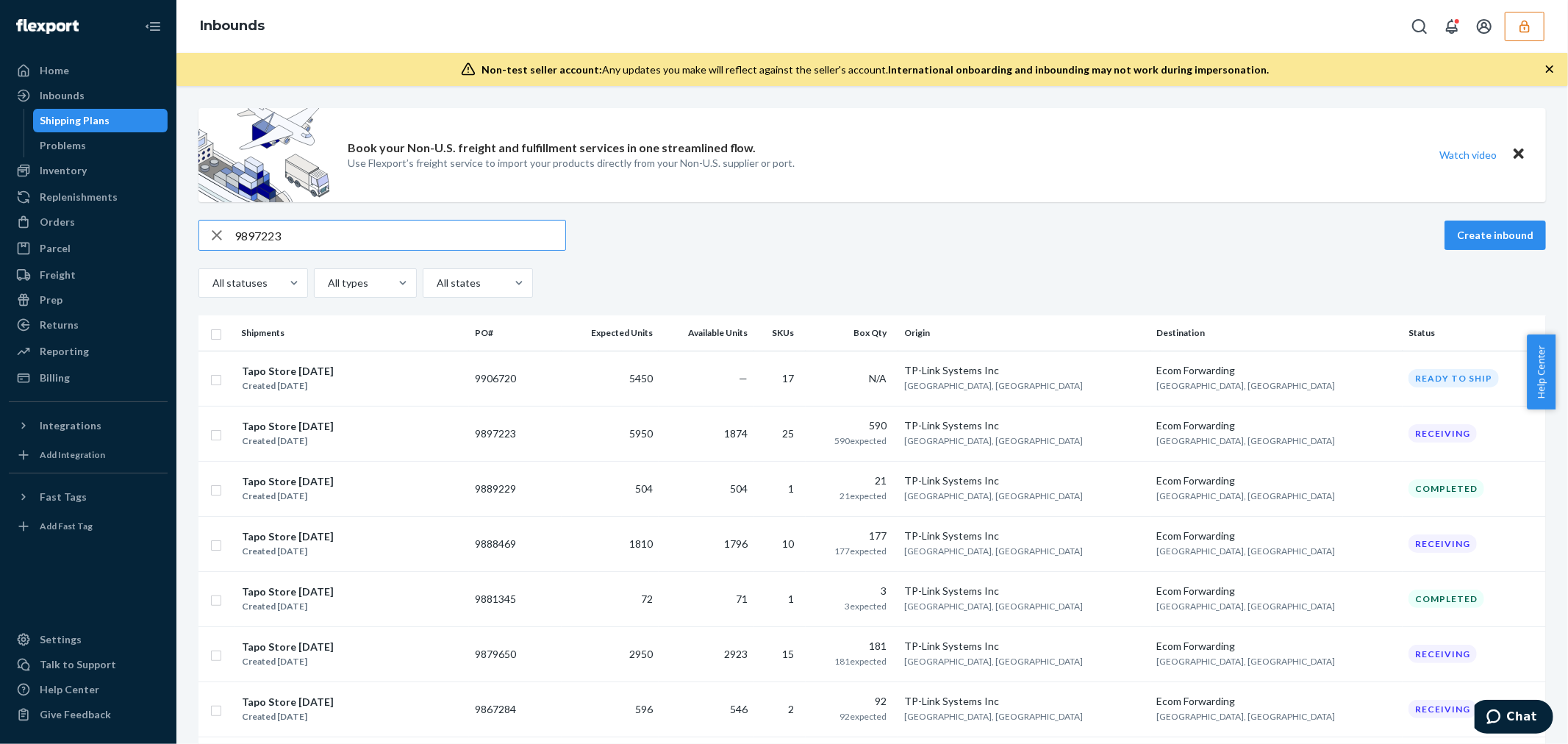
type input "9897223"
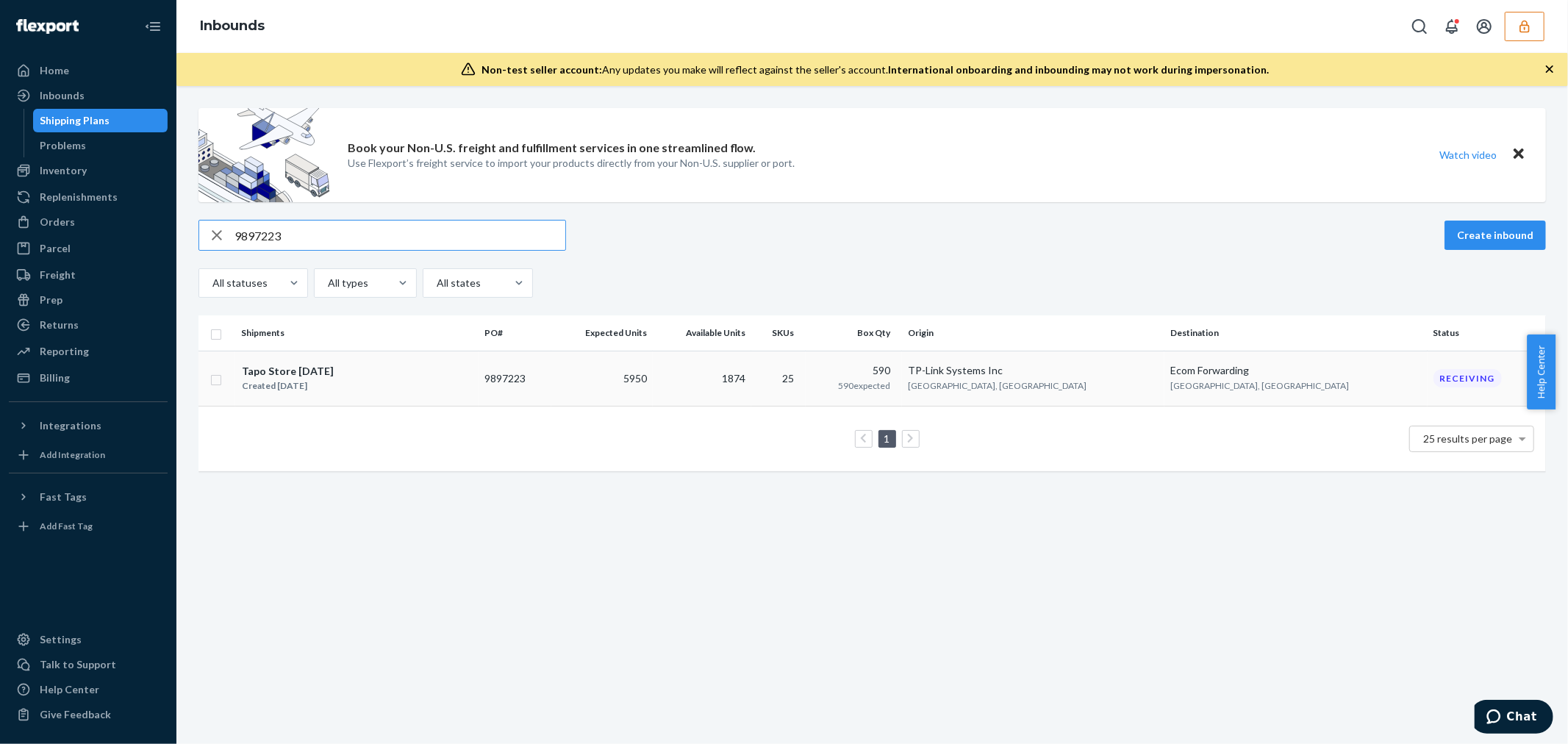
type input "9897223"
click at [463, 398] on td "Tapo Store 08.12.2025 Created Aug 12, 2025" at bounding box center [357, 378] width 244 height 55
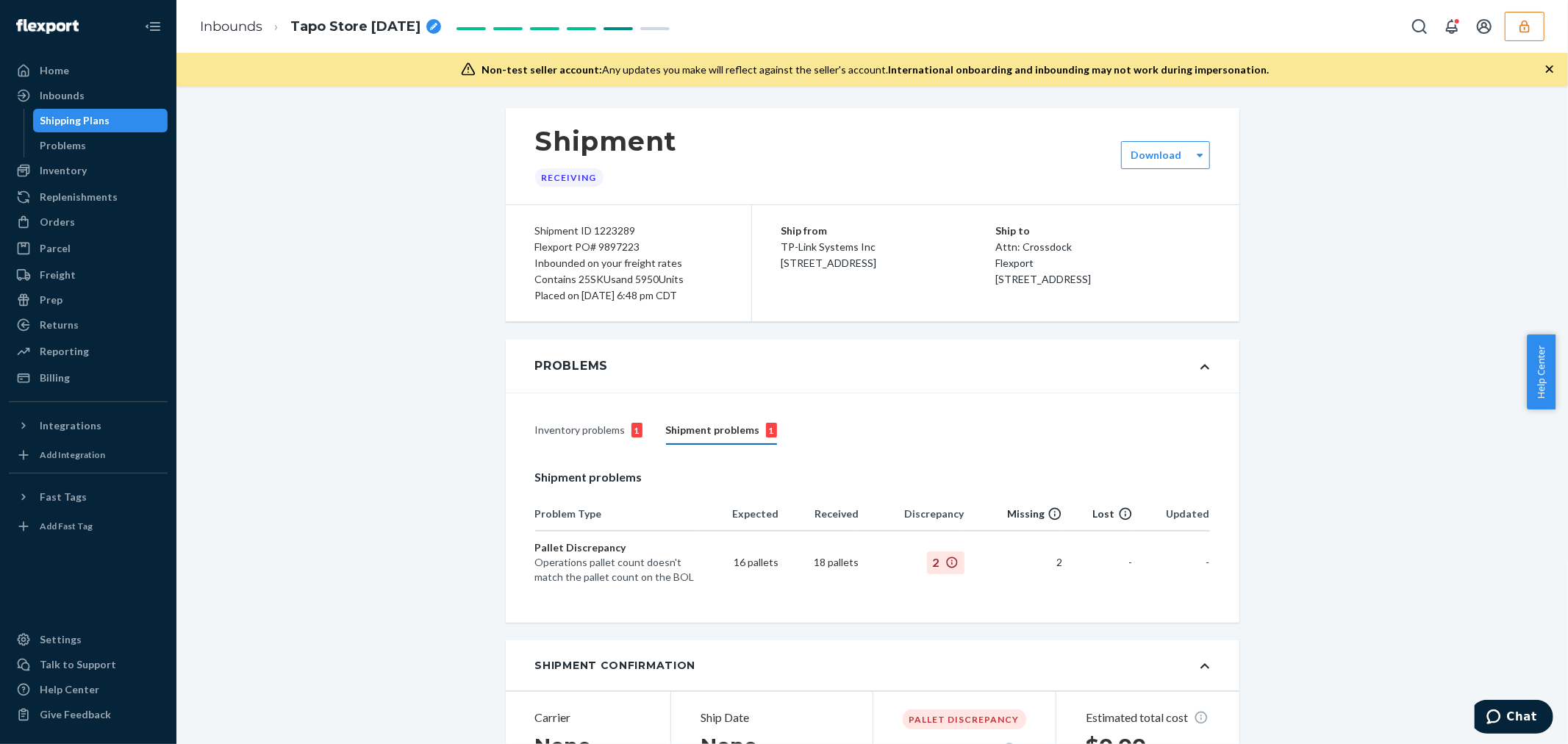
type input "4007391778"
click at [599, 434] on div "Inventory problems 1" at bounding box center [589, 431] width 107 height 28
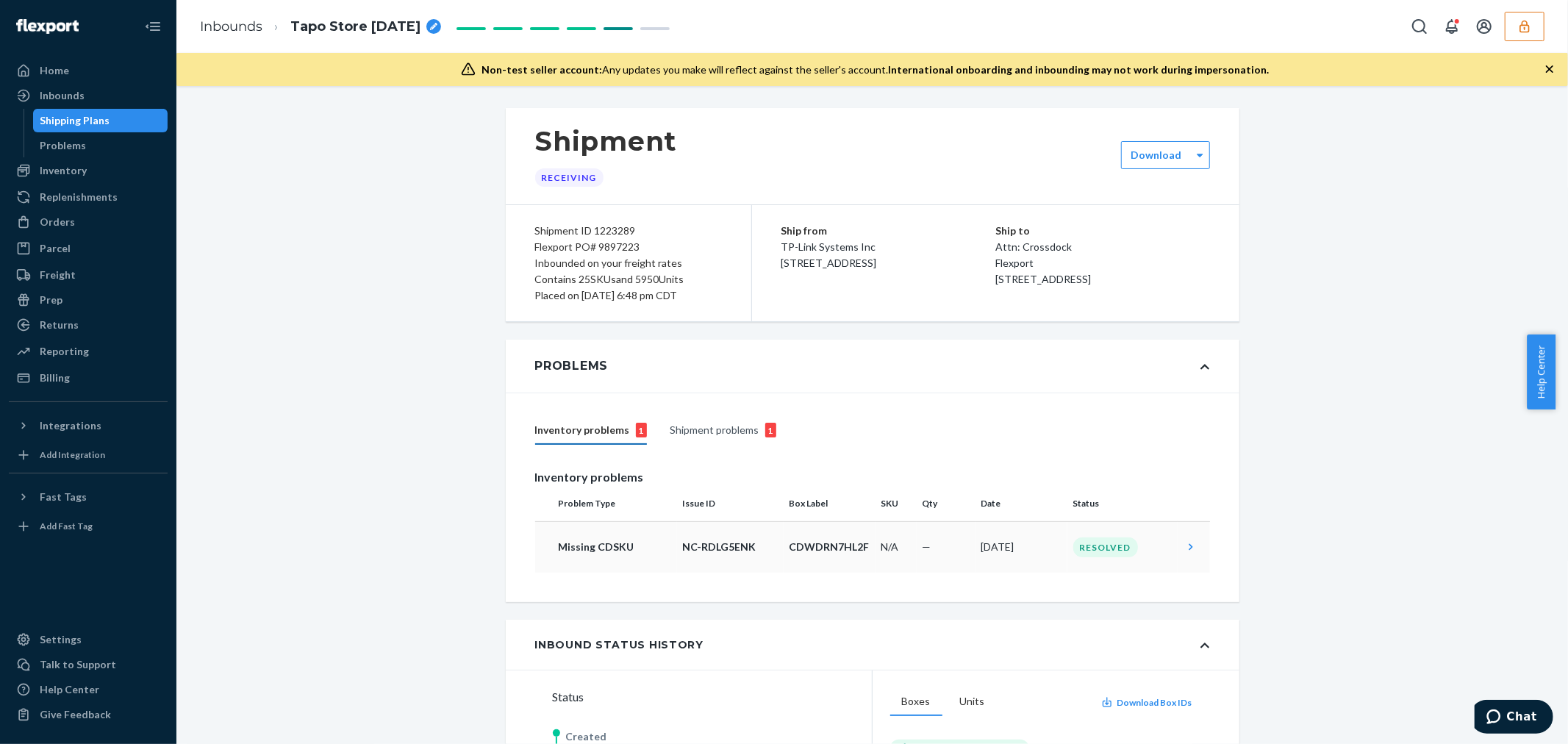
click at [743, 549] on p "NC-RDLG5ENK" at bounding box center [730, 547] width 95 height 15
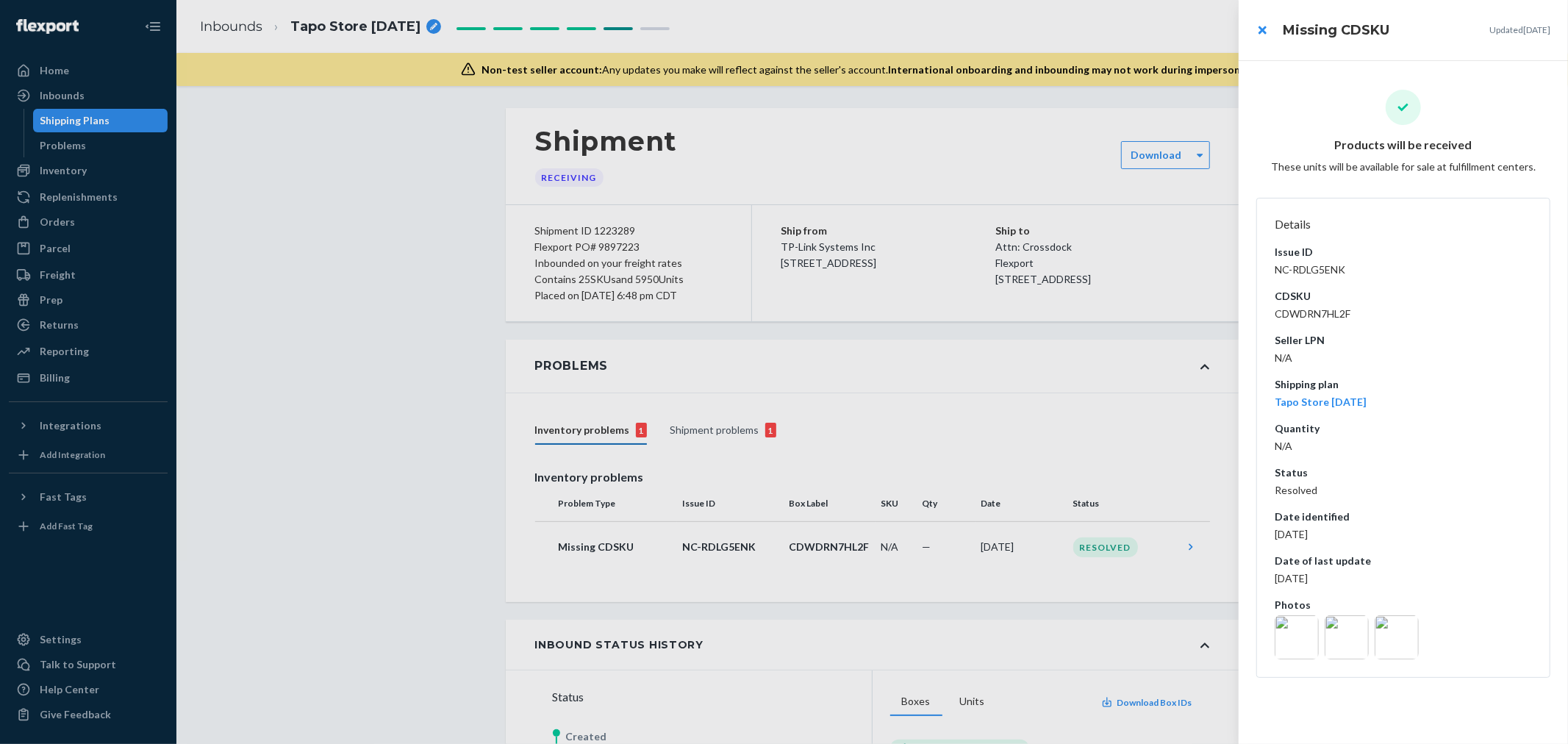
click at [1303, 637] on img at bounding box center [1296, 637] width 44 height 44
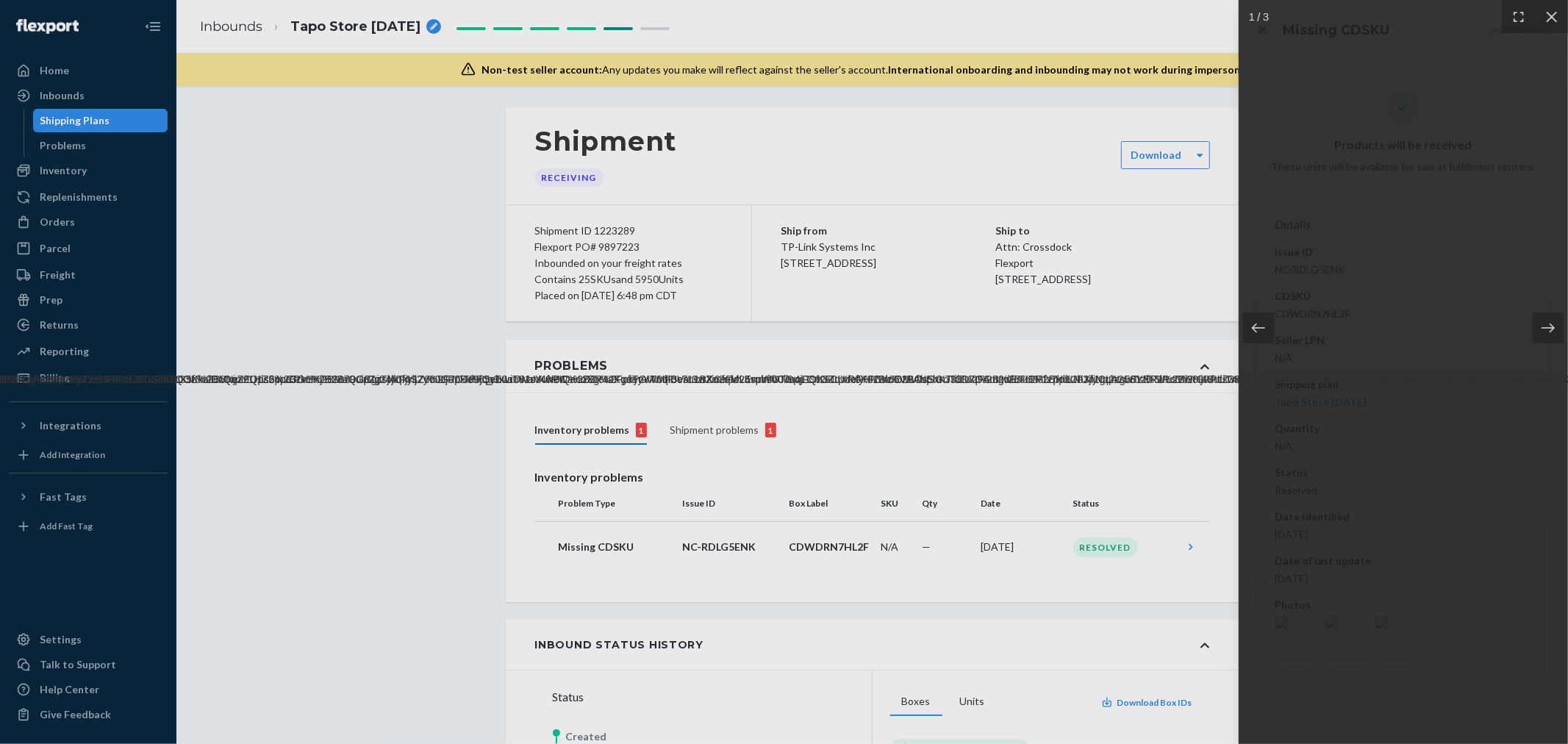
click at [1401, 386] on img at bounding box center [1403, 372] width 9038 height 30
click at [1549, 325] on icon at bounding box center [1548, 329] width 13 height 10
click at [1435, 358] on img at bounding box center [1403, 372] width 8900 height 30
click at [1447, 382] on img at bounding box center [1403, 372] width 8900 height 30
click at [1270, 325] on div at bounding box center [1258, 327] width 31 height 31
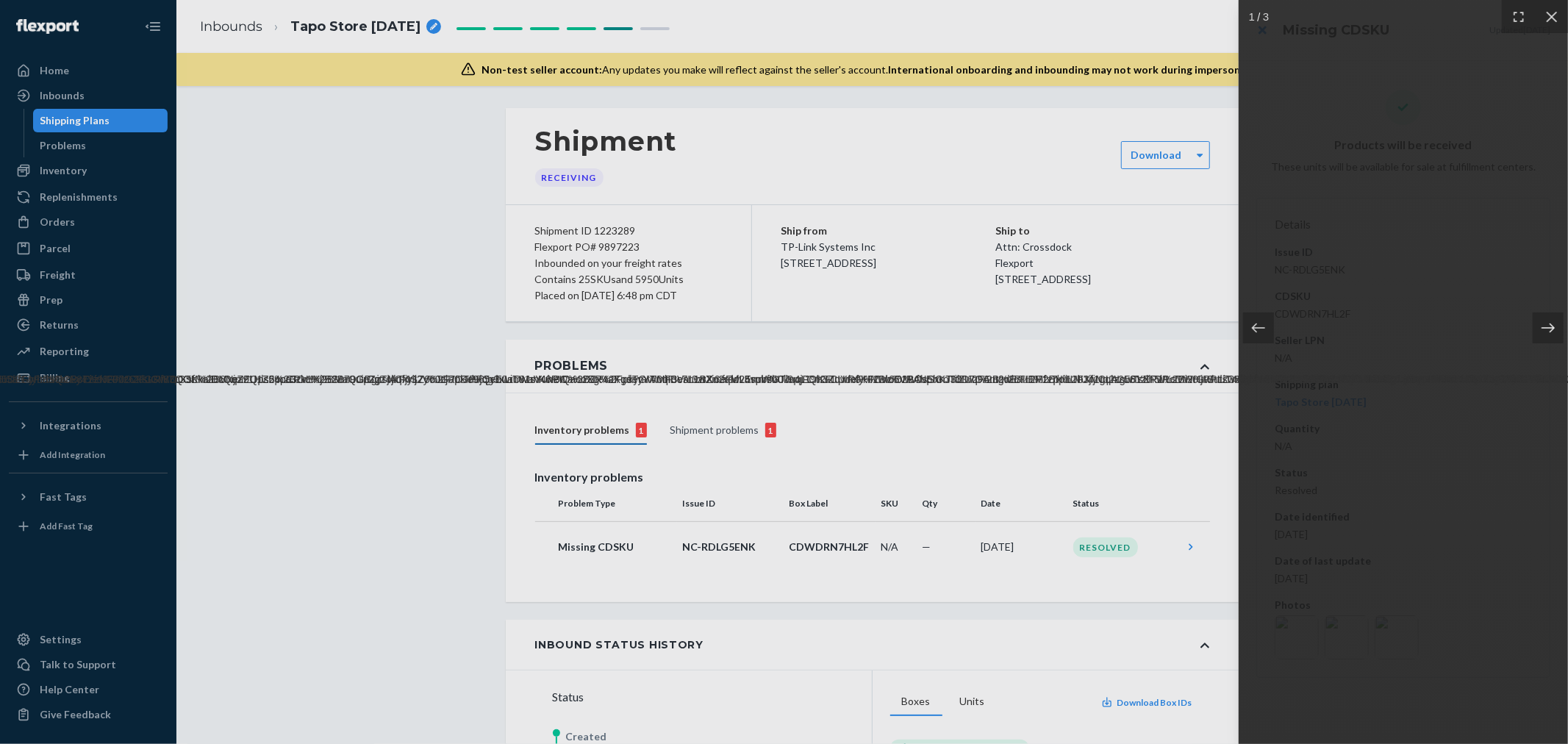
click at [1548, 322] on icon at bounding box center [1548, 328] width 15 height 15
click at [1514, 17] on icon at bounding box center [1518, 17] width 15 height 15
click at [1544, 12] on icon at bounding box center [1551, 17] width 15 height 15
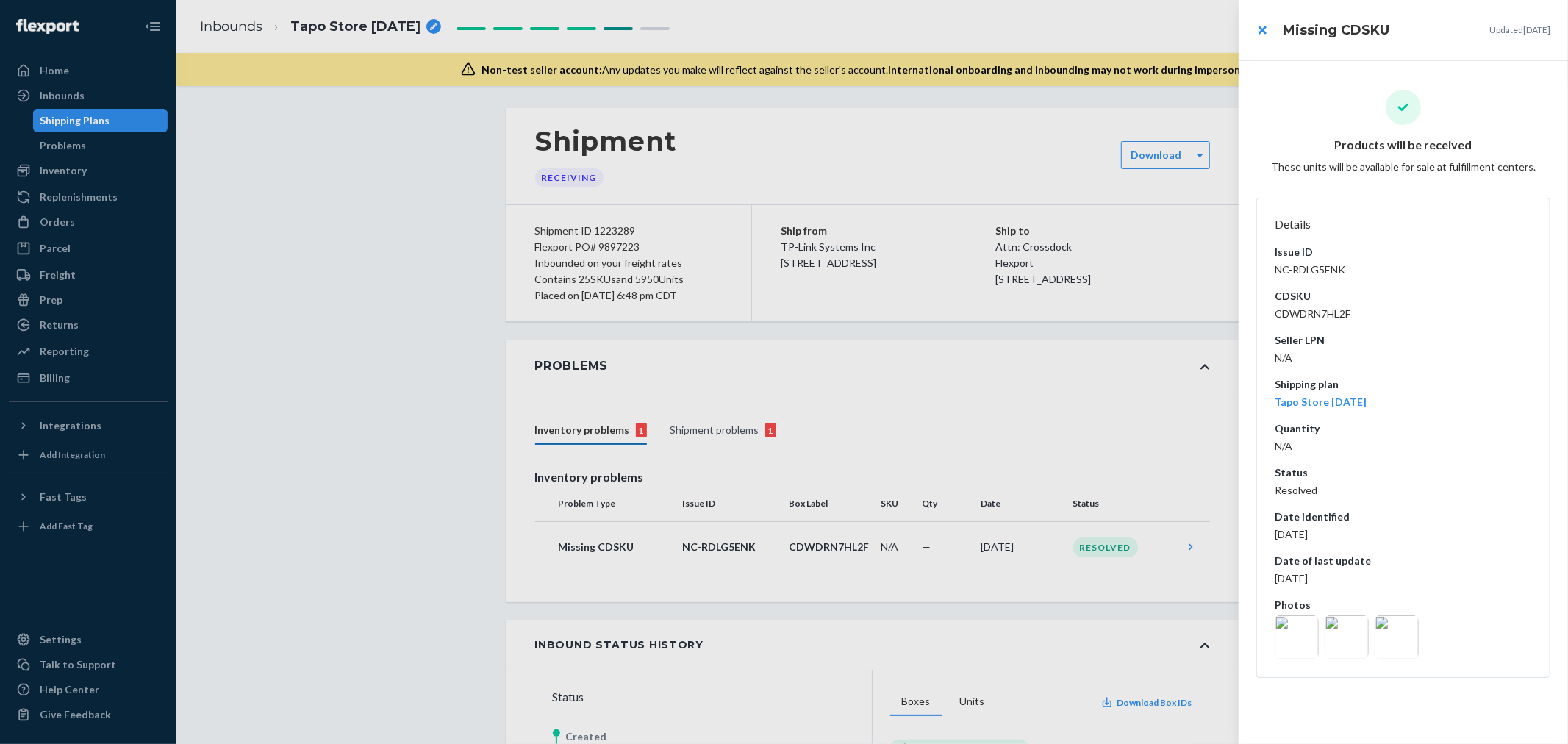
click at [1291, 637] on img at bounding box center [1296, 637] width 44 height 44
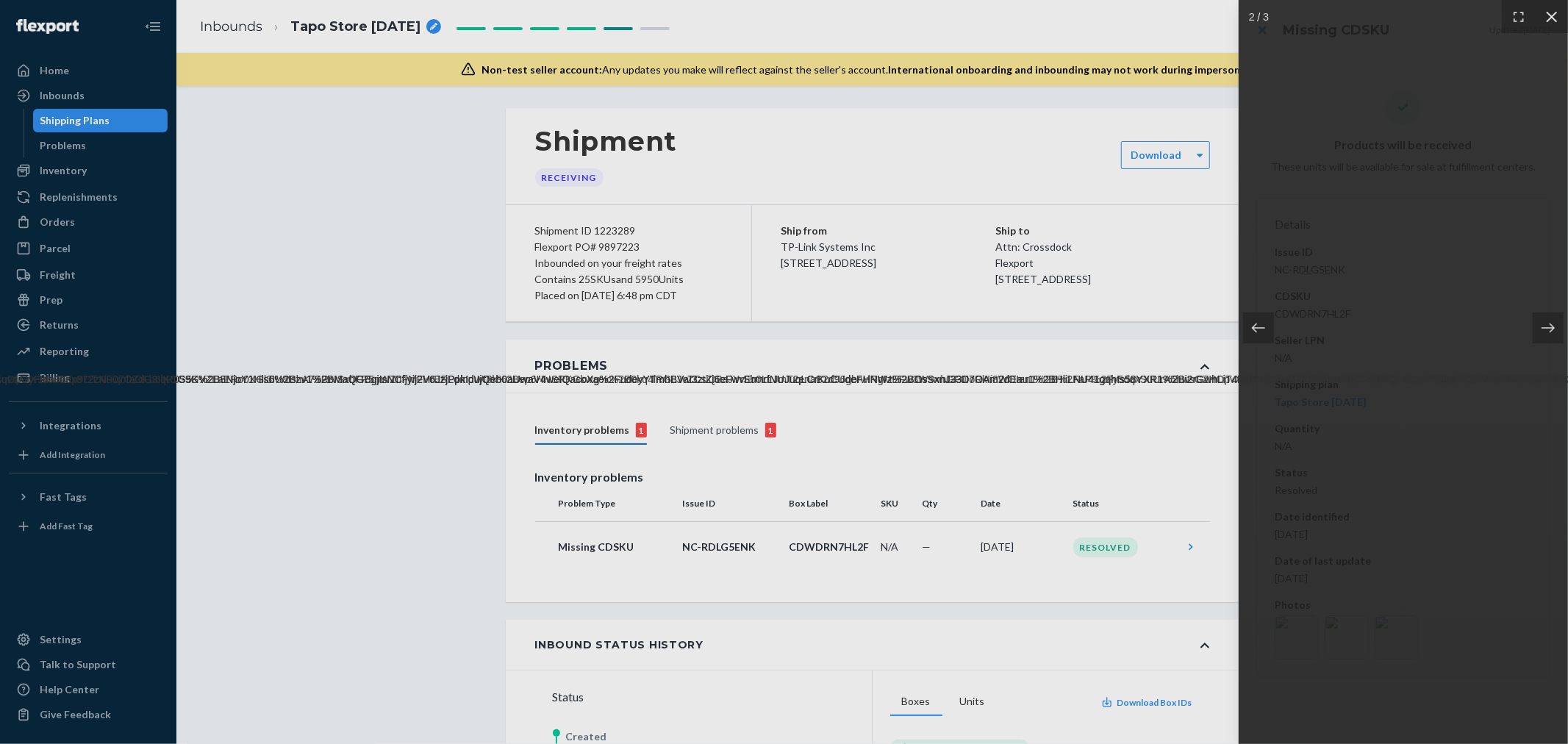
click at [1547, 17] on icon at bounding box center [1551, 17] width 15 height 15
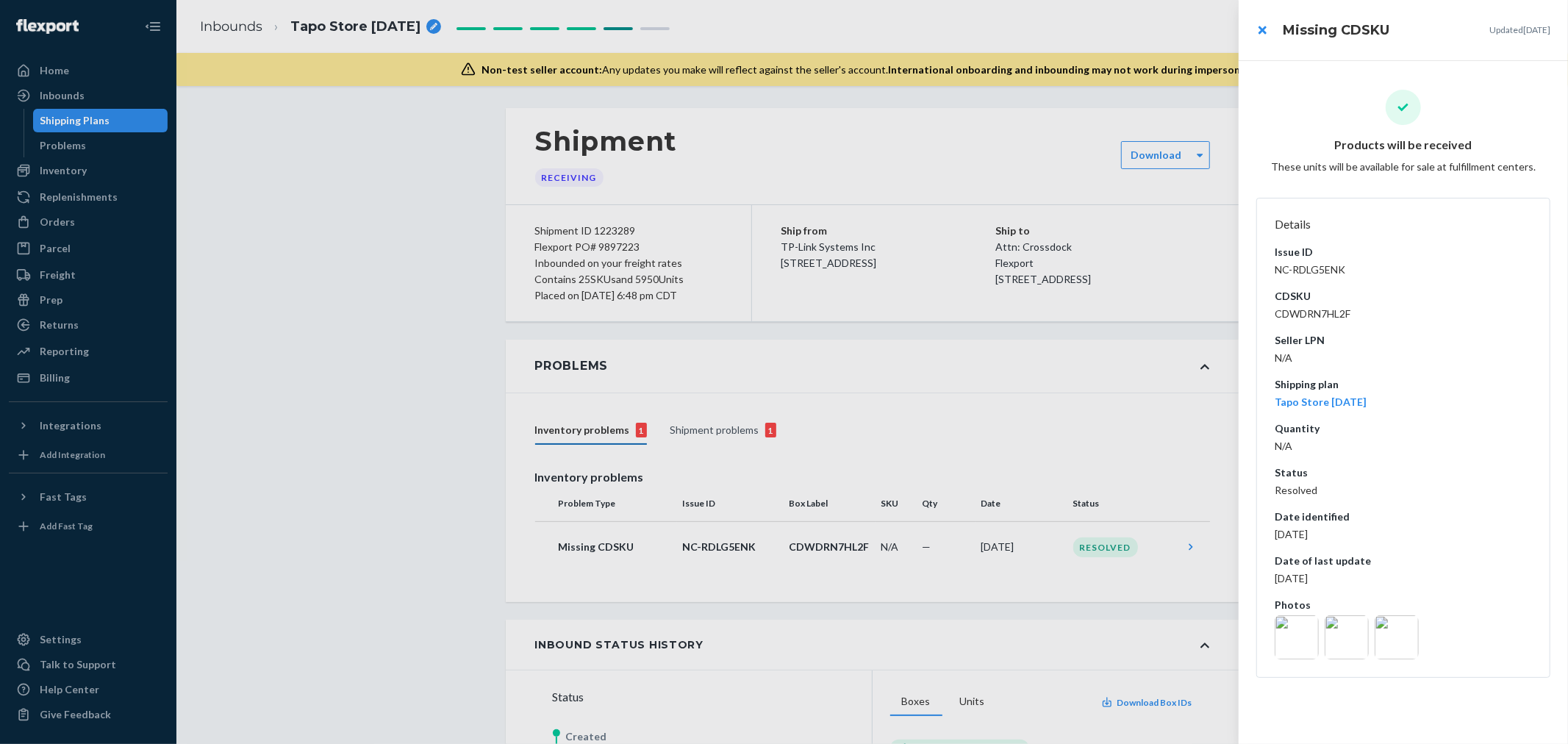
click at [1319, 310] on dd "CDWDRN7HL2F" at bounding box center [1403, 314] width 258 height 15
copy dd "CDWDRN7HL2F"
drag, startPoint x: 70, startPoint y: 166, endPoint x: 305, endPoint y: 148, distance: 235.7
click at [305, 148] on div at bounding box center [784, 372] width 1568 height 744
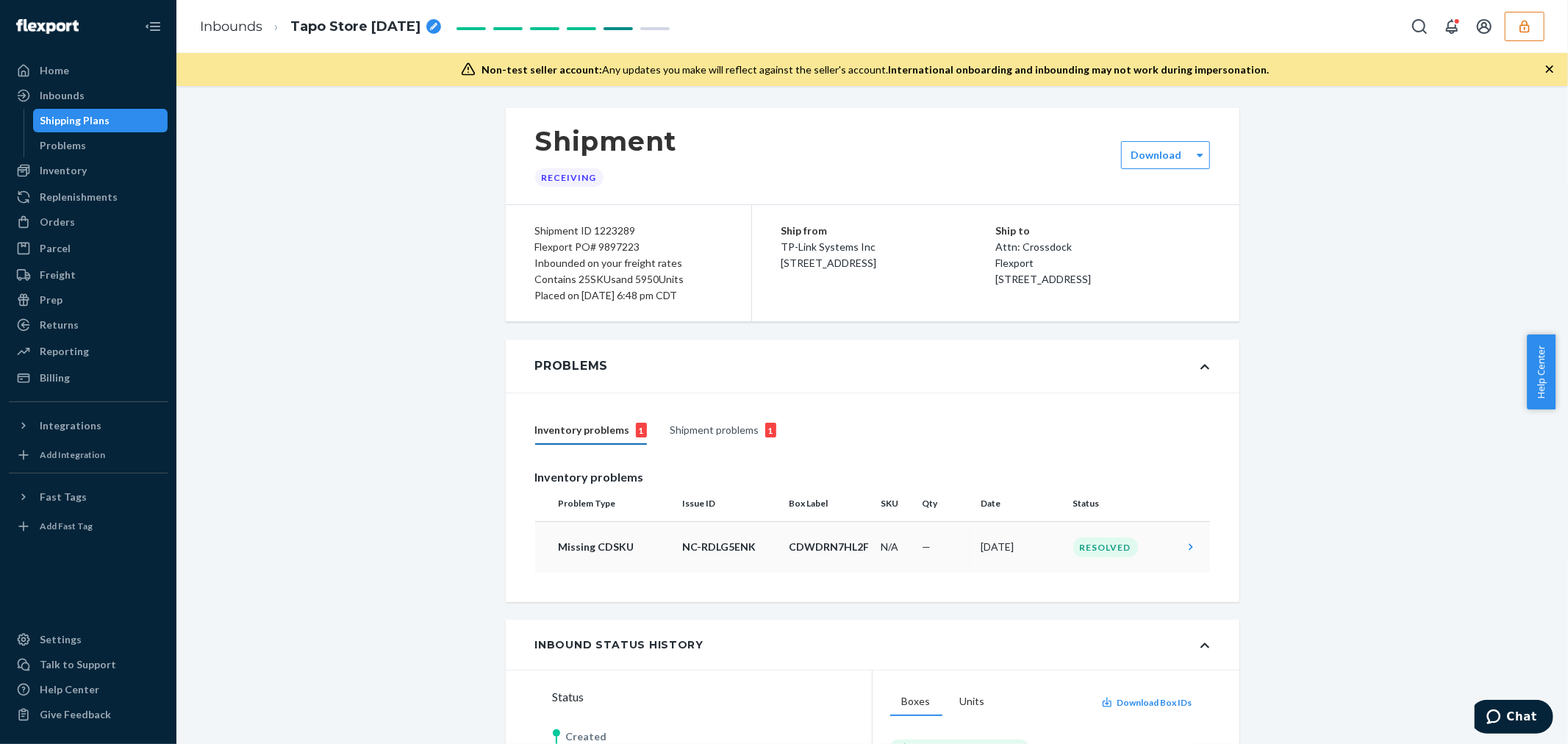
click at [789, 544] on p "CDWDRN7HL2F" at bounding box center [829, 547] width 80 height 15
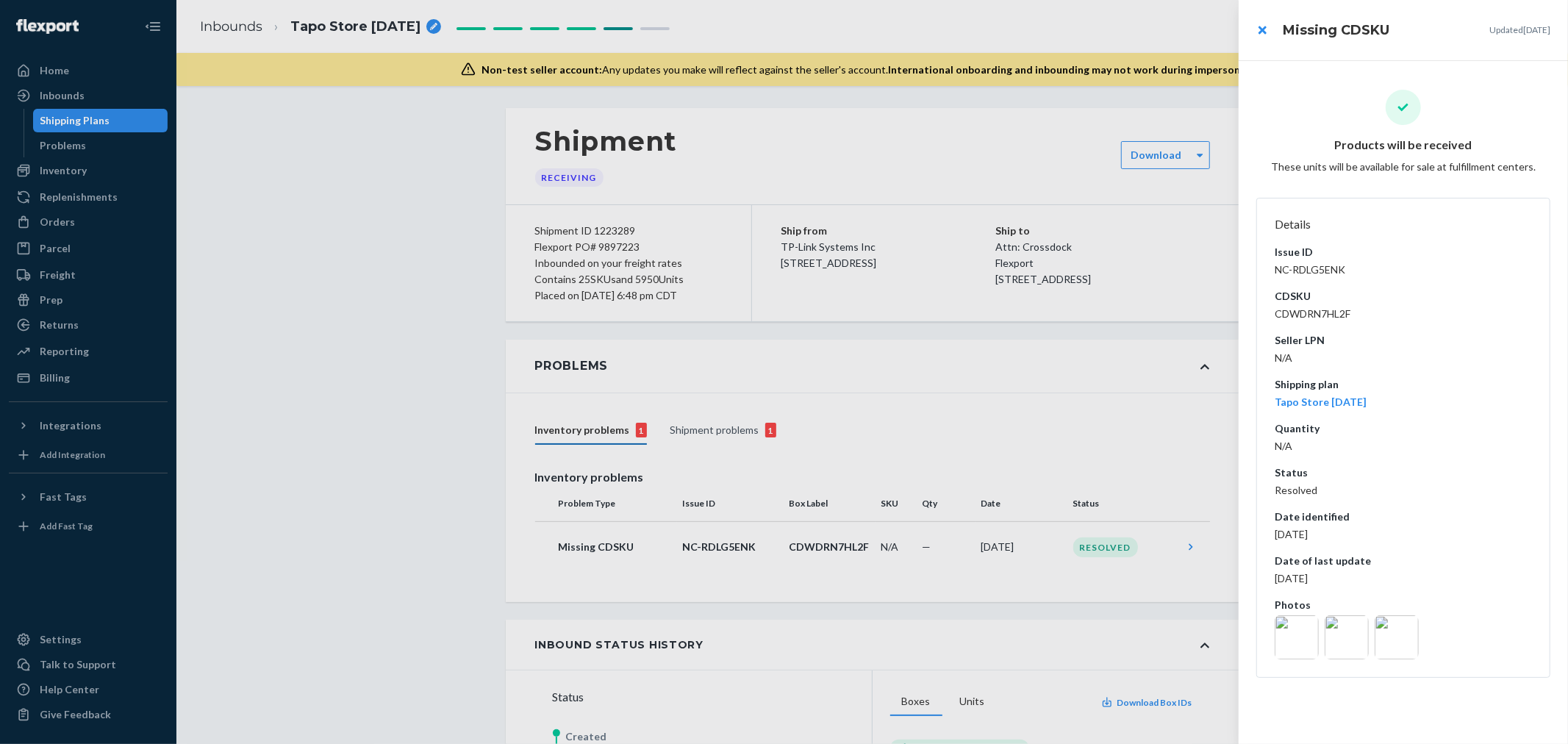
click at [1343, 643] on img at bounding box center [1346, 637] width 44 height 44
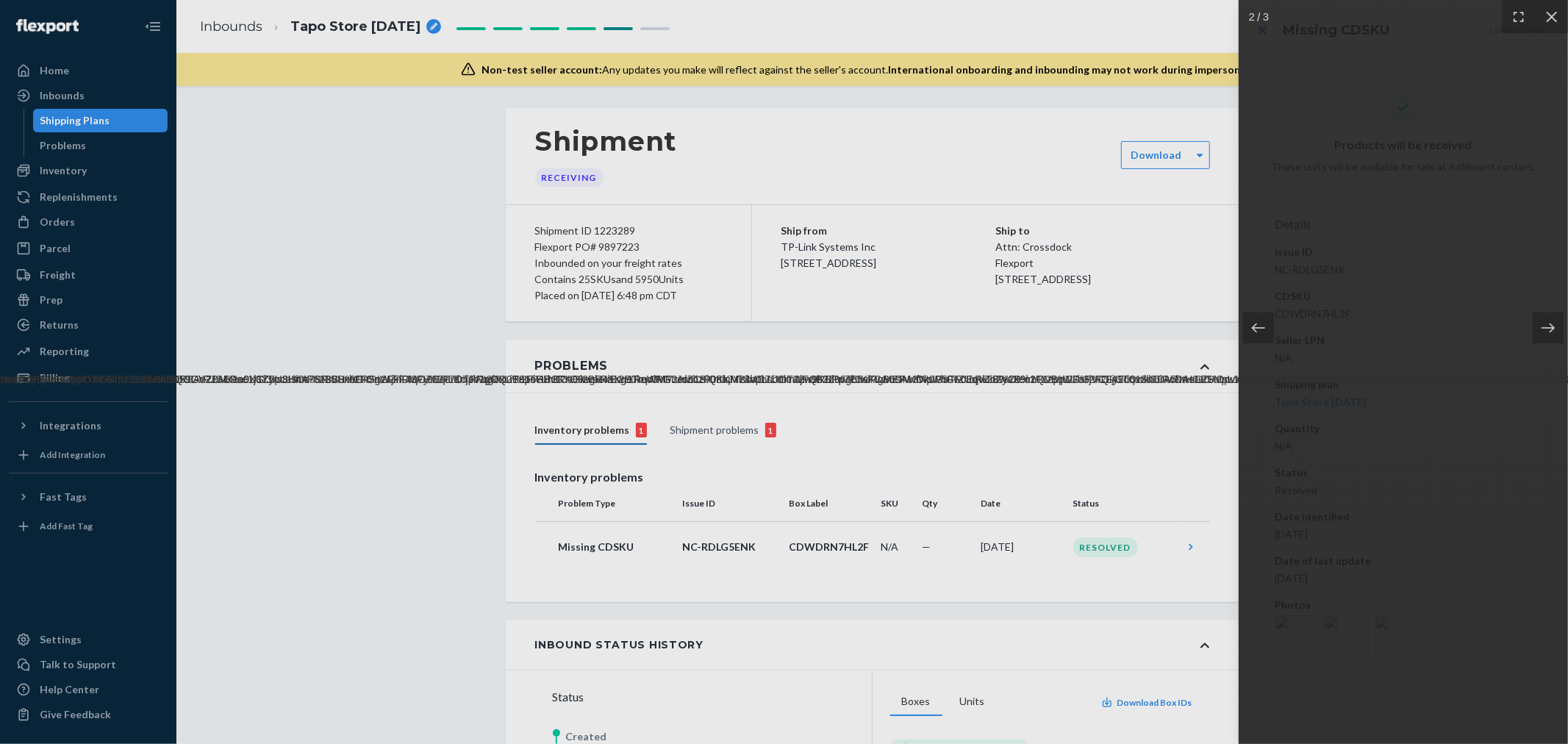
click at [1405, 360] on img at bounding box center [1403, 372] width 8900 height 30
click at [1409, 358] on img at bounding box center [1403, 372] width 8900 height 30
click at [1428, 358] on img at bounding box center [1403, 372] width 8900 height 30
click at [1553, 325] on icon at bounding box center [1548, 328] width 15 height 15
click at [1475, 517] on div at bounding box center [1403, 372] width 329 height 744
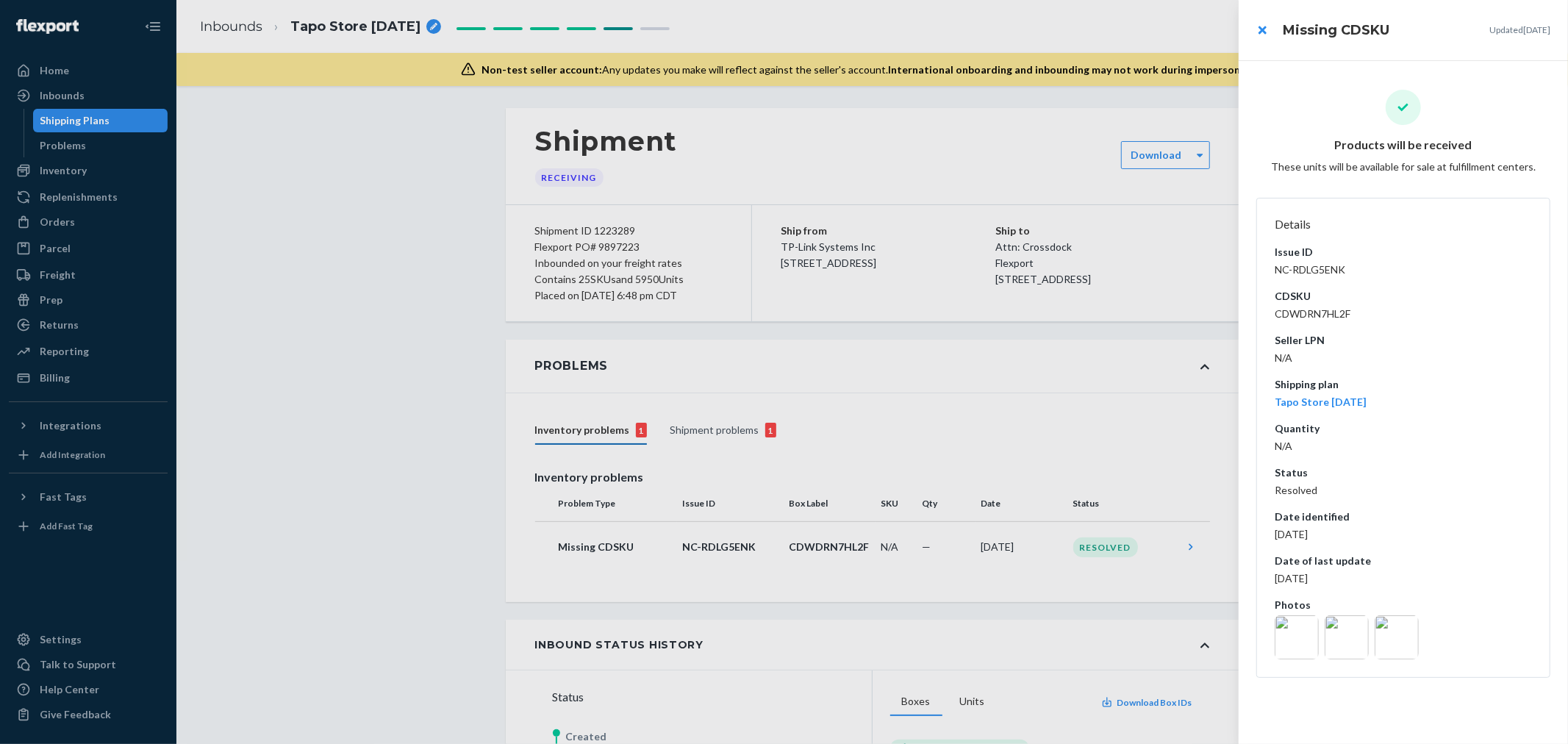
click at [834, 512] on div at bounding box center [784, 372] width 1568 height 744
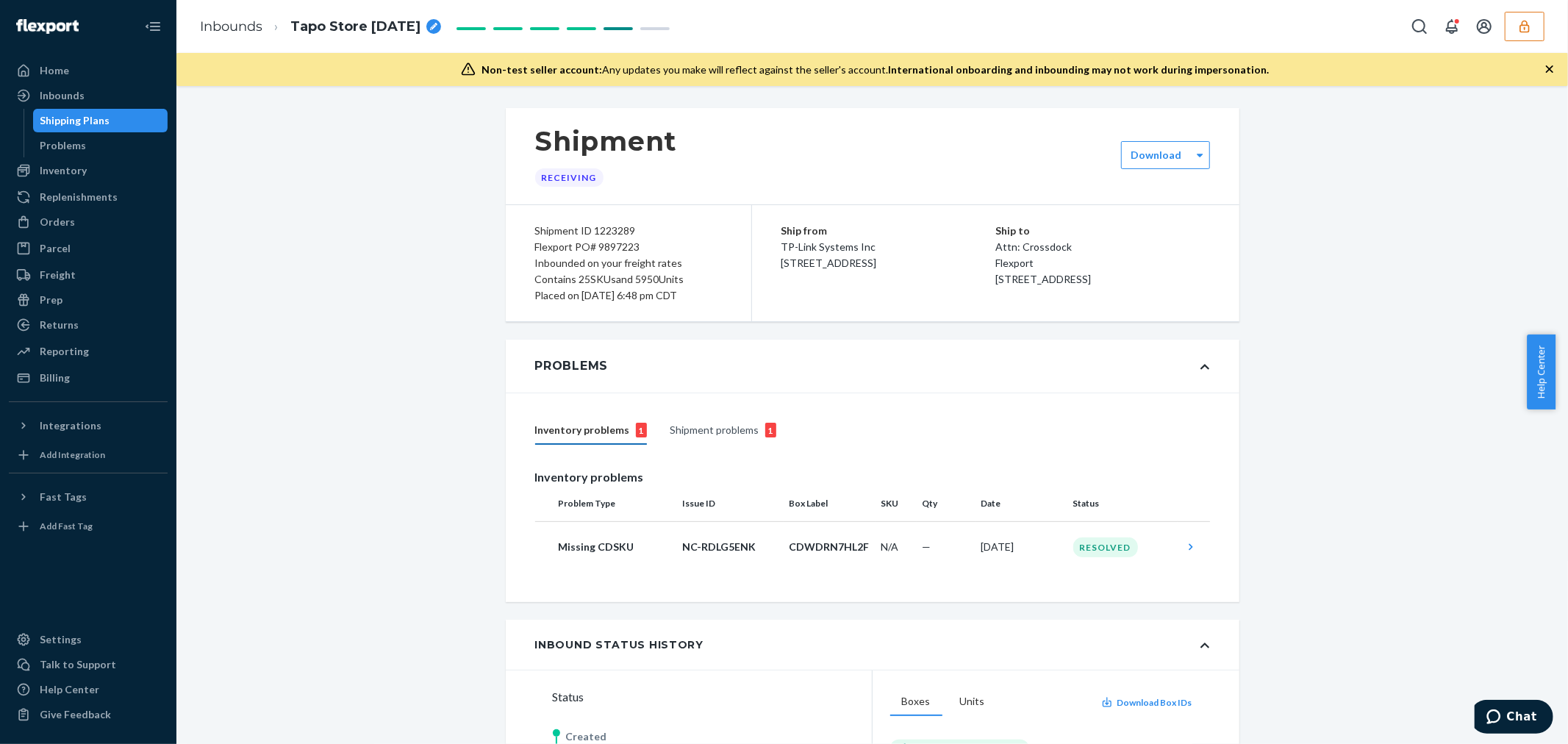
click at [708, 435] on div "Shipment problems 1" at bounding box center [723, 431] width 106 height 28
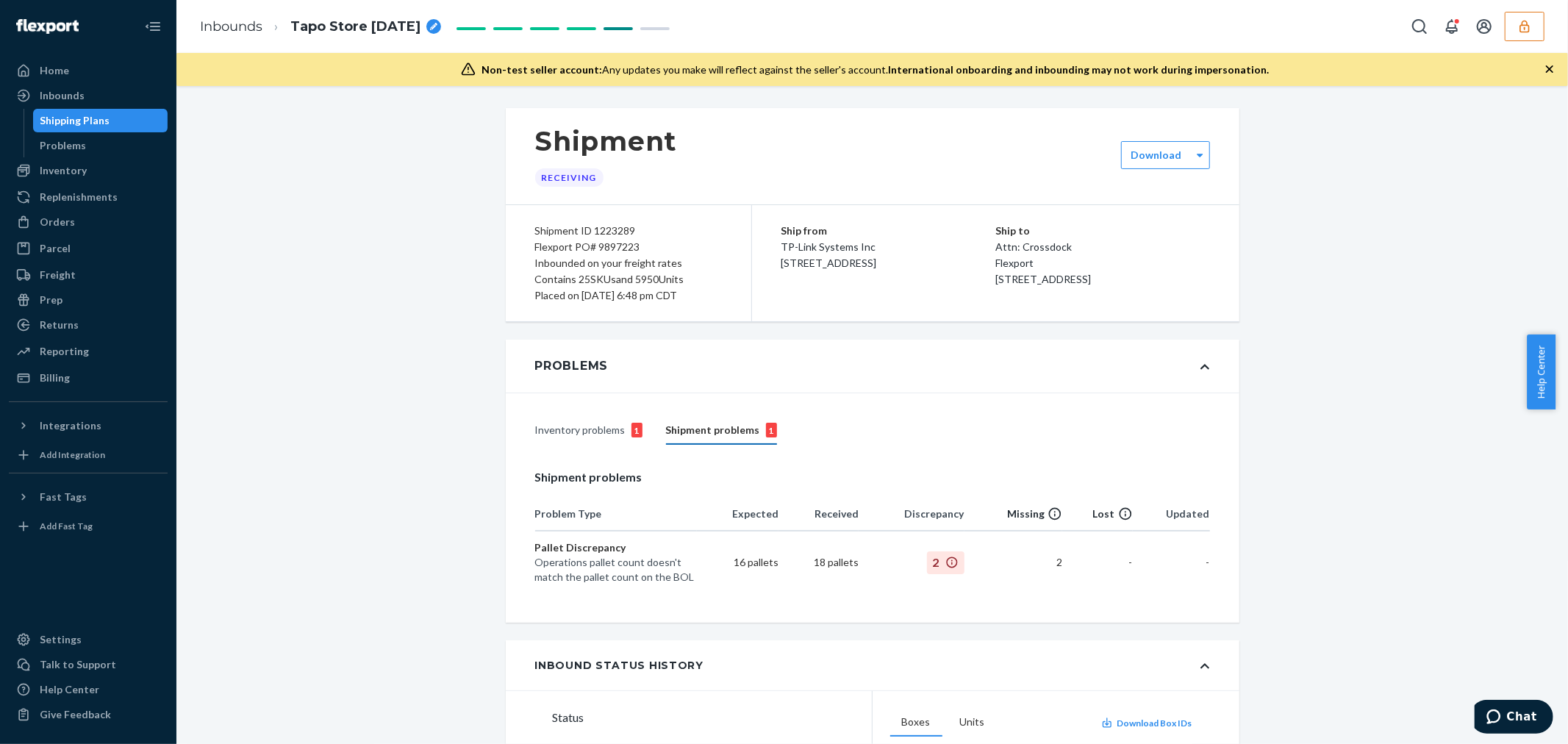
click at [553, 426] on div "Inventory problems 1" at bounding box center [589, 431] width 107 height 28
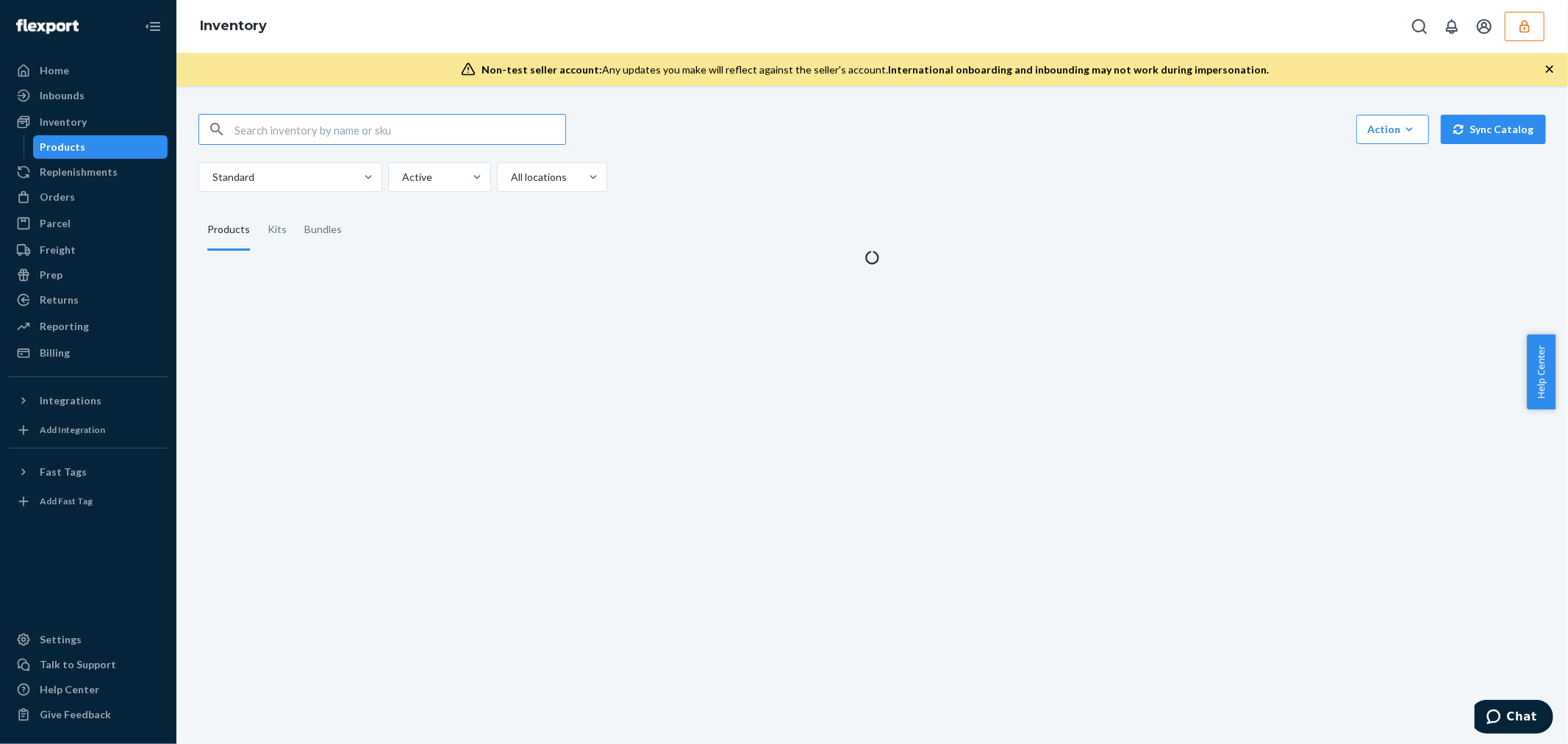
click at [315, 137] on input "text" at bounding box center [400, 130] width 331 height 30
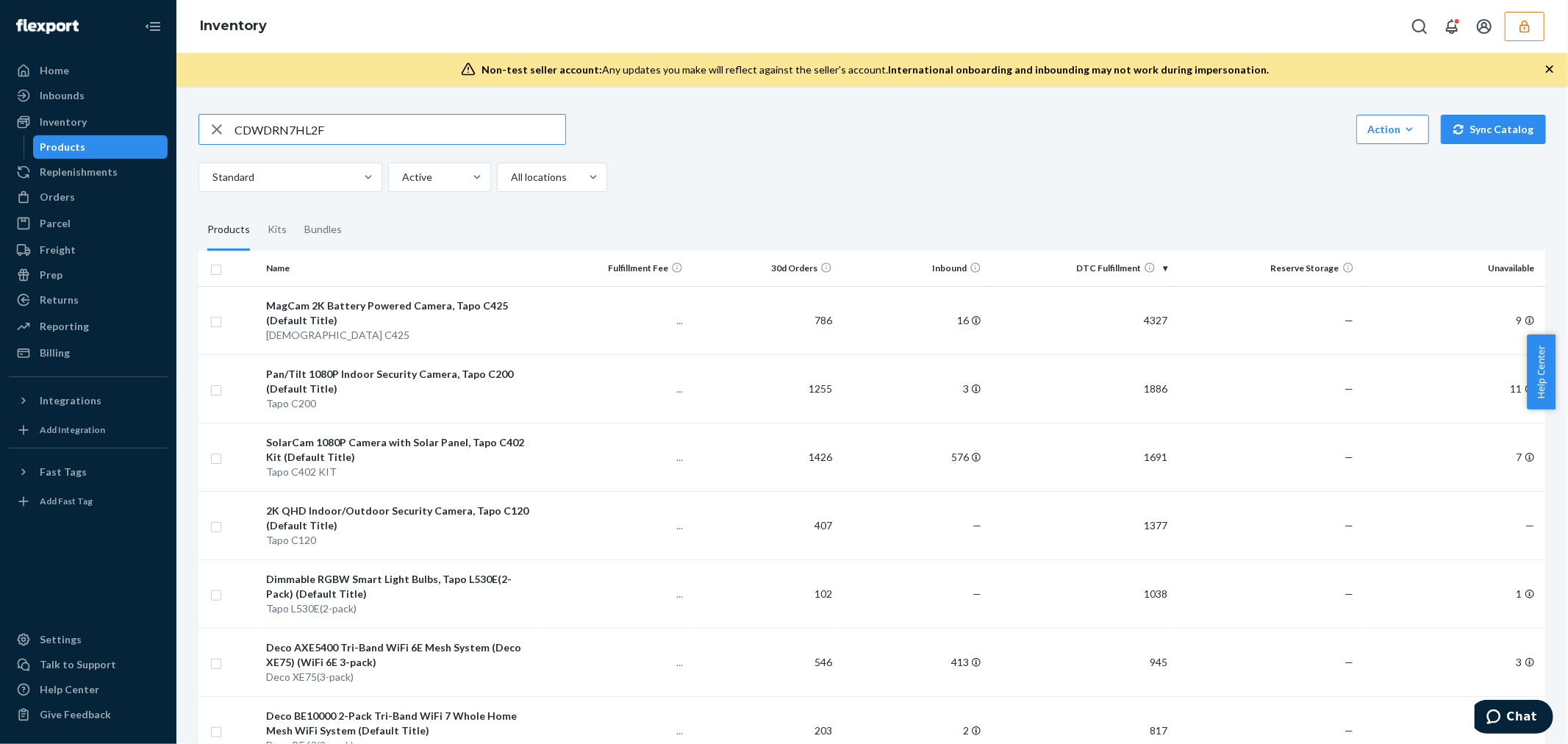
type input "CDWDRN7HL2F"
